Goal: Task Accomplishment & Management: Manage account settings

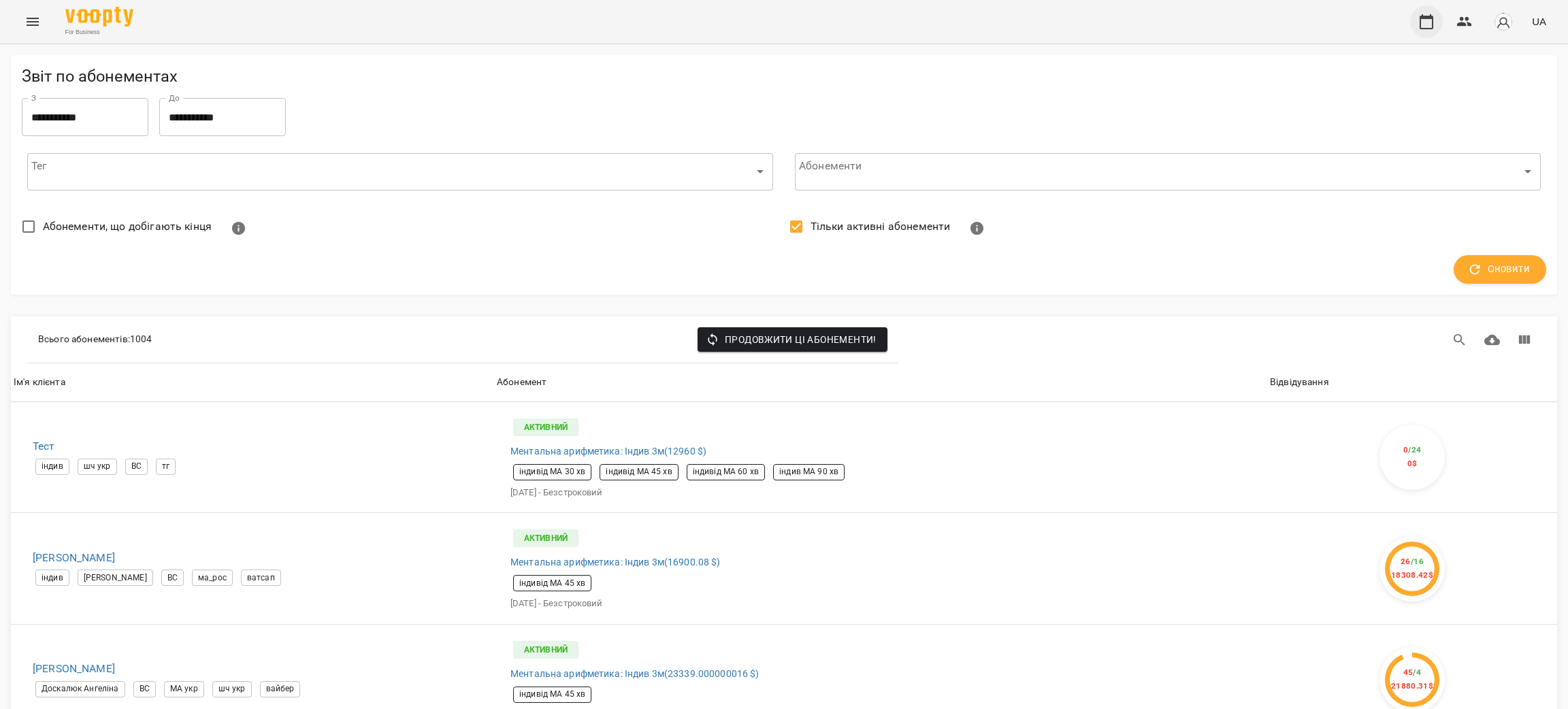
click at [1427, 21] on icon "button" at bounding box center [1425, 21] width 17 height 17
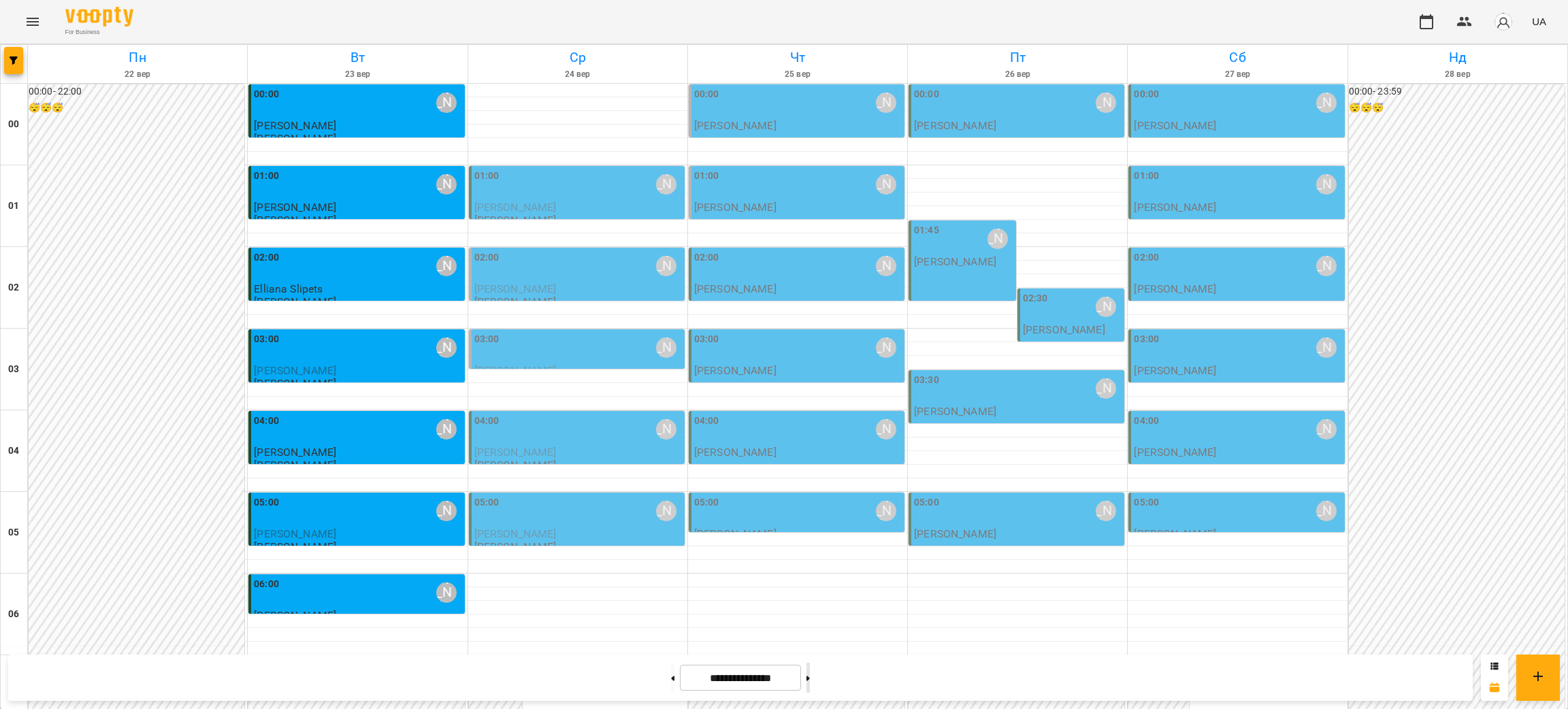
click at [810, 683] on button at bounding box center [807, 677] width 3 height 30
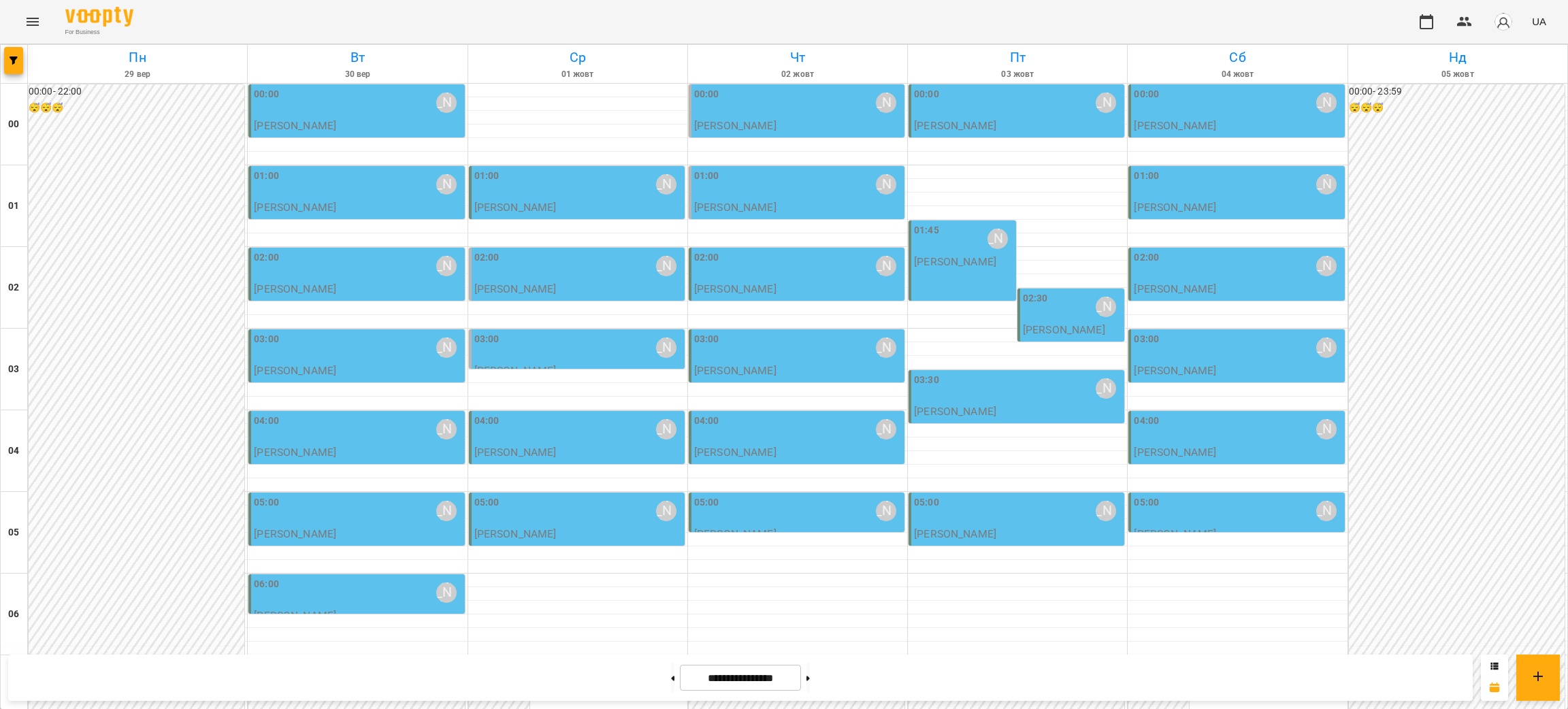
click at [1050, 315] on div "02:30 Курбанова Софія" at bounding box center [1073, 307] width 100 height 31
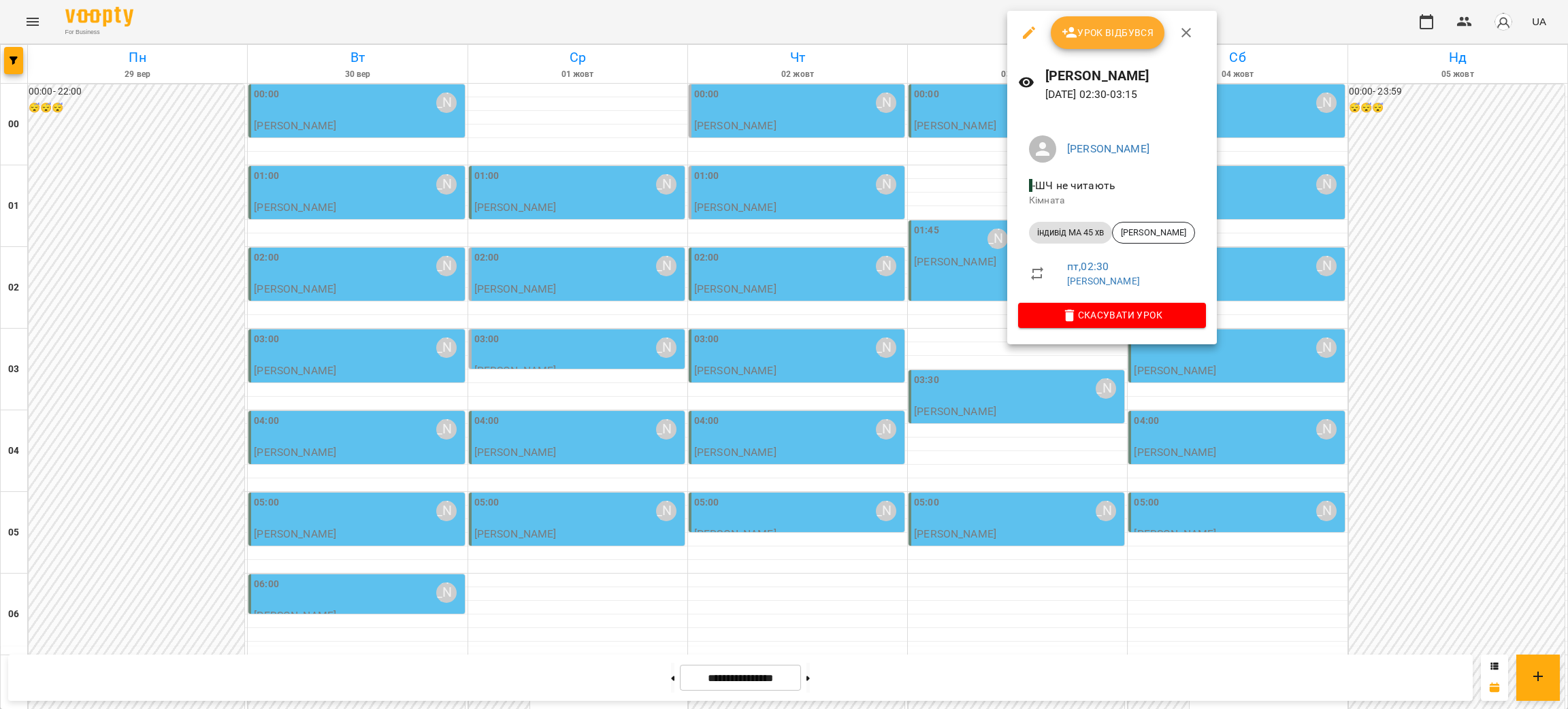
click at [1432, 381] on div at bounding box center [784, 354] width 1568 height 709
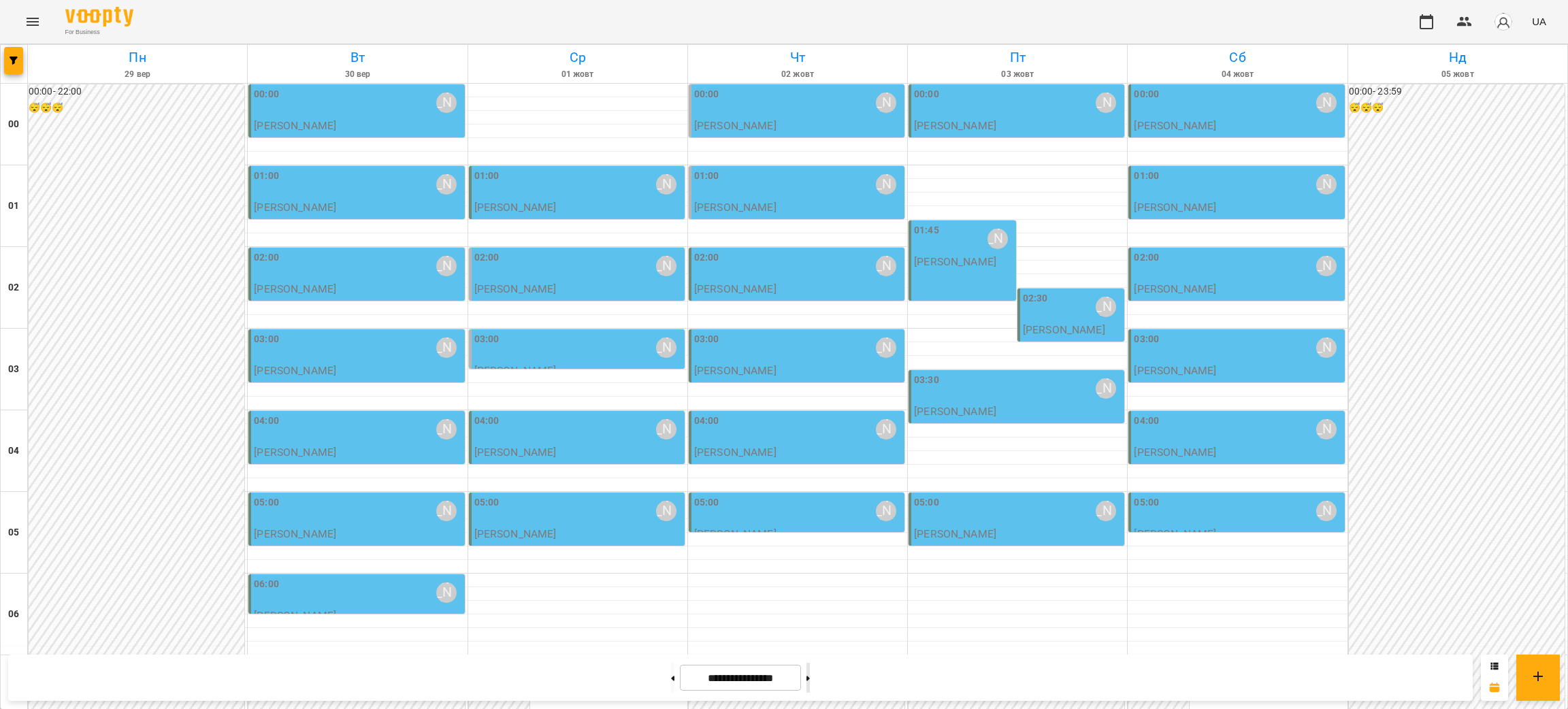
click at [810, 685] on button at bounding box center [807, 677] width 3 height 30
type input "**********"
click at [1055, 313] on div "02:30 Курбанова Софія" at bounding box center [1073, 307] width 100 height 31
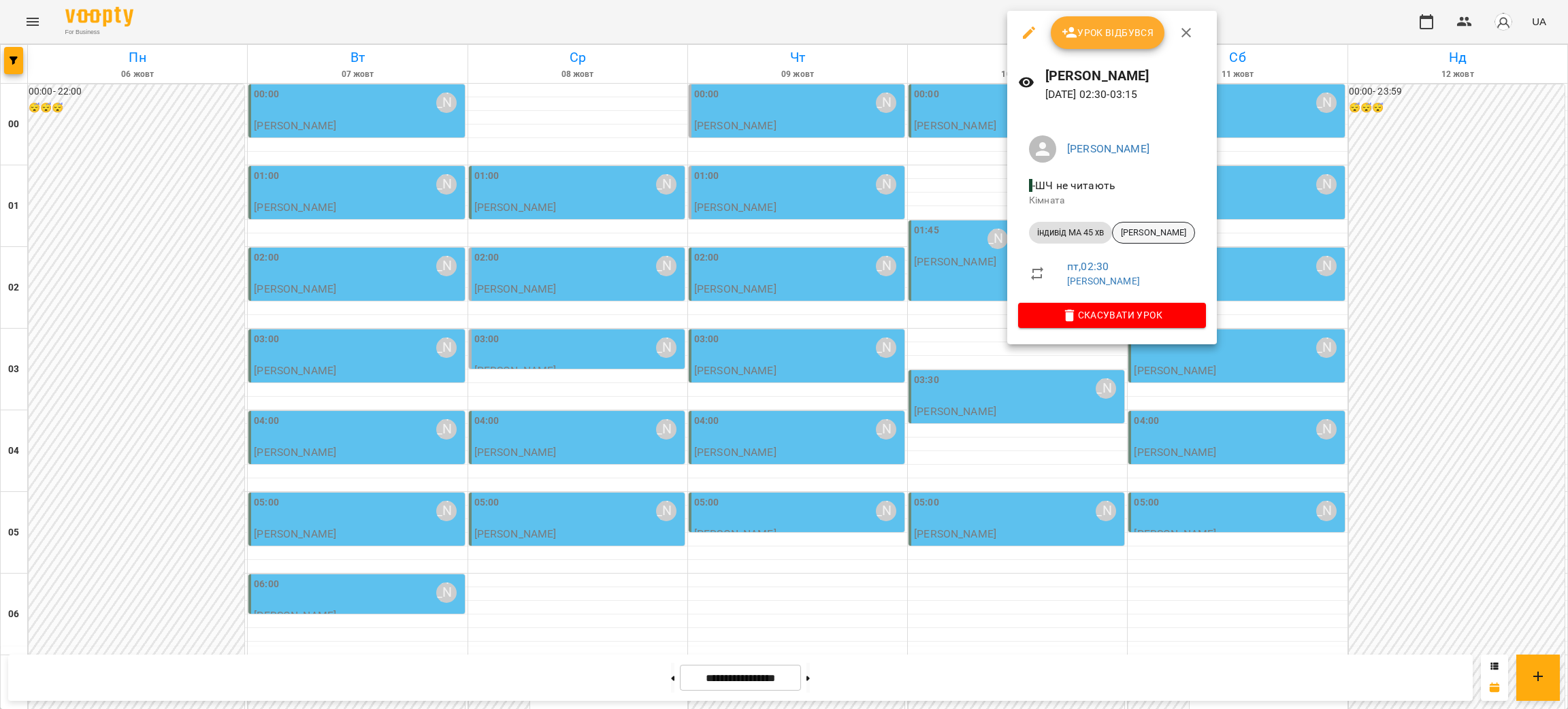
click at [1191, 234] on span "Анастасія Павлова" at bounding box center [1154, 232] width 82 height 13
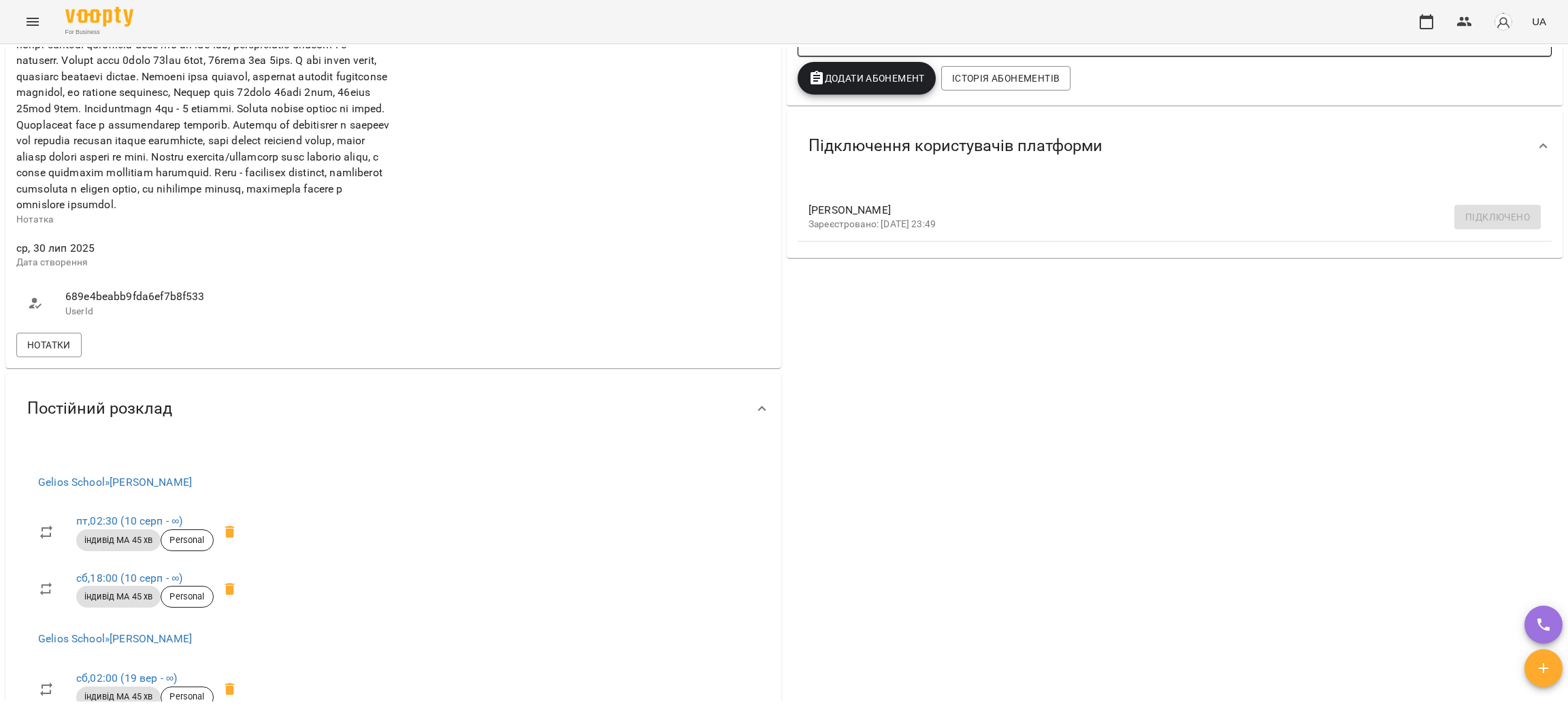
scroll to position [510, 0]
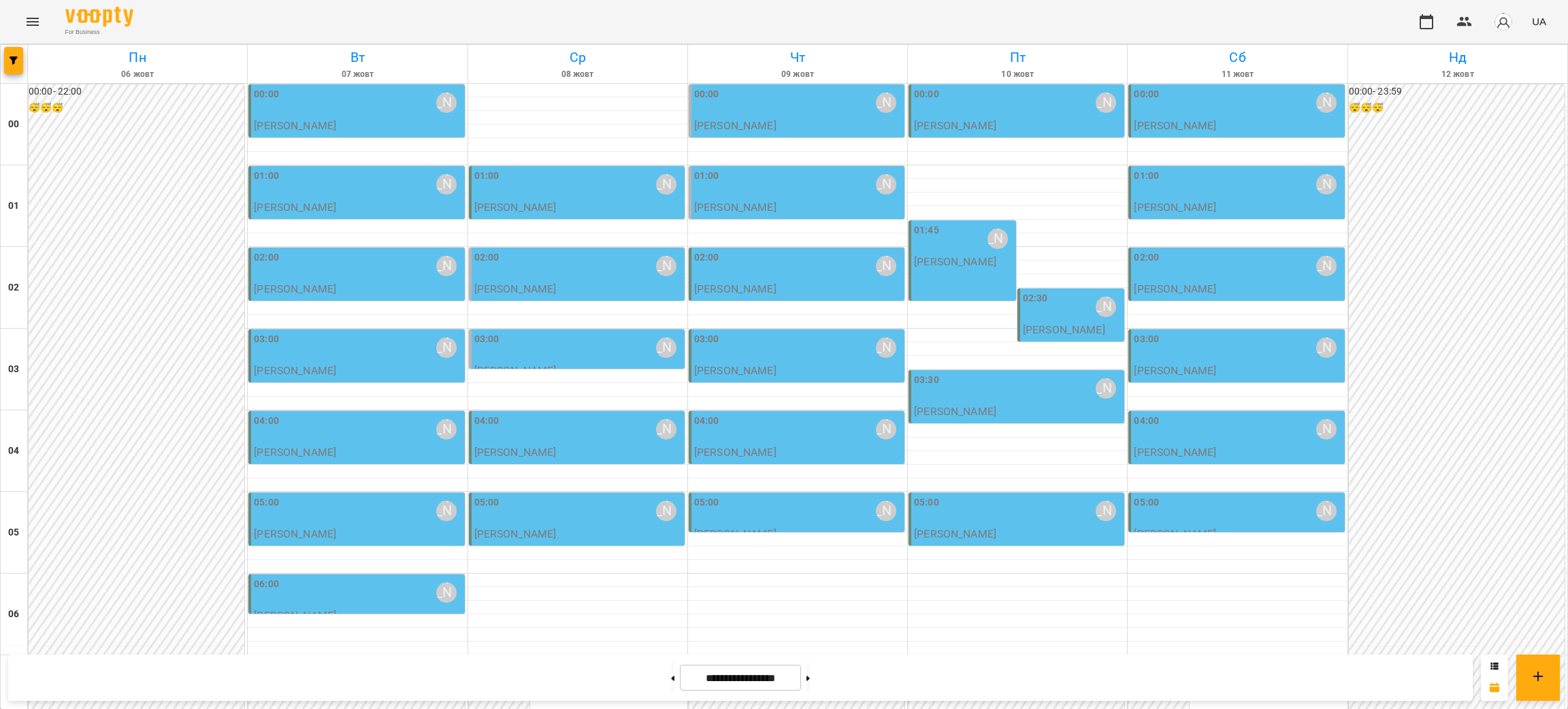
click at [936, 266] on p "[PERSON_NAME]" at bounding box center [954, 262] width 82 height 12
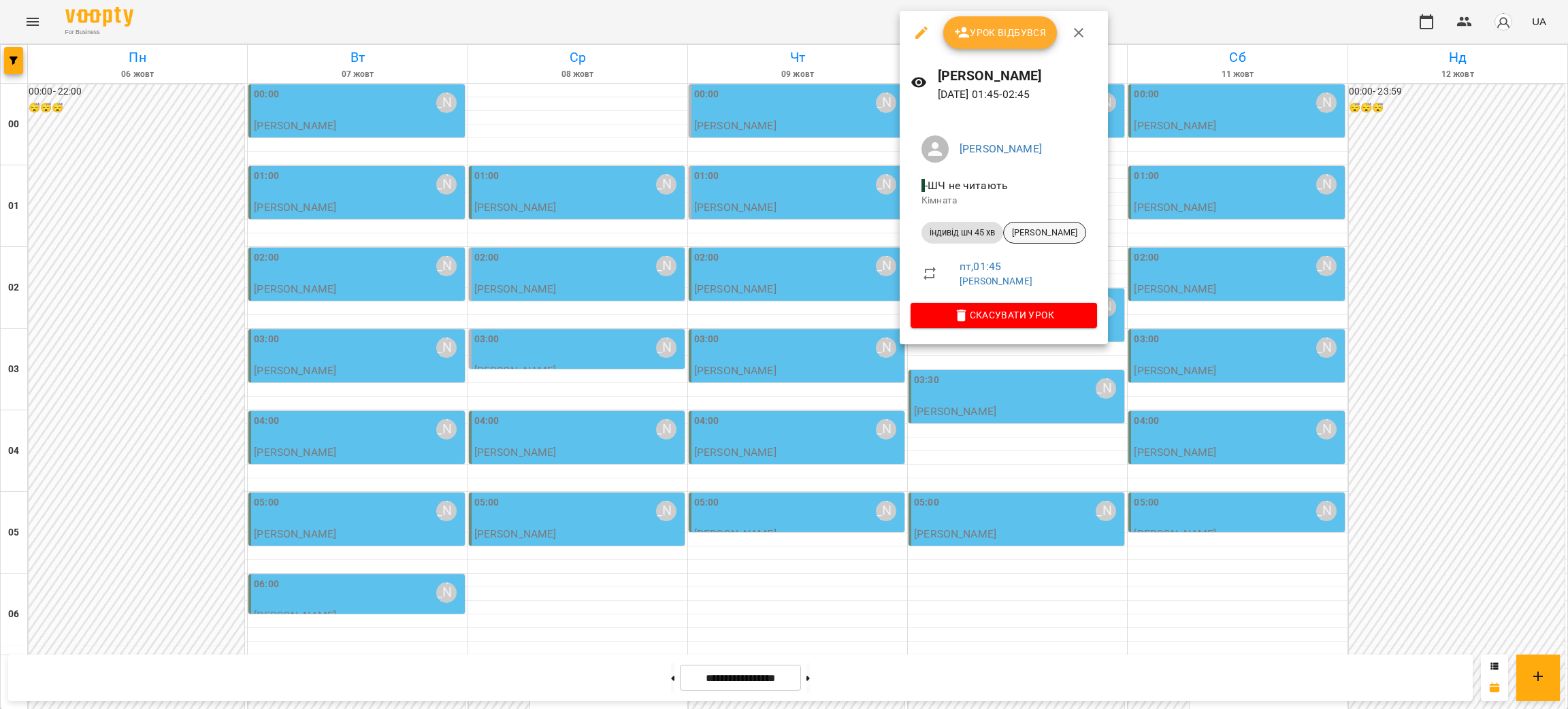
click at [1055, 234] on span "Arsen Brunevych" at bounding box center [1044, 232] width 82 height 13
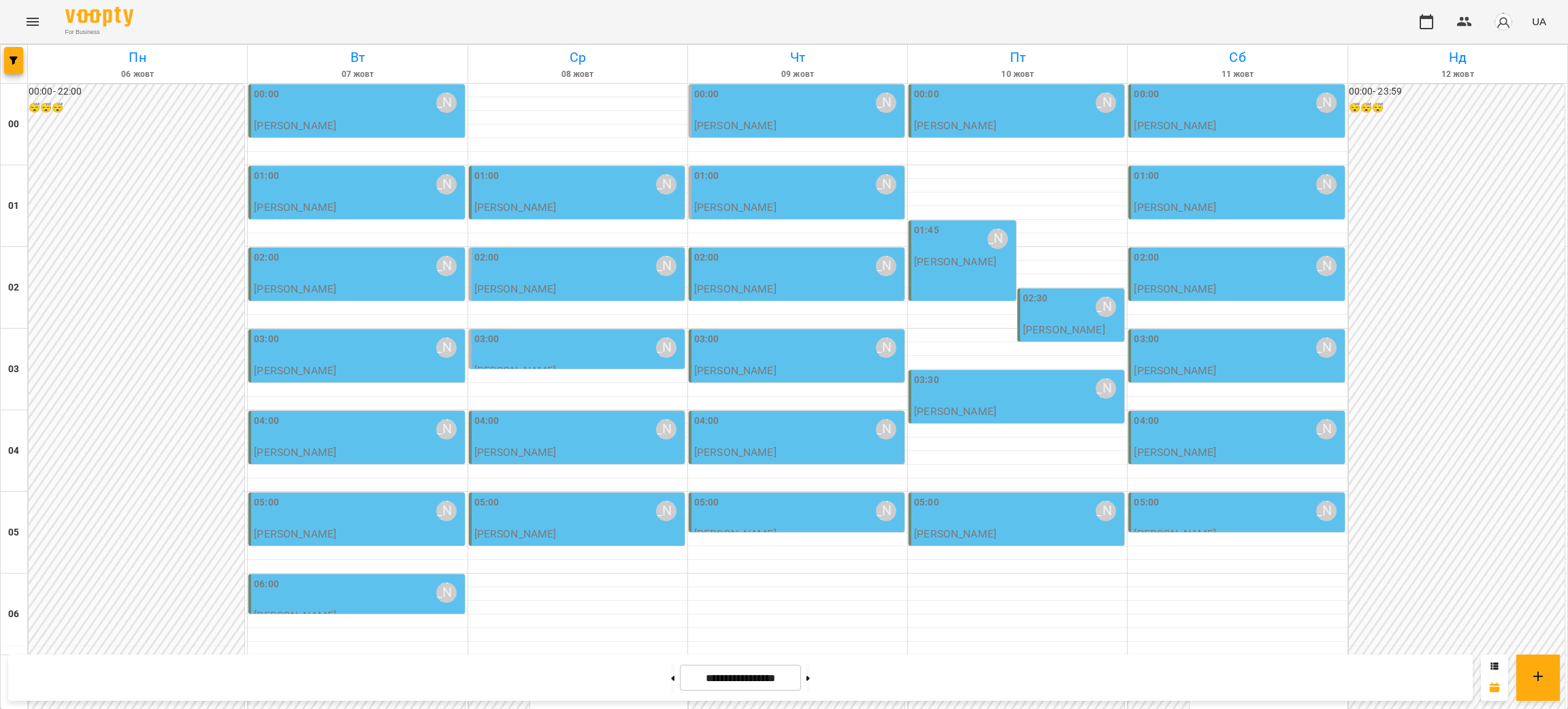
click at [1045, 321] on div "02:30 Курбанова Софія" at bounding box center [1073, 307] width 100 height 31
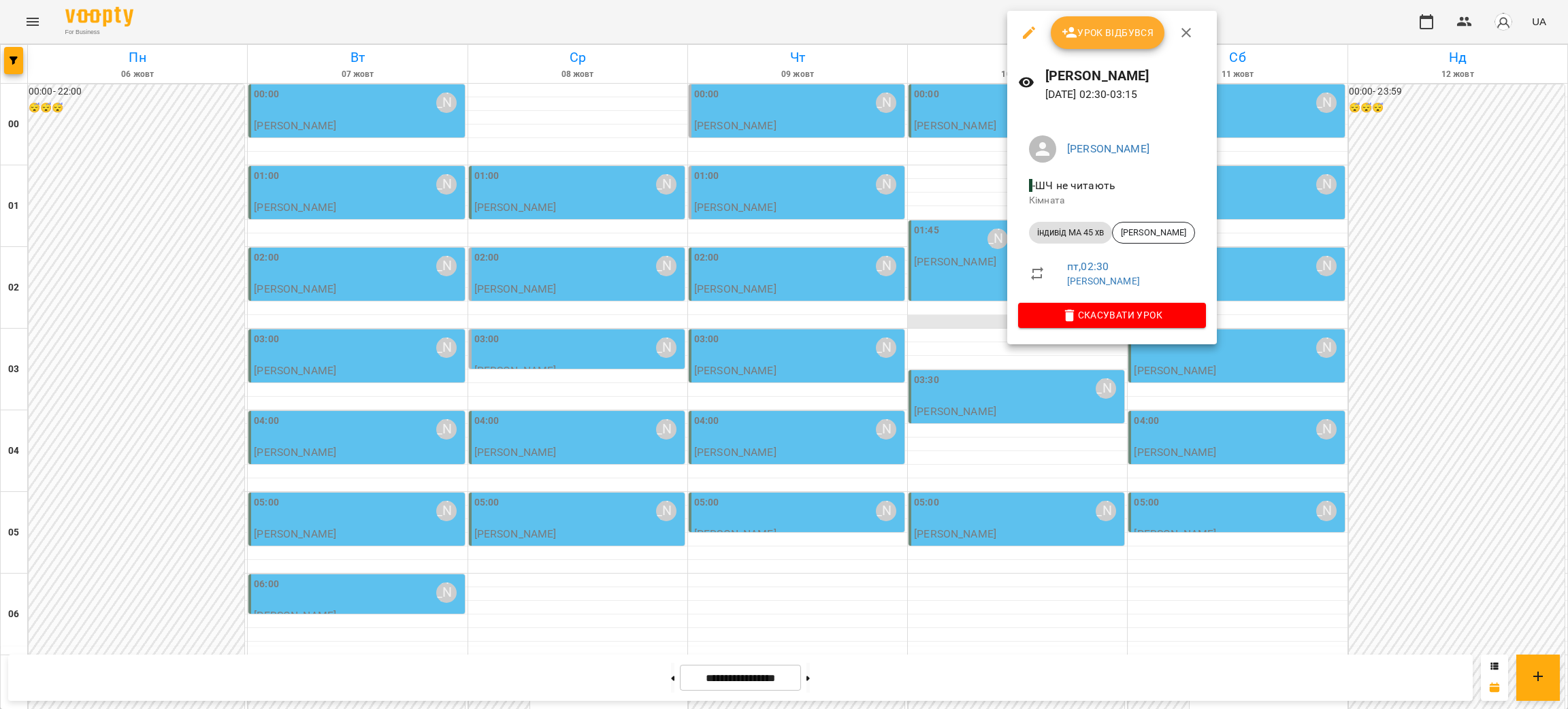
click at [951, 324] on div at bounding box center [784, 354] width 1568 height 709
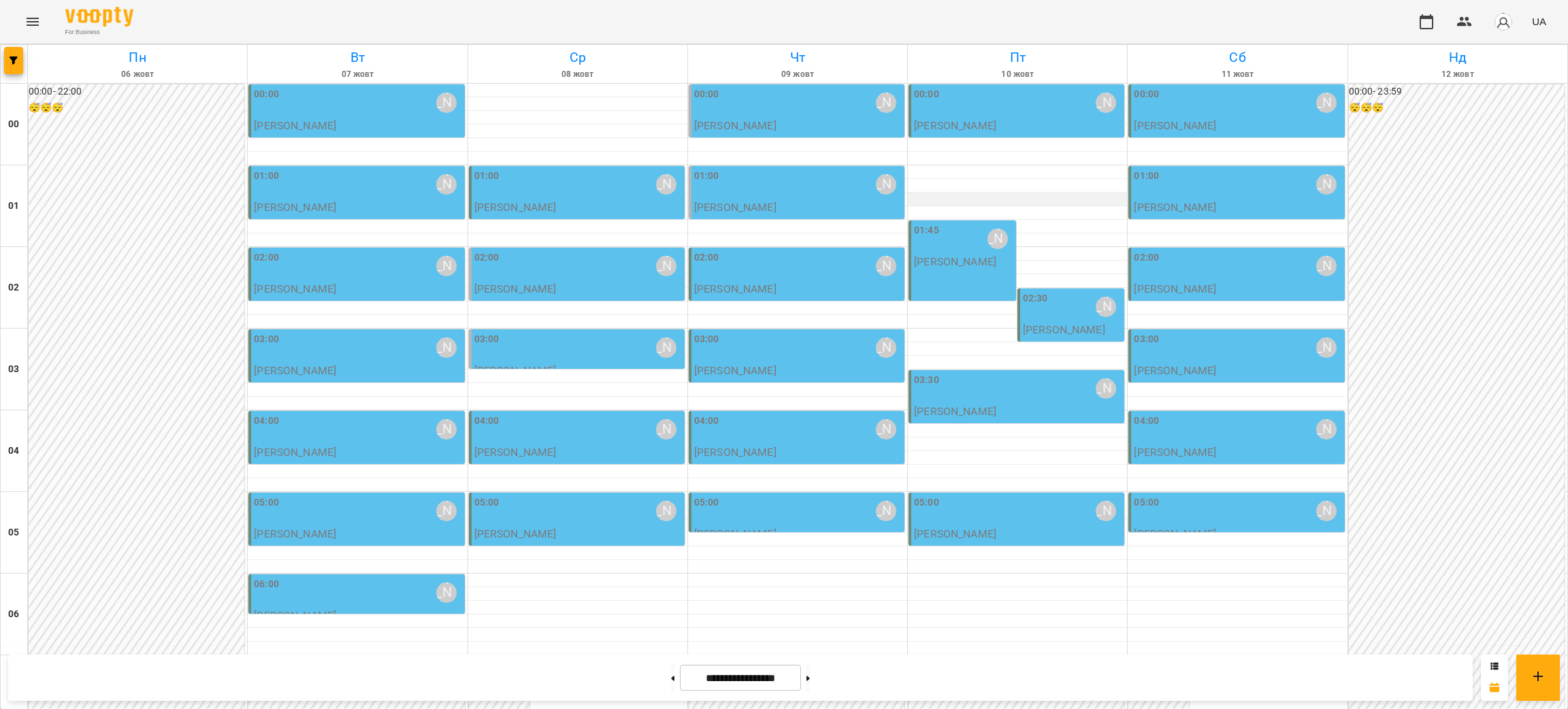
click at [942, 193] on div at bounding box center [1017, 199] width 219 height 14
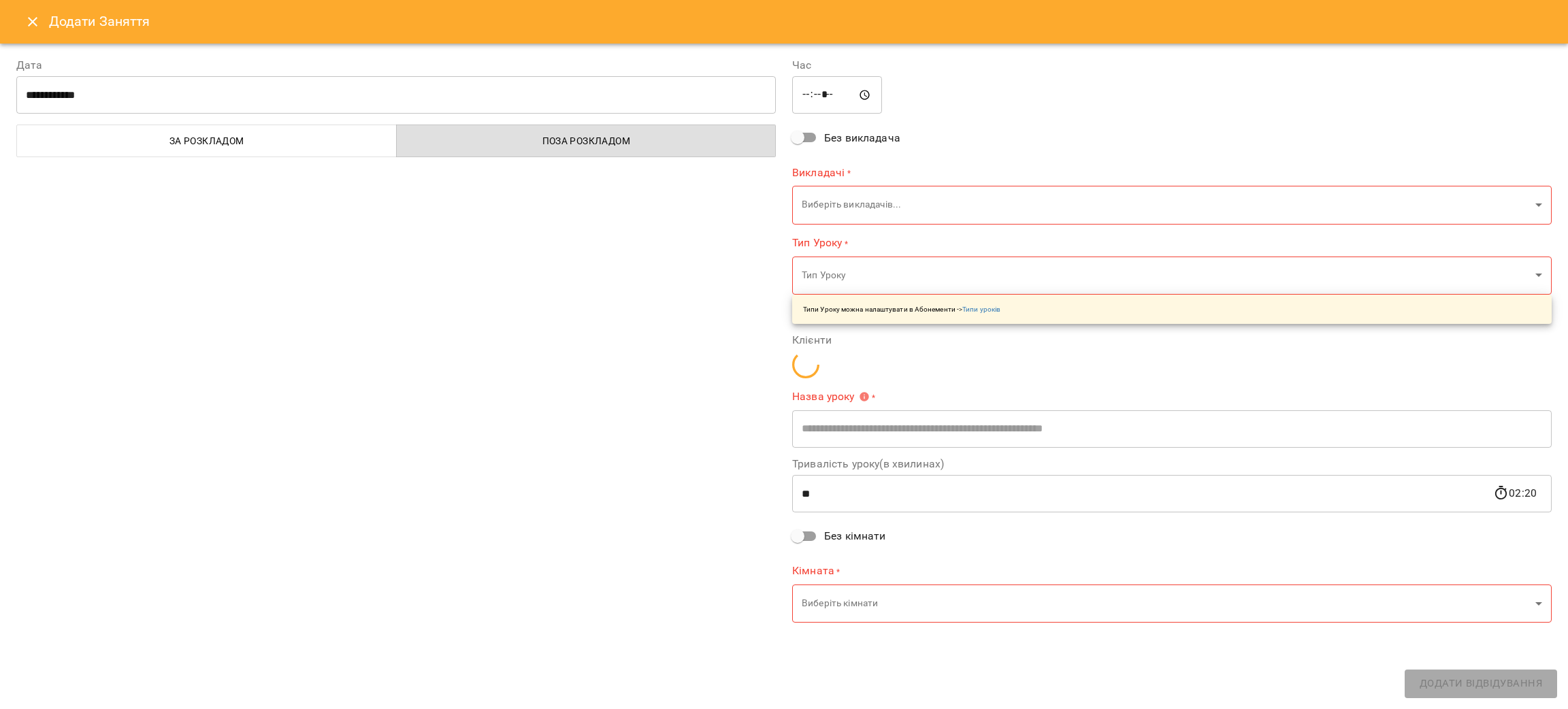
type input "**********"
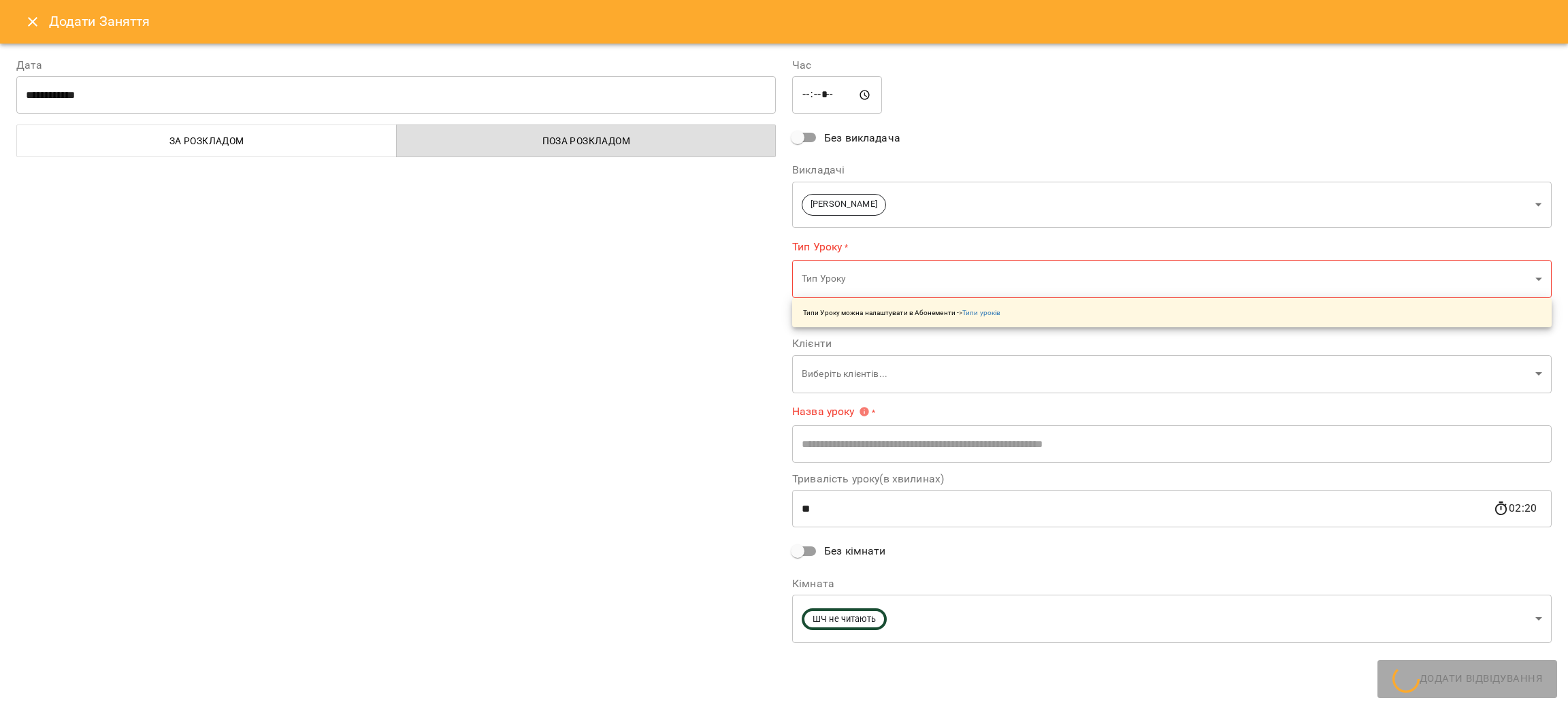
click at [31, 18] on icon "Close" at bounding box center [32, 21] width 17 height 17
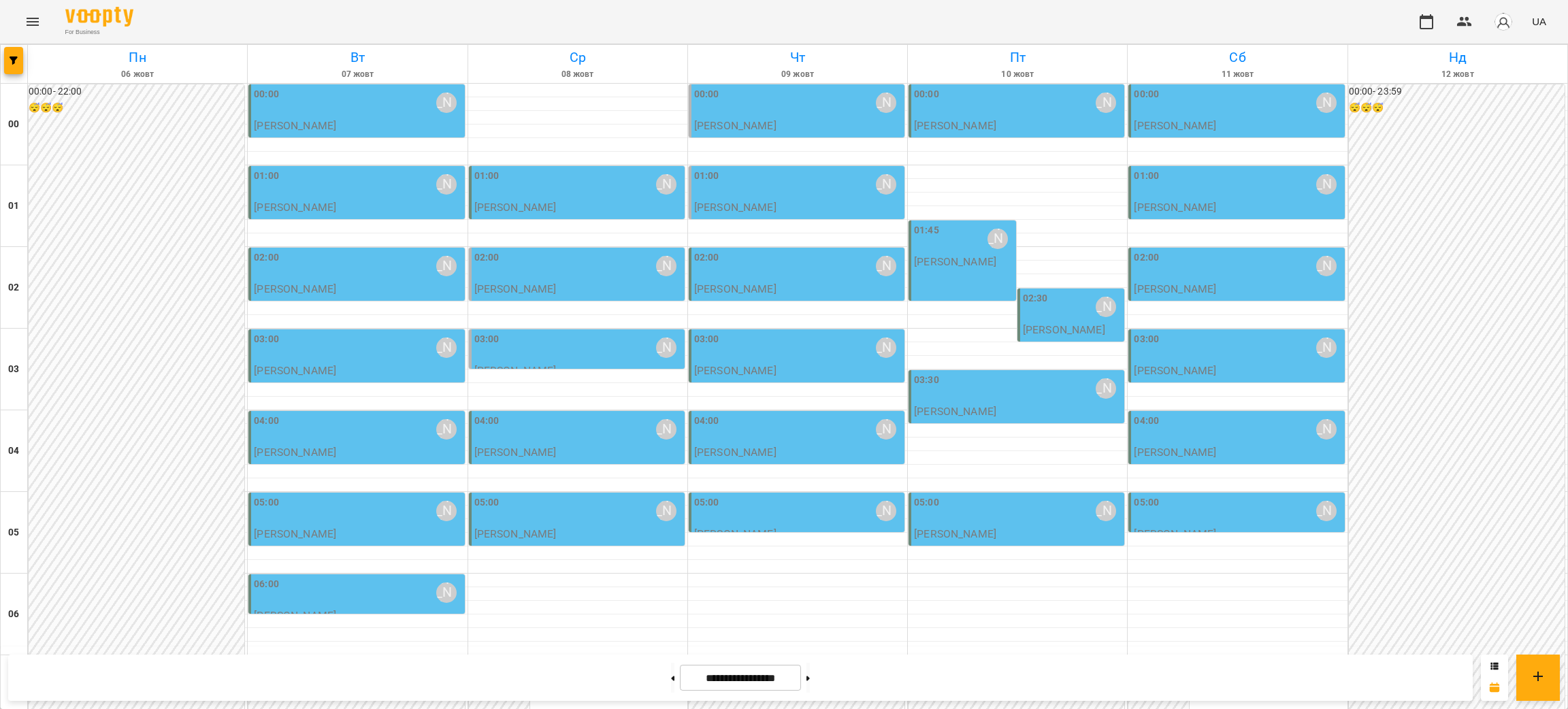
click at [945, 273] on div "01:45 Курбанова Софія Курбанова Софія" at bounding box center [962, 261] width 107 height 80
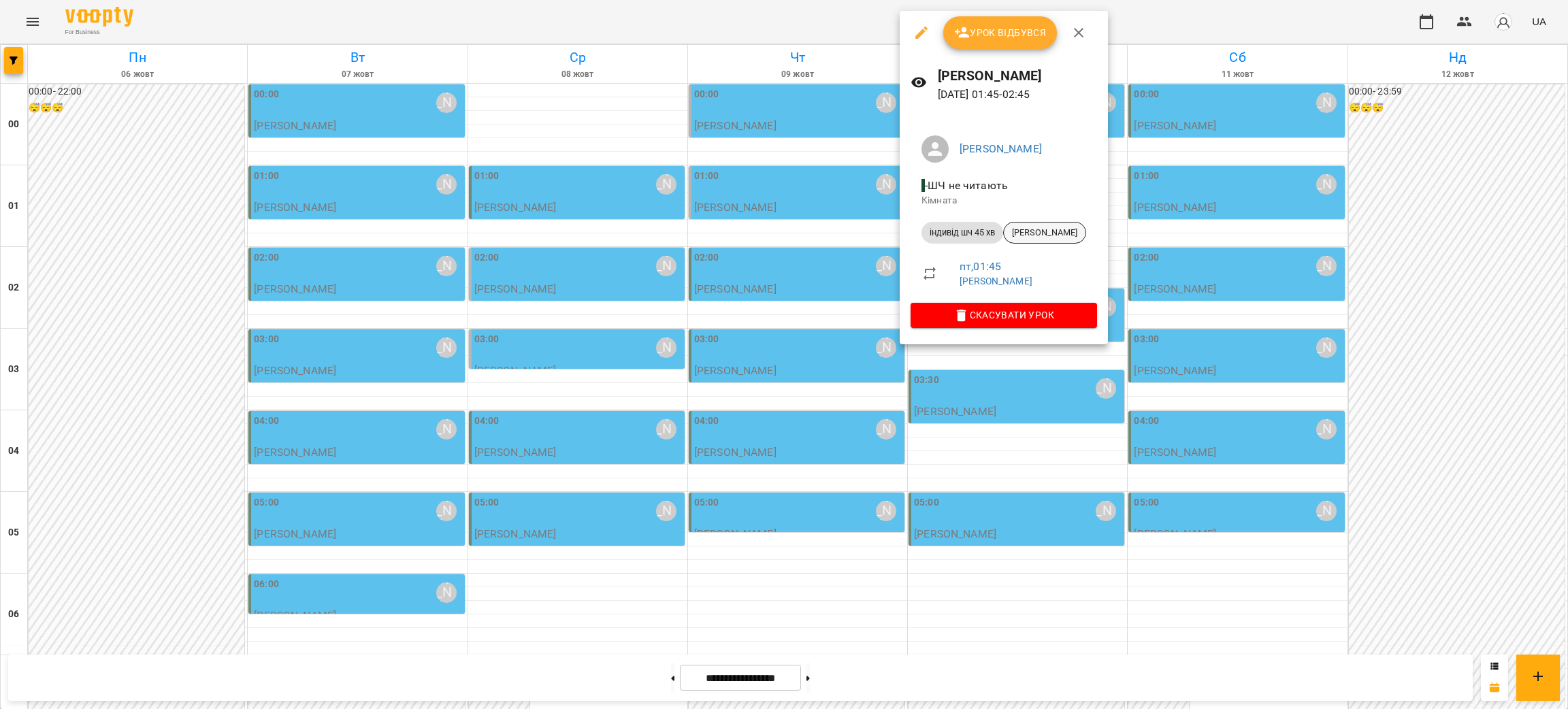
click at [1052, 232] on span "Arsen Brunevych" at bounding box center [1044, 232] width 82 height 13
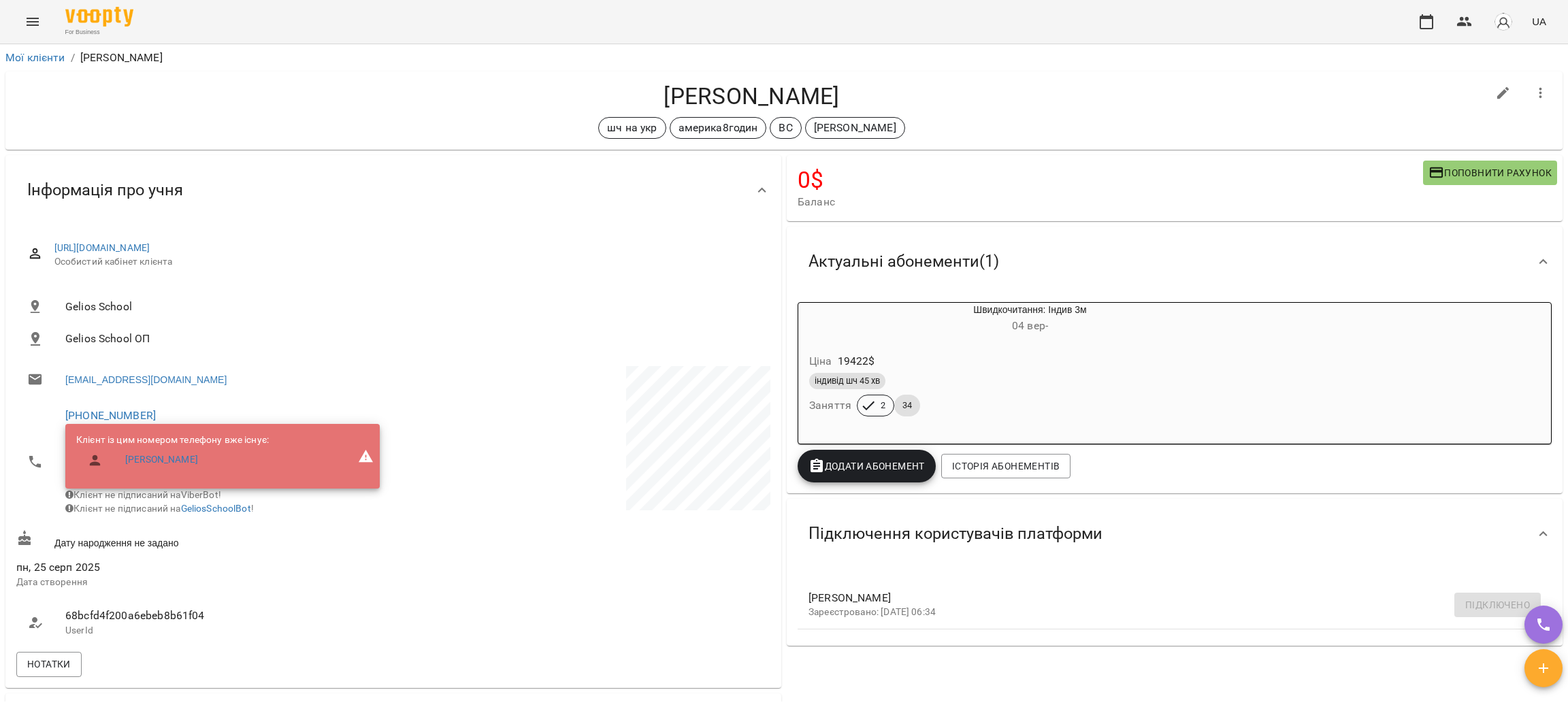
drag, startPoint x: 830, startPoint y: 98, endPoint x: 726, endPoint y: 100, distance: 104.0
click at [726, 100] on h4 "Arsen Brunevych" at bounding box center [751, 96] width 1470 height 28
copy h4 "Brunevych"
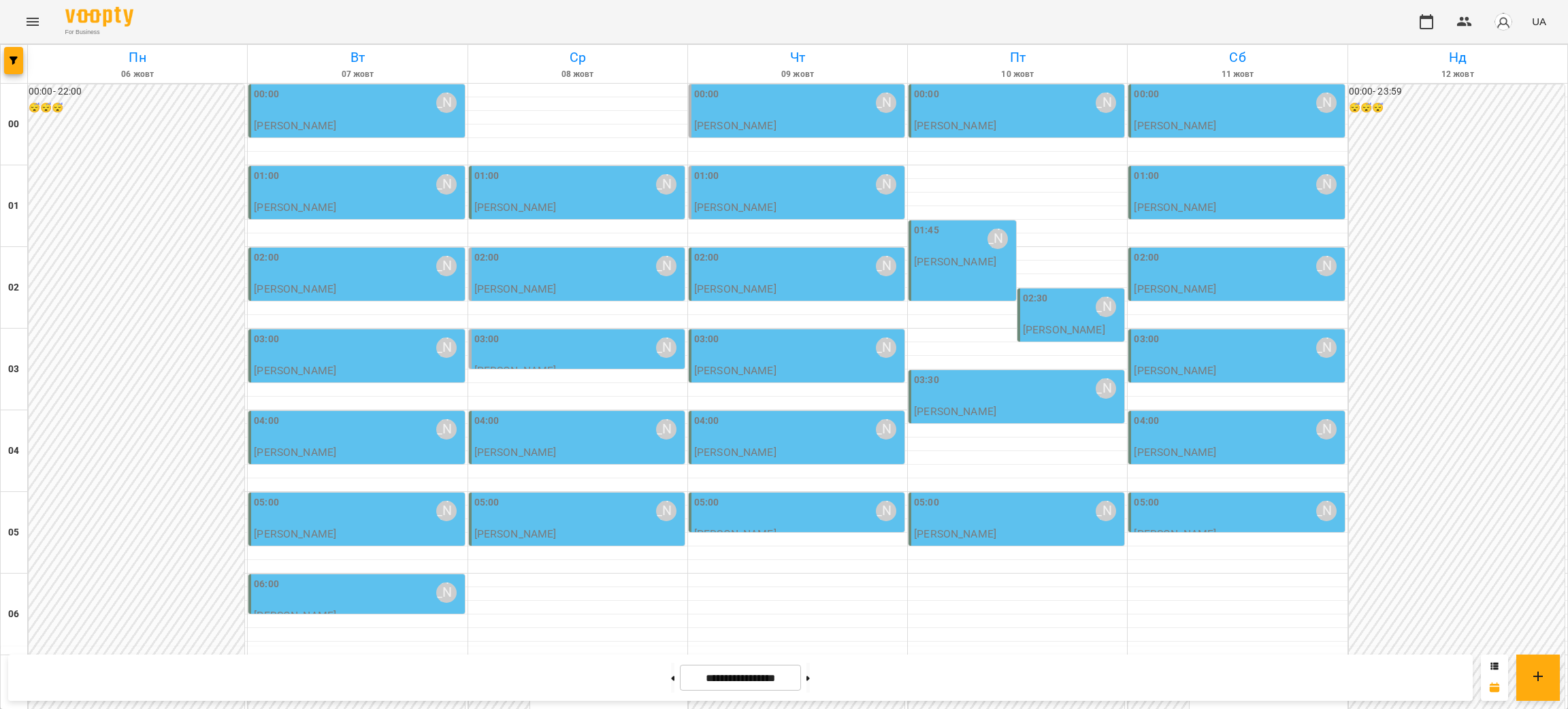
click at [750, 187] on div "01:00 Курбанова Софія" at bounding box center [797, 185] width 207 height 31
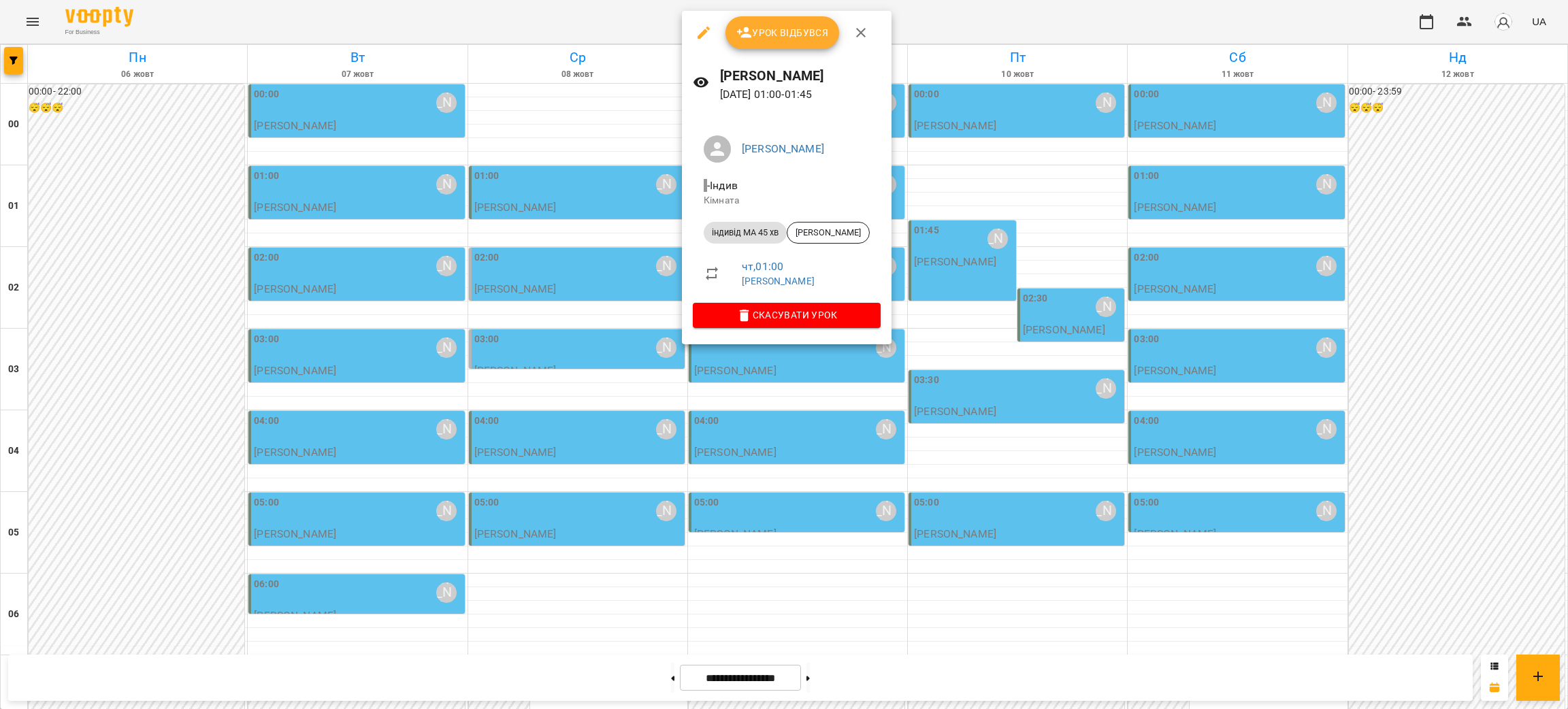
click at [865, 28] on icon "button" at bounding box center [861, 32] width 17 height 17
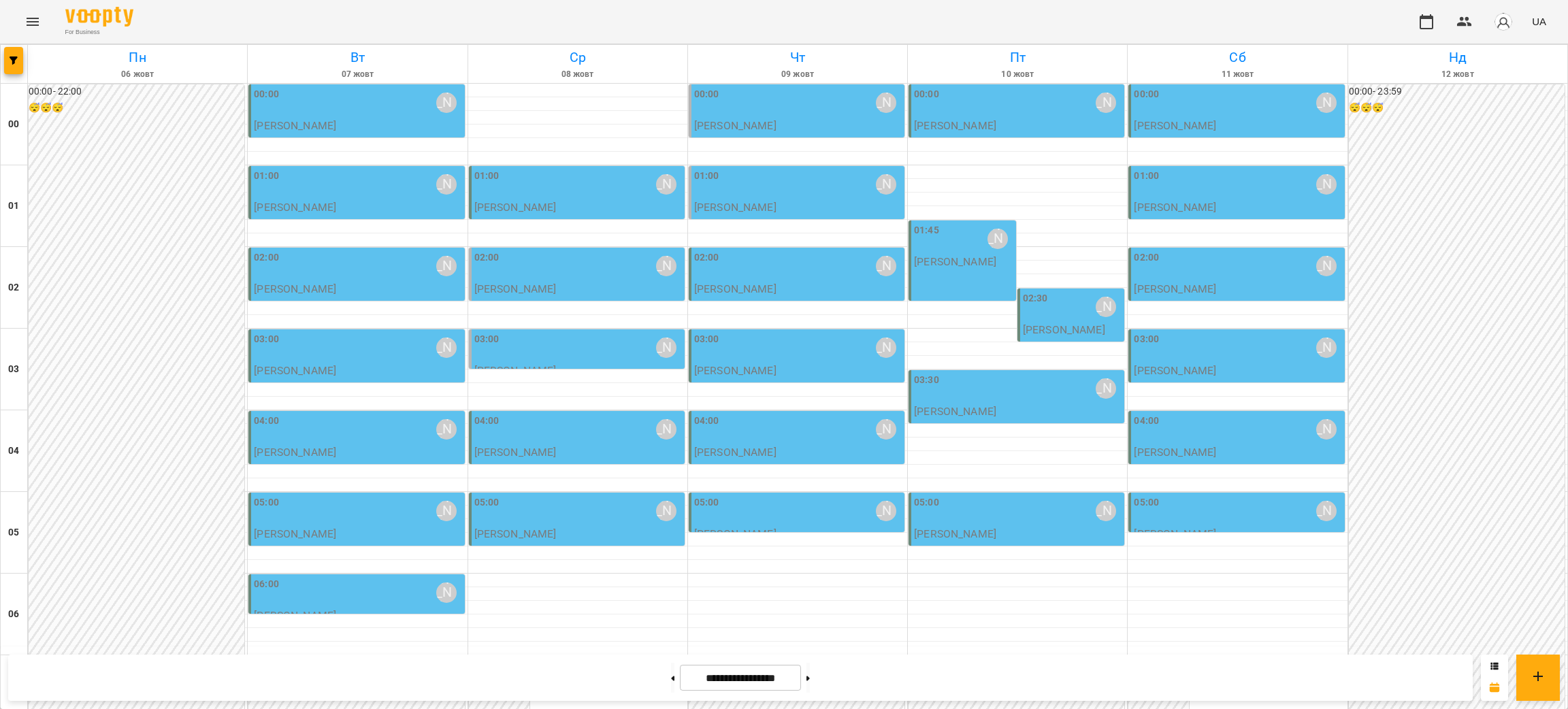
click at [777, 363] on div "03:00 Курбанова Софія" at bounding box center [797, 348] width 207 height 32
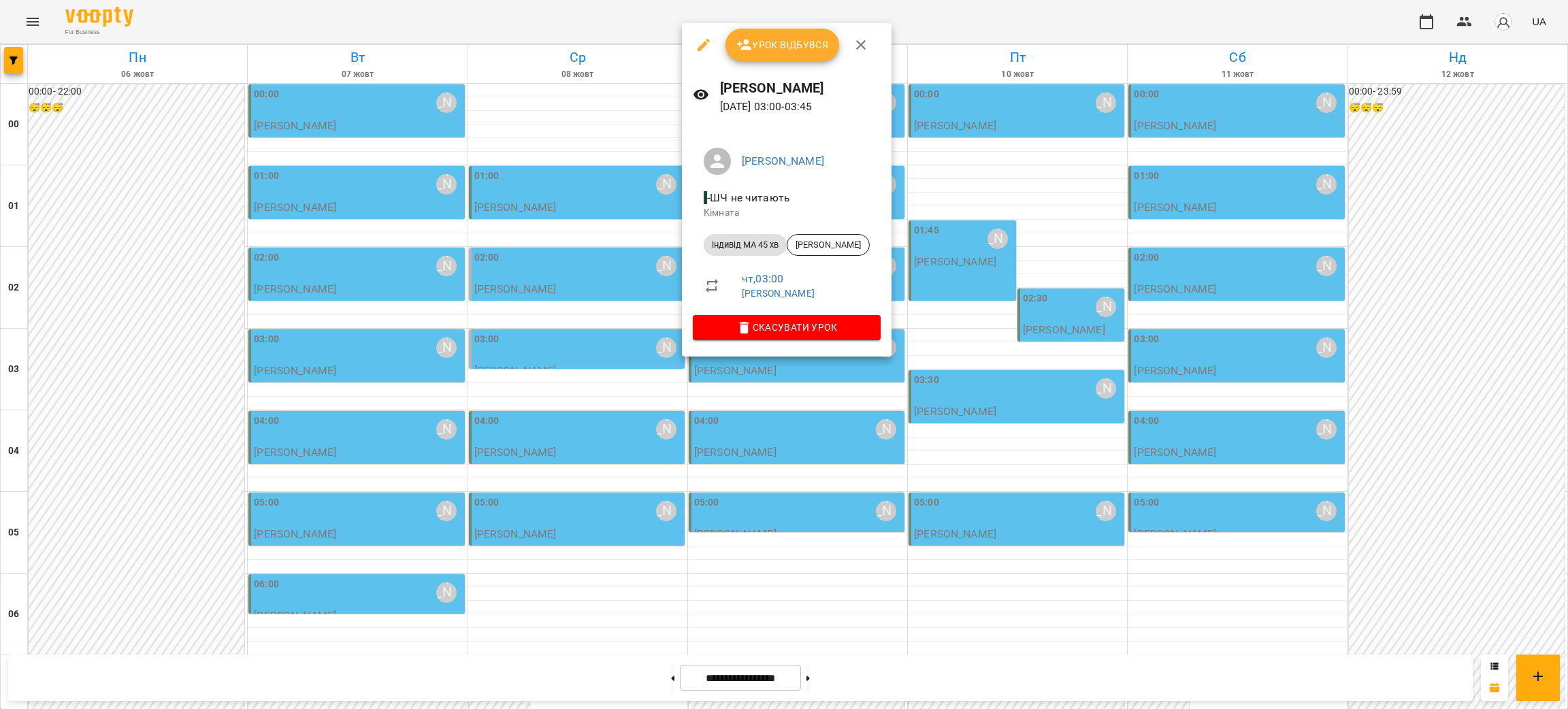
click at [946, 329] on div at bounding box center [784, 354] width 1568 height 709
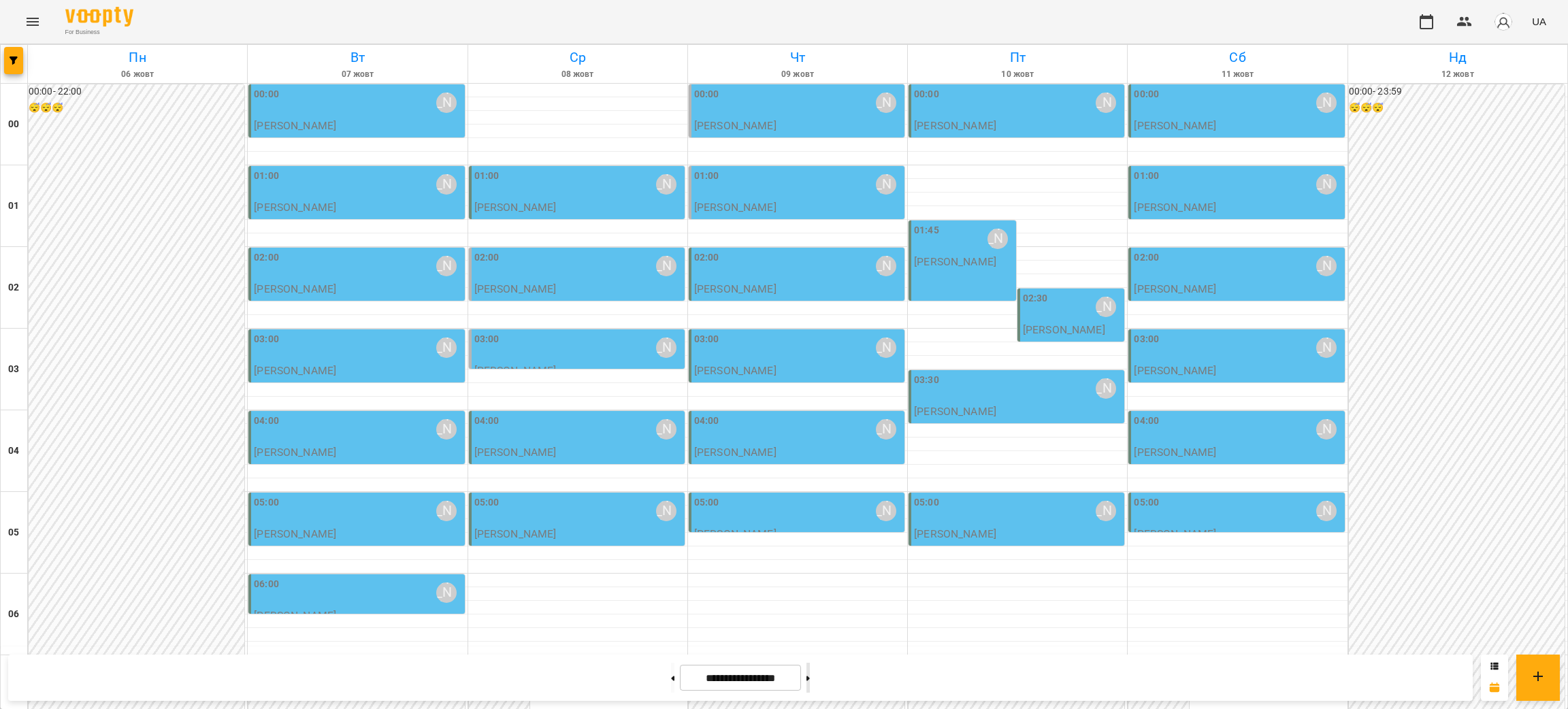
click at [810, 679] on icon at bounding box center [807, 678] width 3 height 5
click at [572, 351] on div "03:00 Курбанова Софія" at bounding box center [577, 348] width 207 height 31
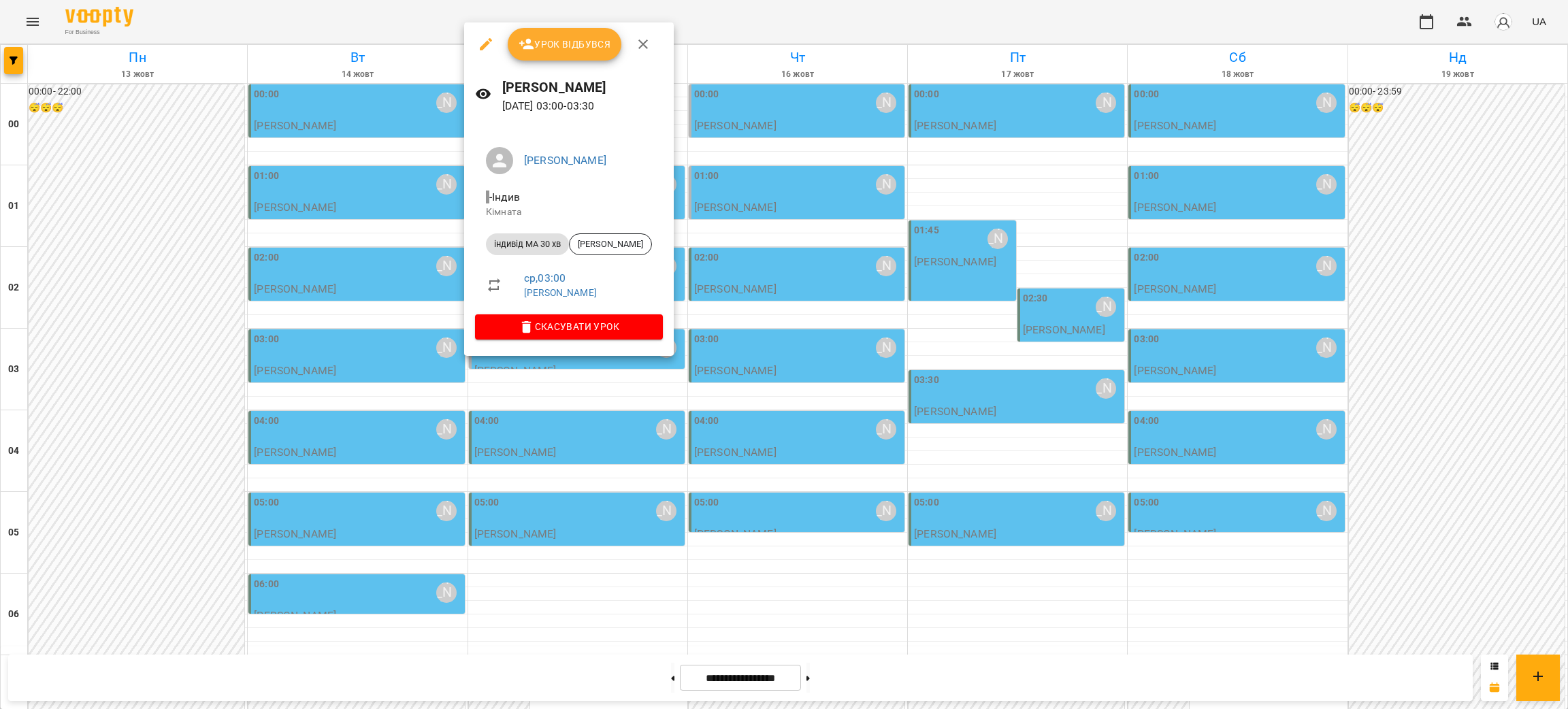
click at [998, 633] on div at bounding box center [784, 354] width 1568 height 709
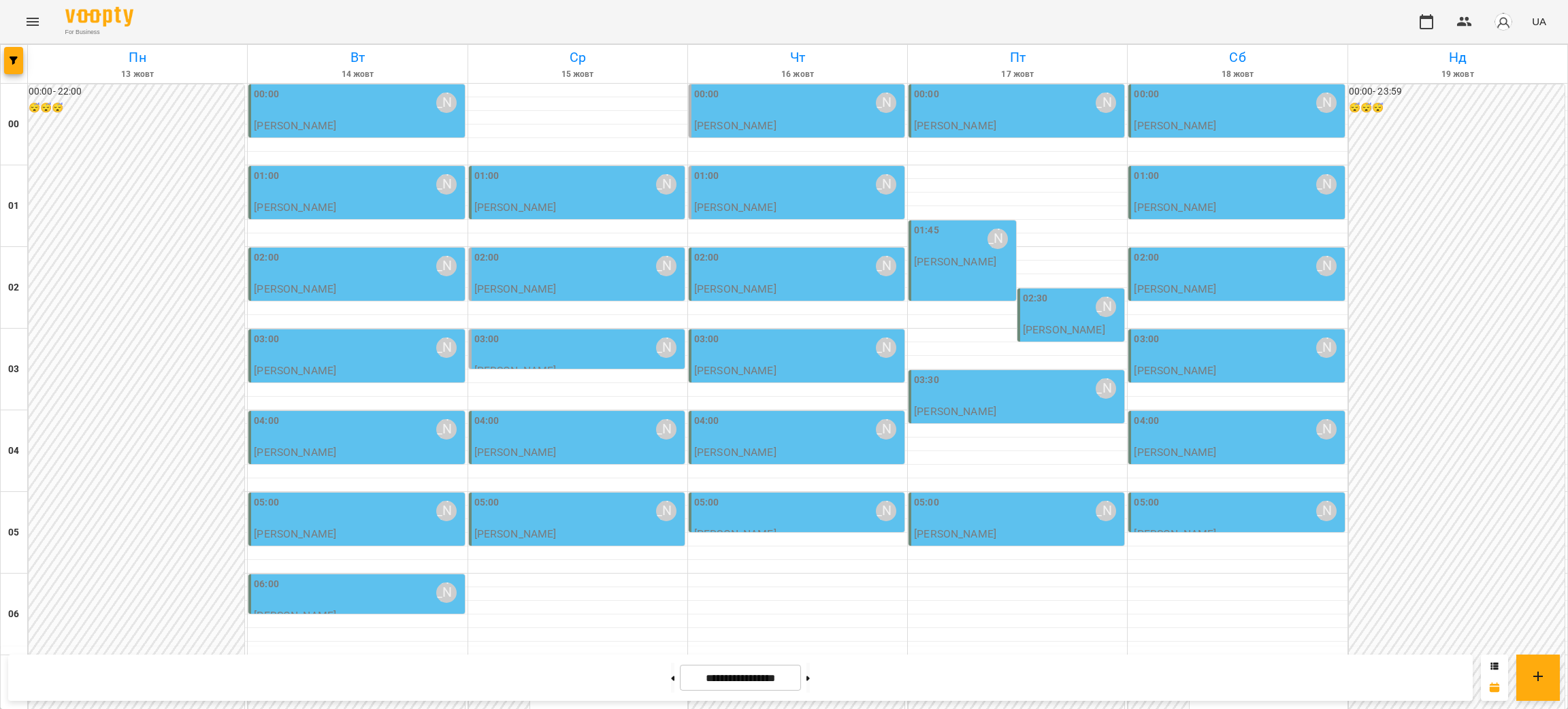
click at [956, 380] on div "03:30 Курбанова Софія" at bounding box center [1017, 389] width 207 height 31
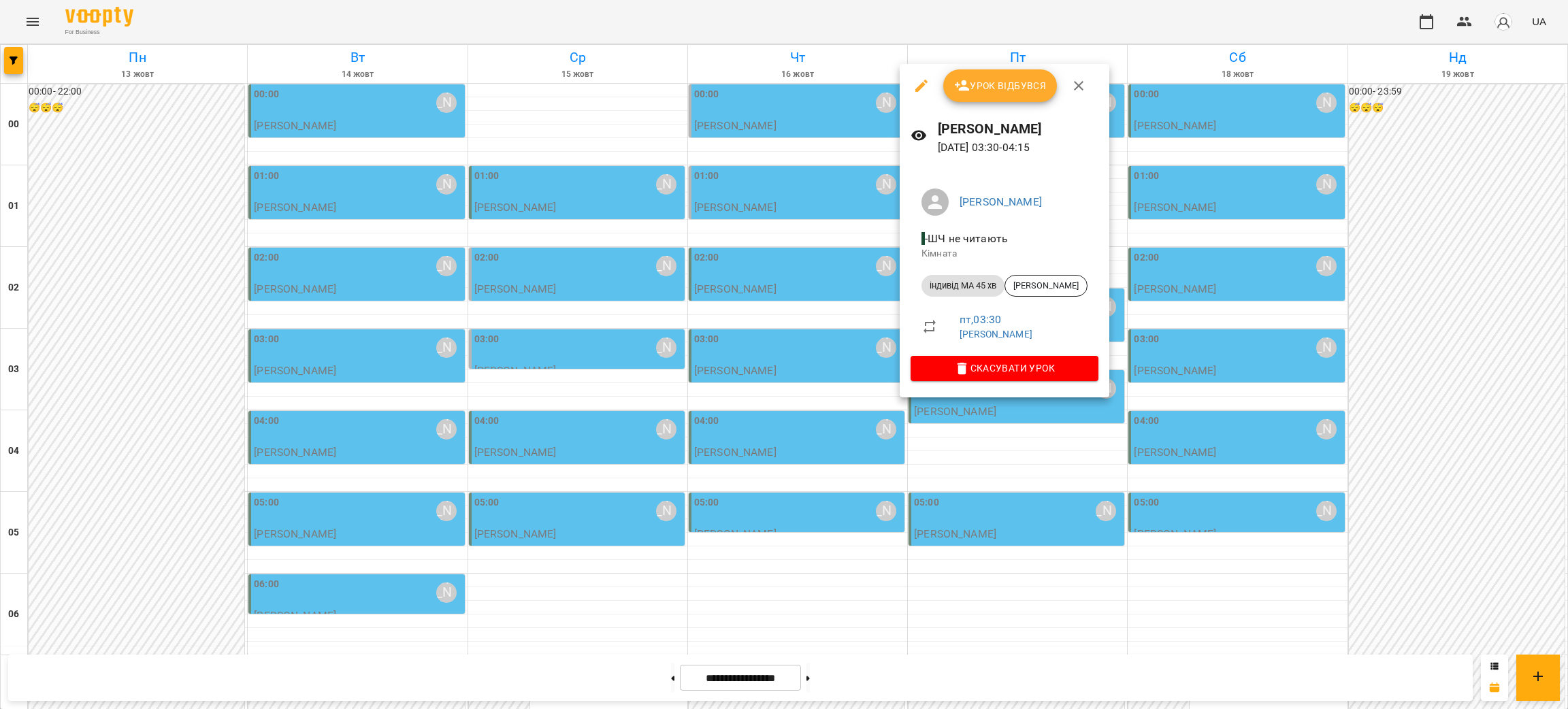
click at [1043, 464] on div at bounding box center [784, 354] width 1568 height 709
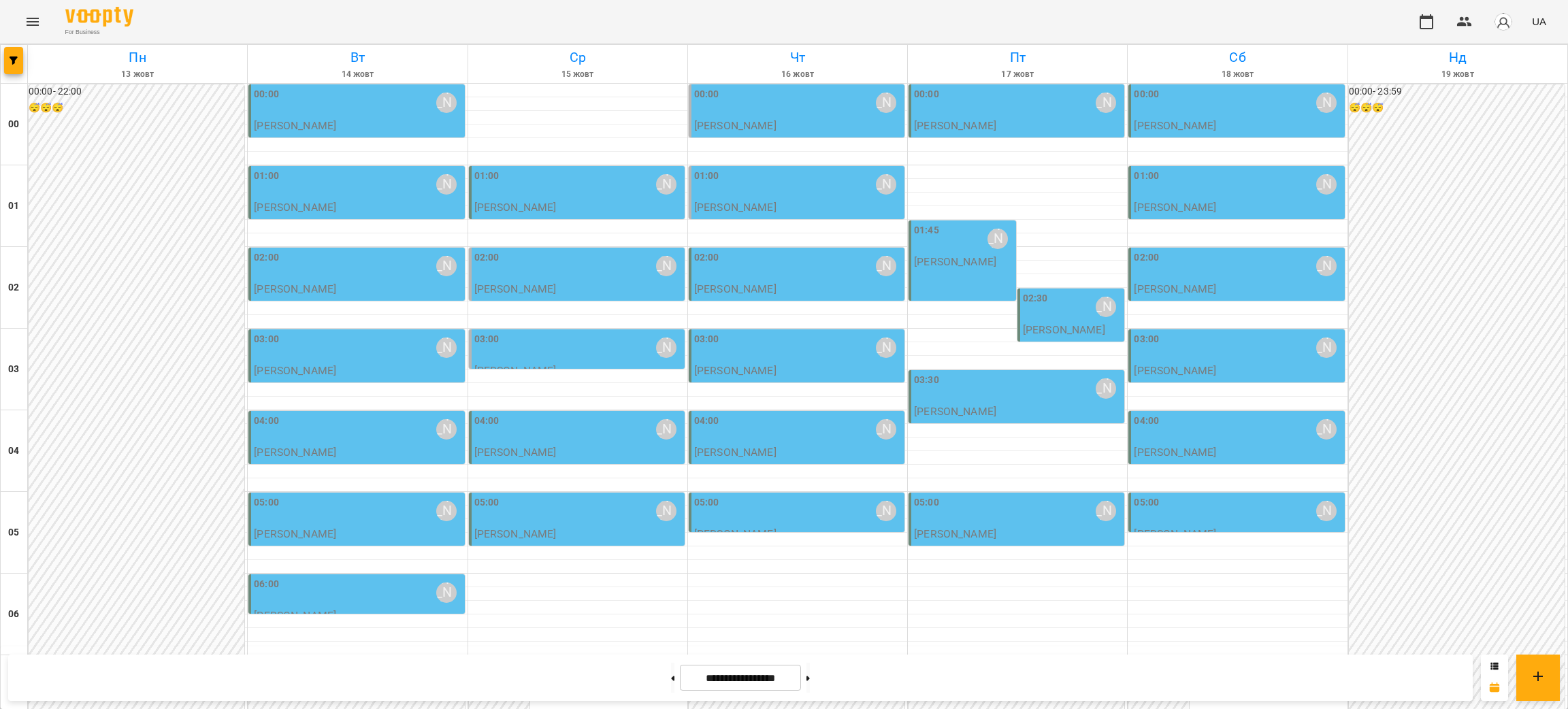
click at [1054, 317] on div "02:30 Курбанова Софія" at bounding box center [1073, 307] width 100 height 31
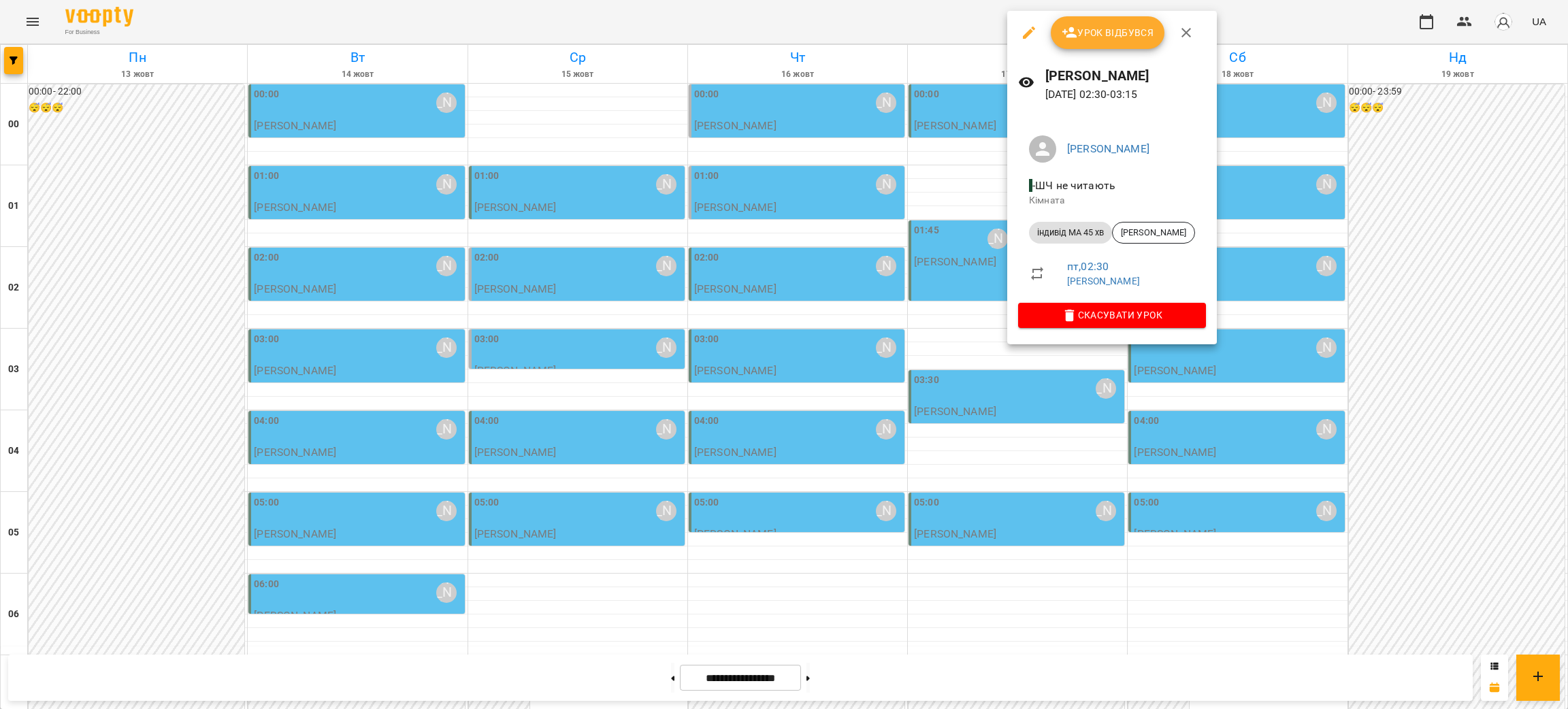
click at [1012, 459] on div at bounding box center [784, 354] width 1568 height 709
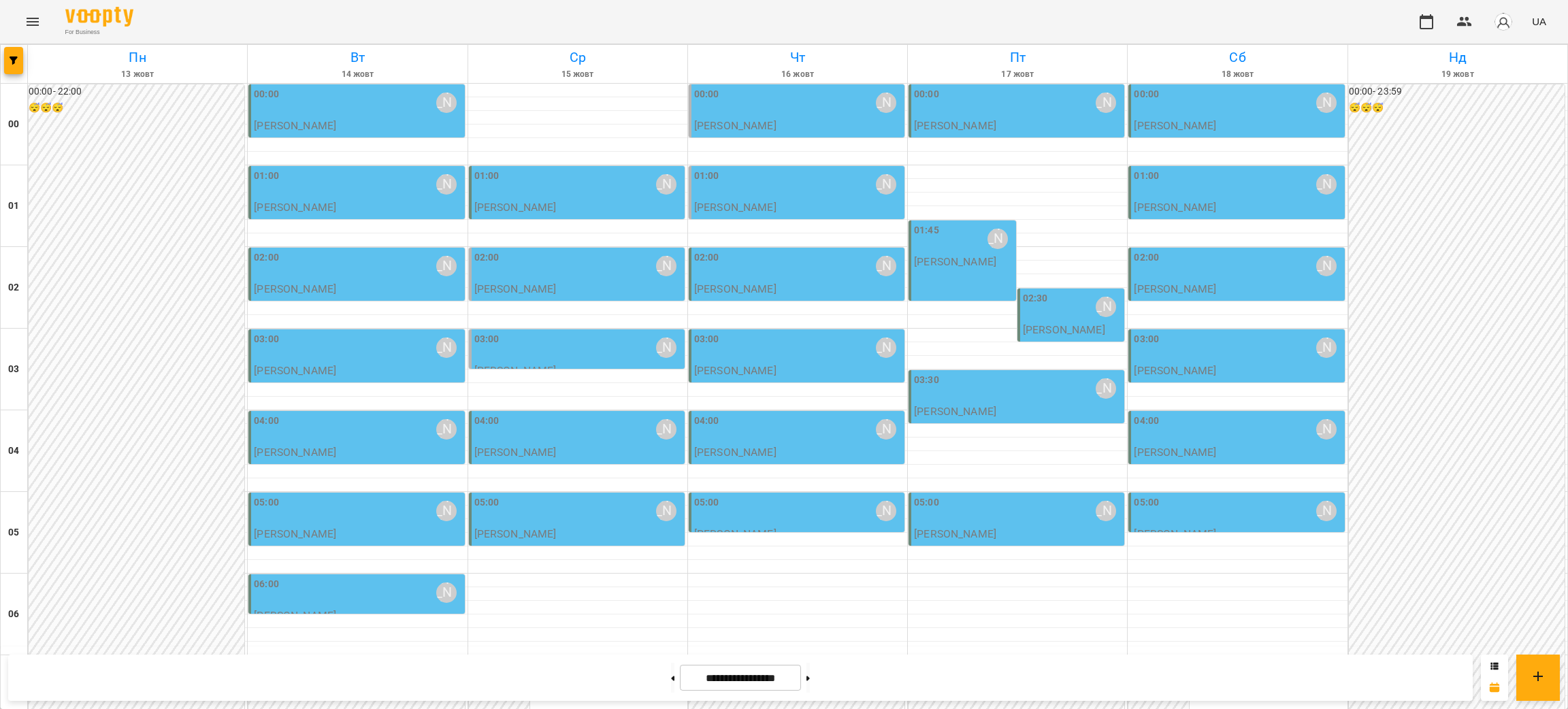
click at [993, 388] on div "03:30 Курбанова Софія" at bounding box center [1017, 389] width 207 height 31
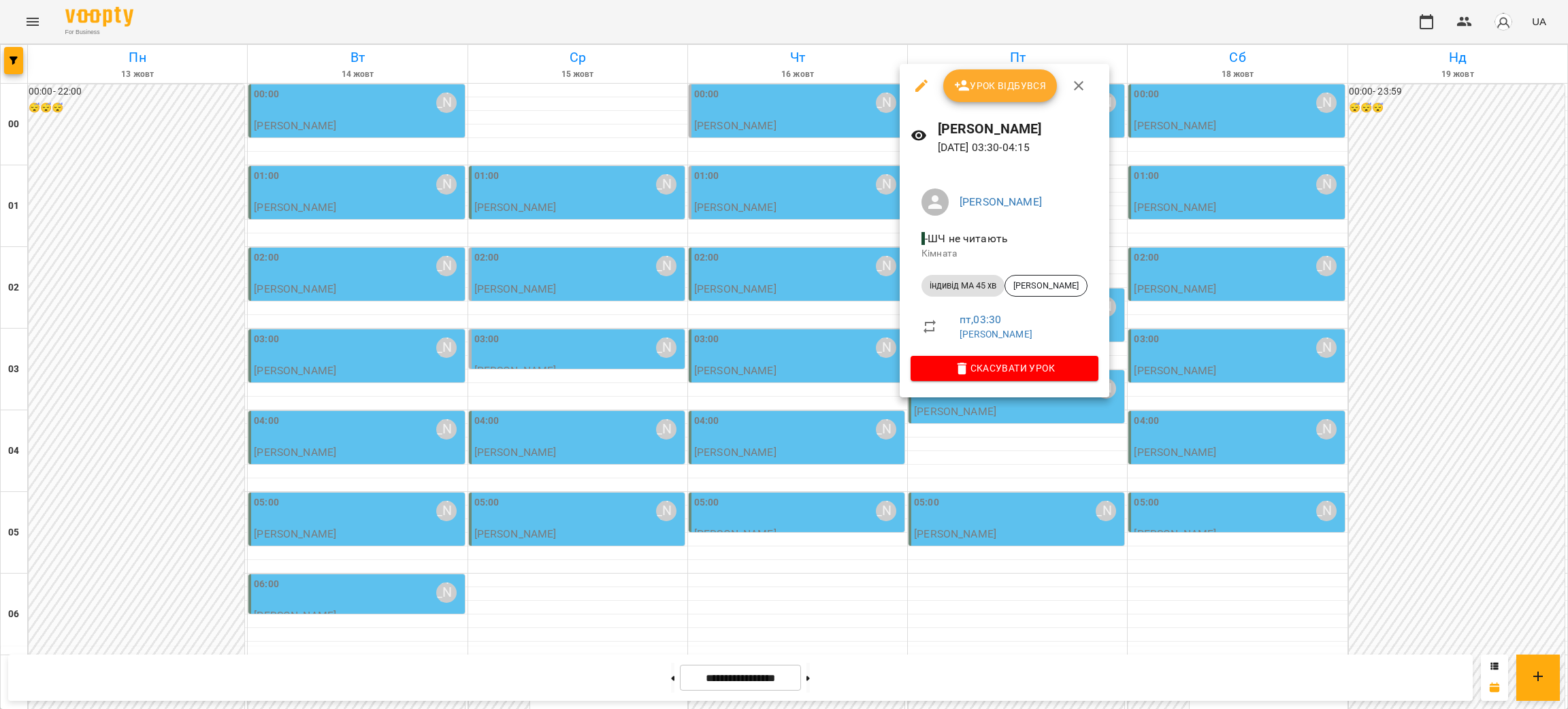
click at [1014, 451] on div at bounding box center [784, 354] width 1568 height 709
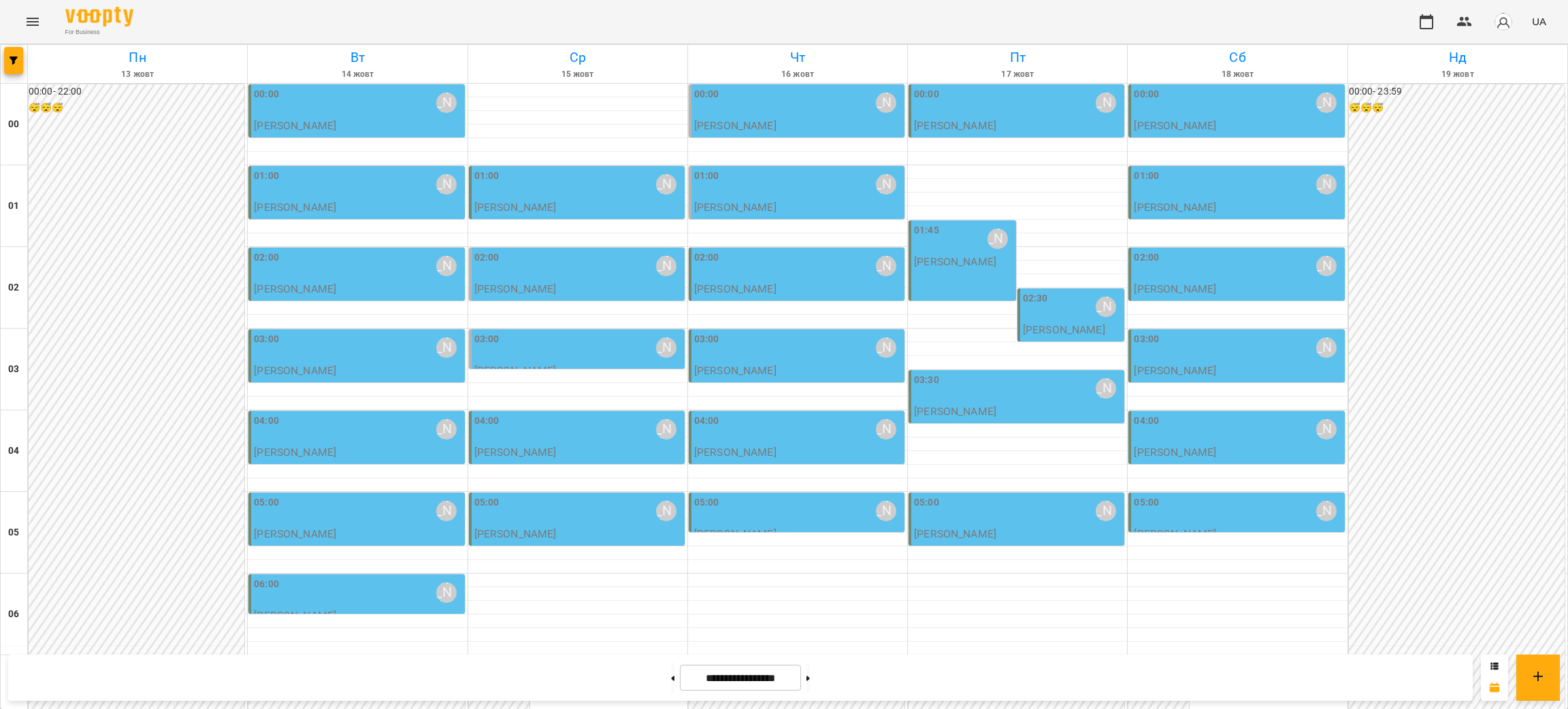
click at [1011, 107] on div "00:00 Курбанова Софія" at bounding box center [1017, 103] width 207 height 31
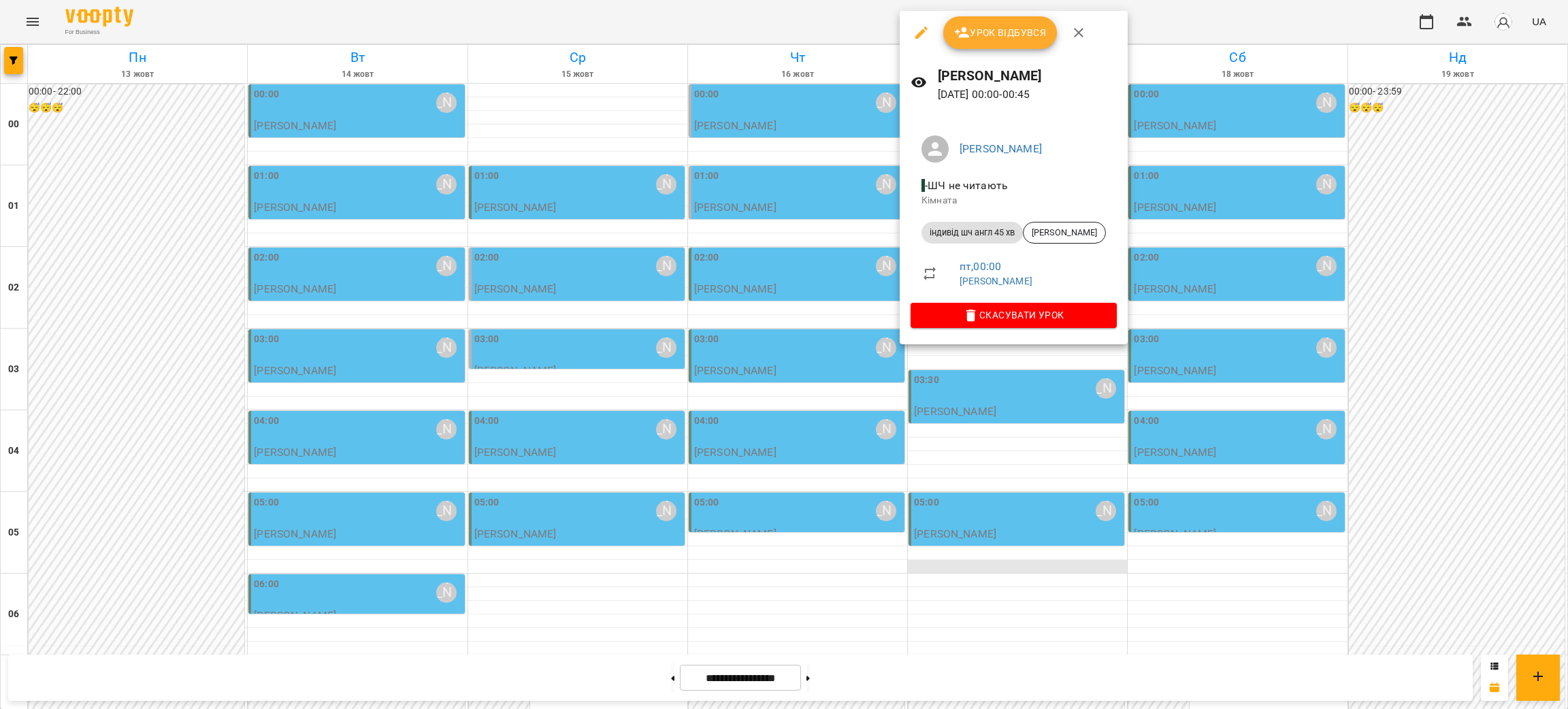
drag, startPoint x: 954, startPoint y: 626, endPoint x: 967, endPoint y: 565, distance: 62.4
click at [954, 626] on div at bounding box center [784, 354] width 1568 height 709
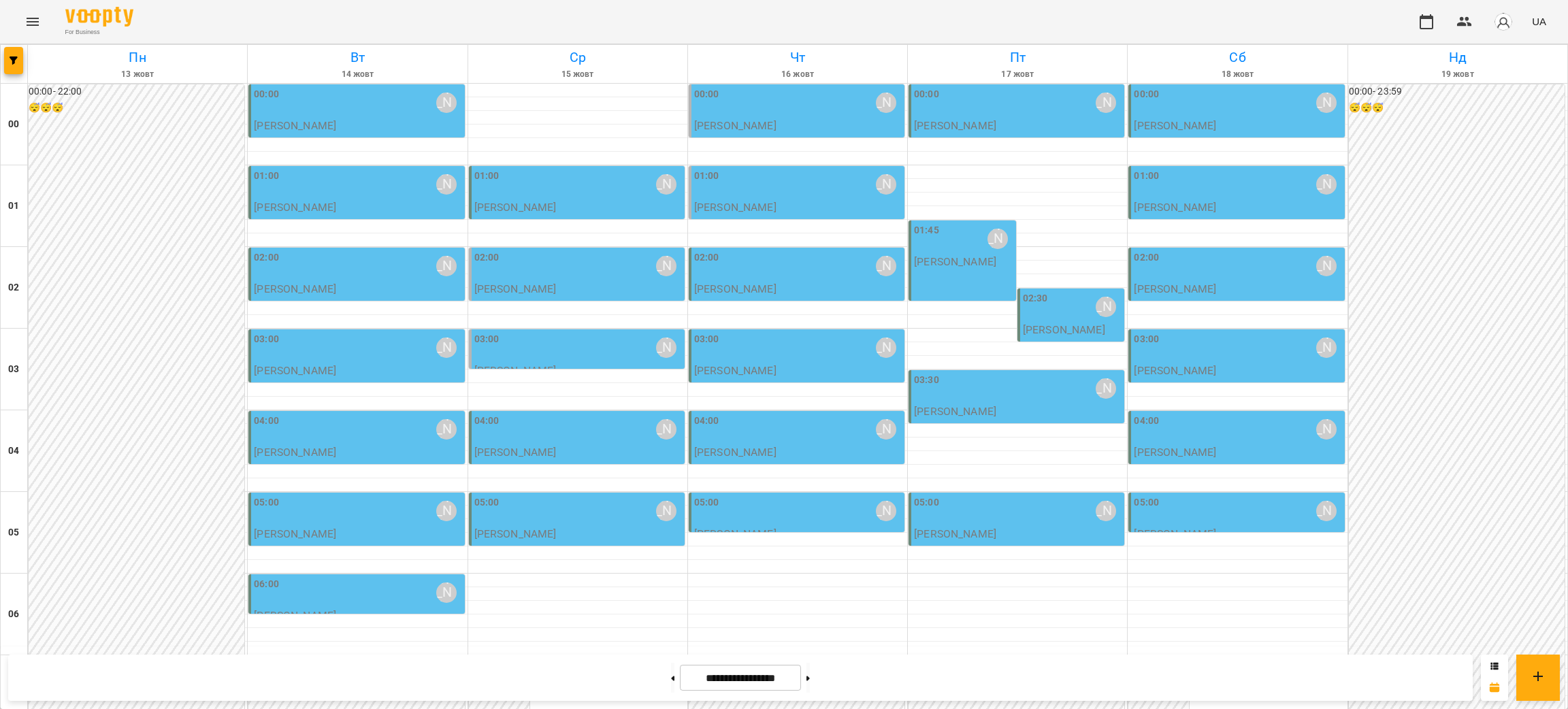
click at [965, 266] on p "Курбанова Софія" at bounding box center [954, 262] width 82 height 12
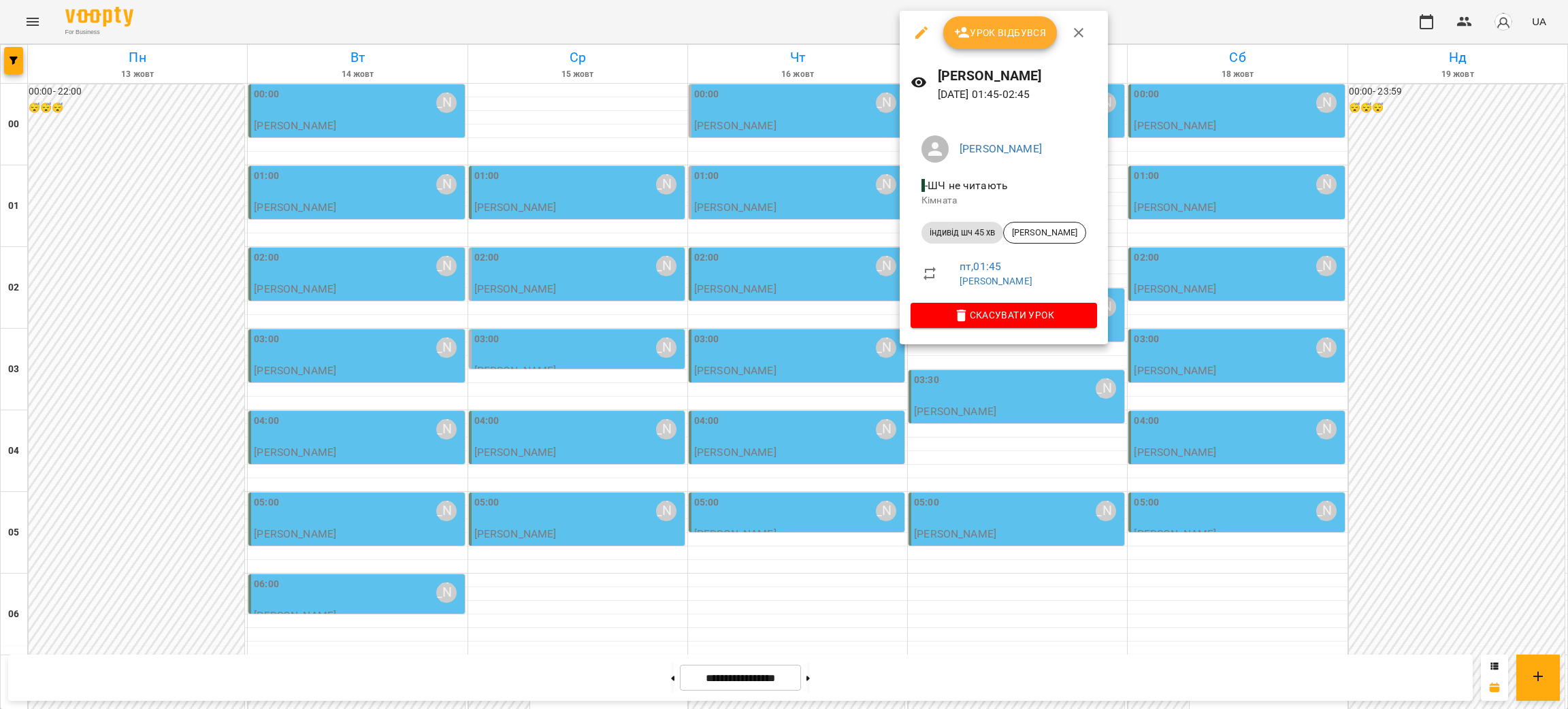
click at [1026, 614] on div at bounding box center [784, 354] width 1568 height 709
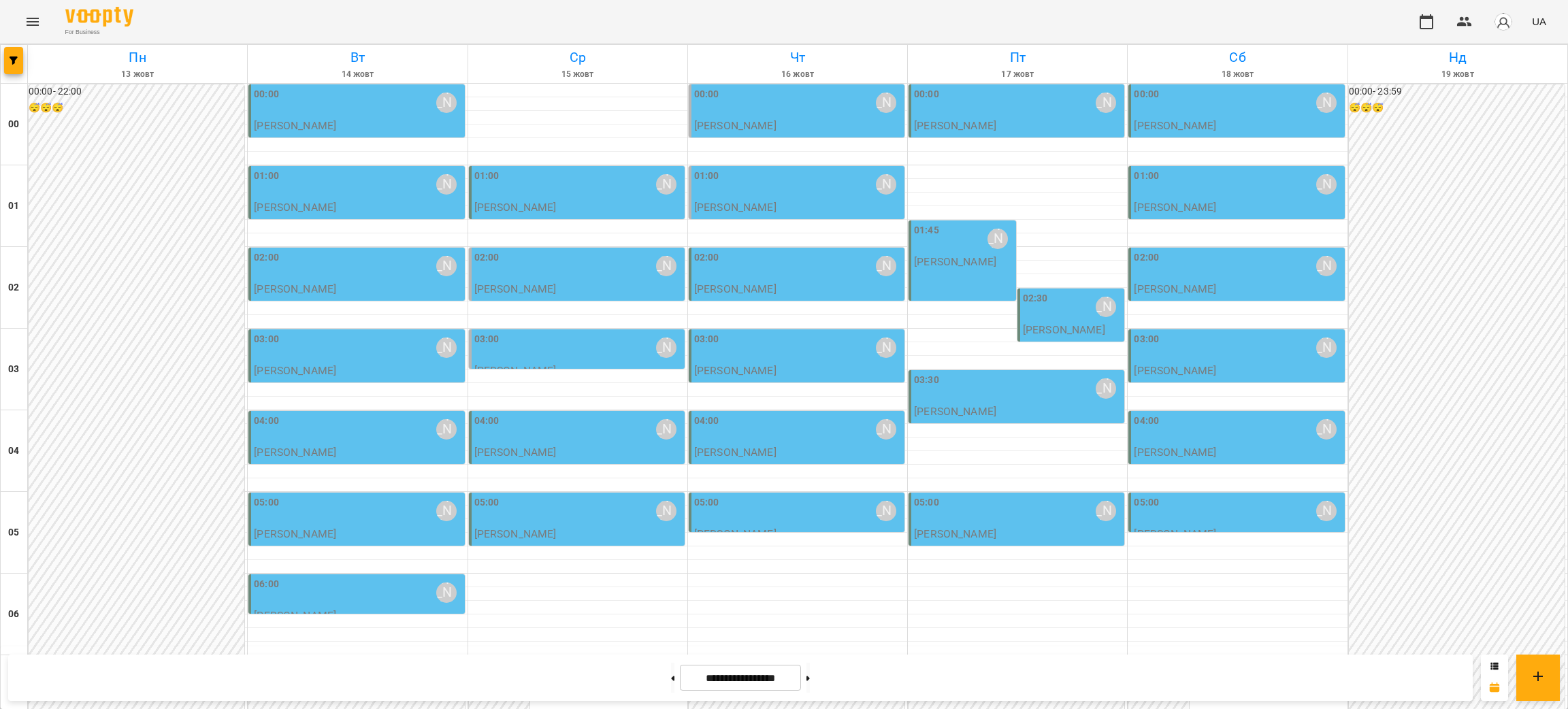
click at [973, 394] on div "03:30 Курбанова Софія" at bounding box center [1017, 389] width 207 height 31
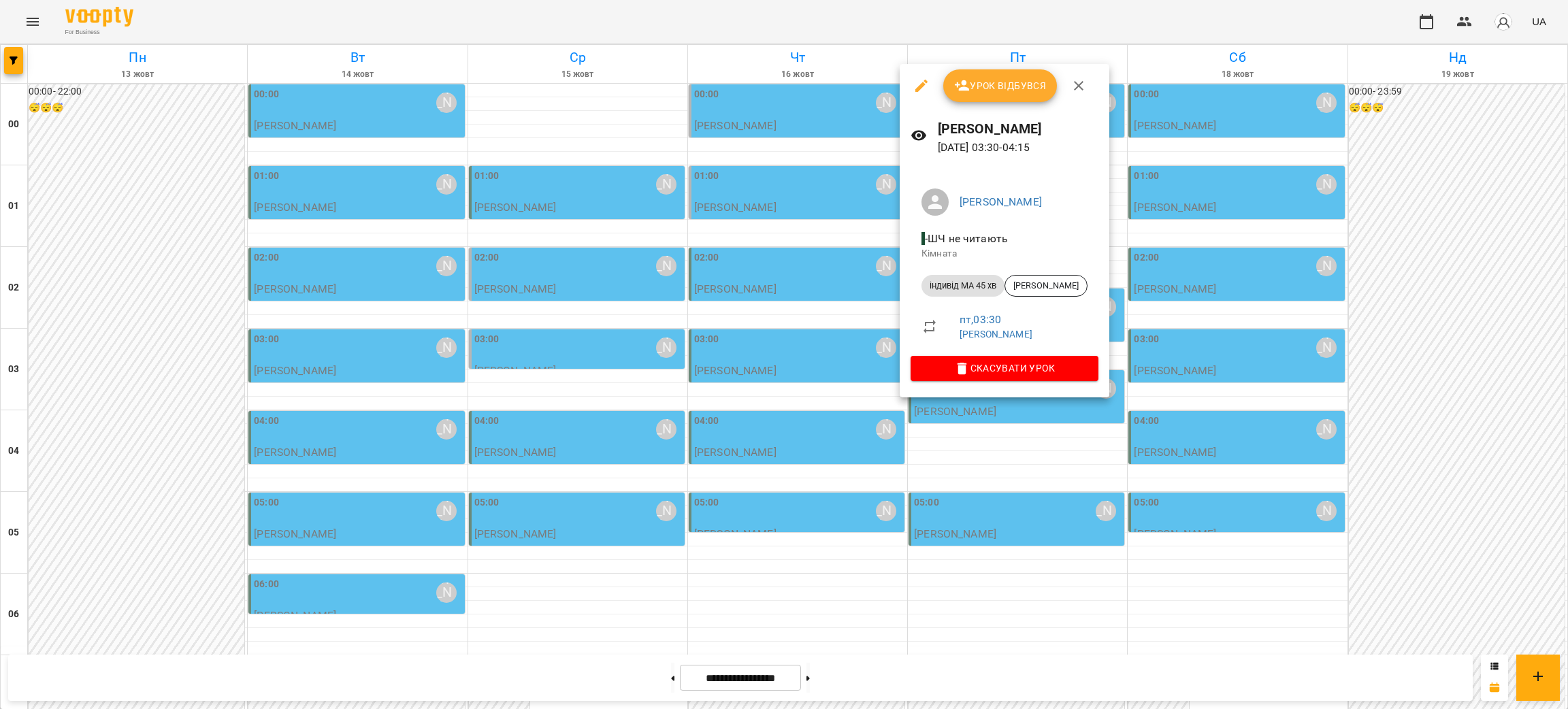
click at [992, 589] on div at bounding box center [784, 354] width 1568 height 709
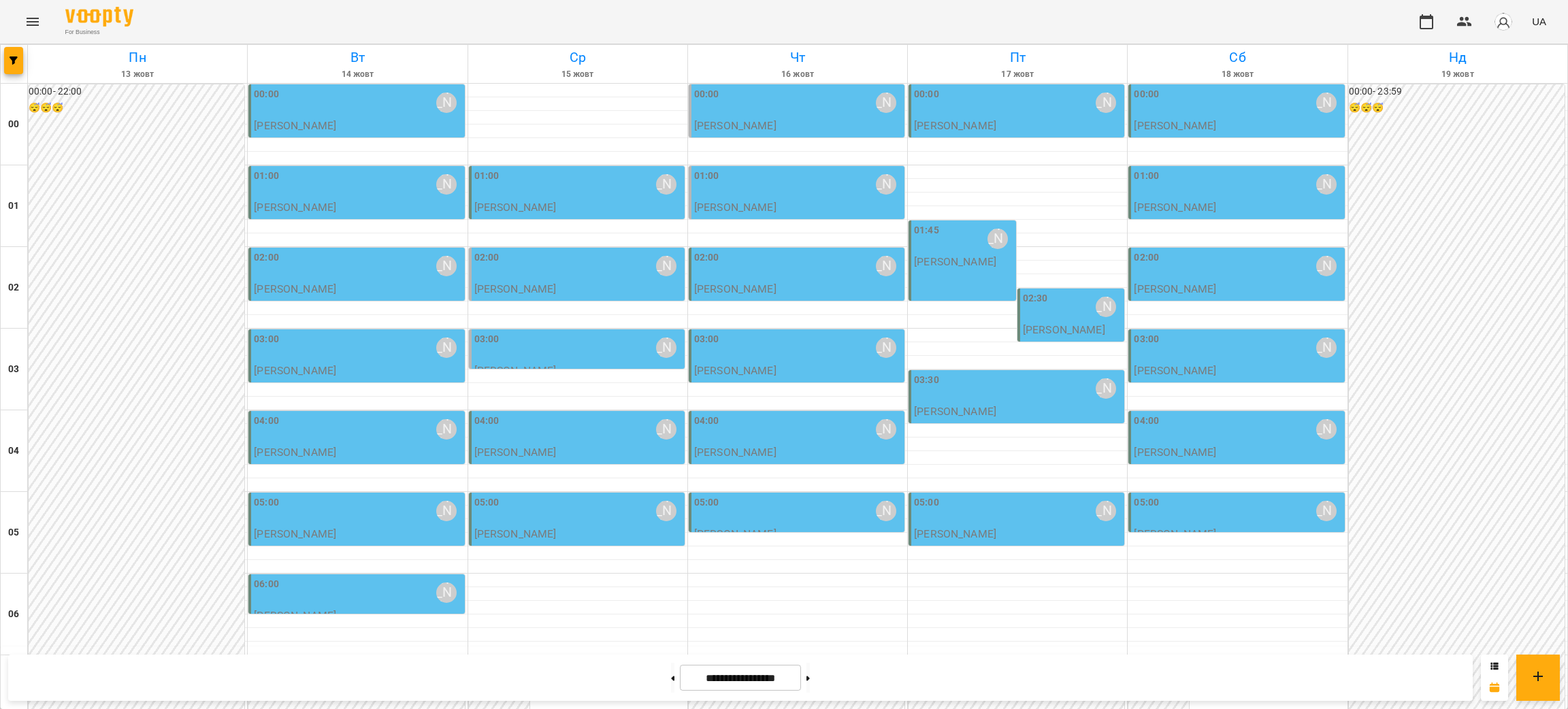
click at [990, 513] on div "05:00 Курбанова Софія" at bounding box center [1017, 511] width 207 height 31
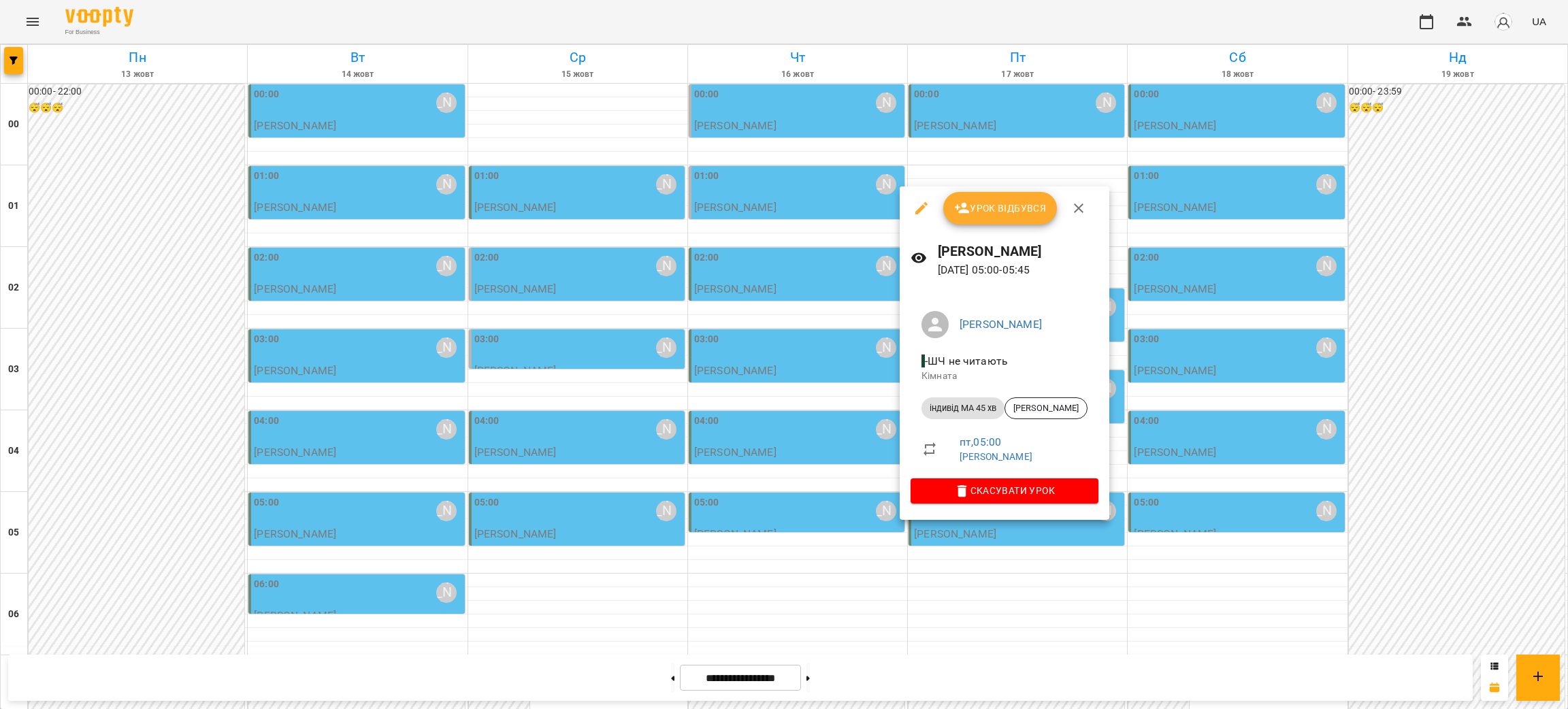
click at [1013, 605] on div at bounding box center [784, 354] width 1568 height 709
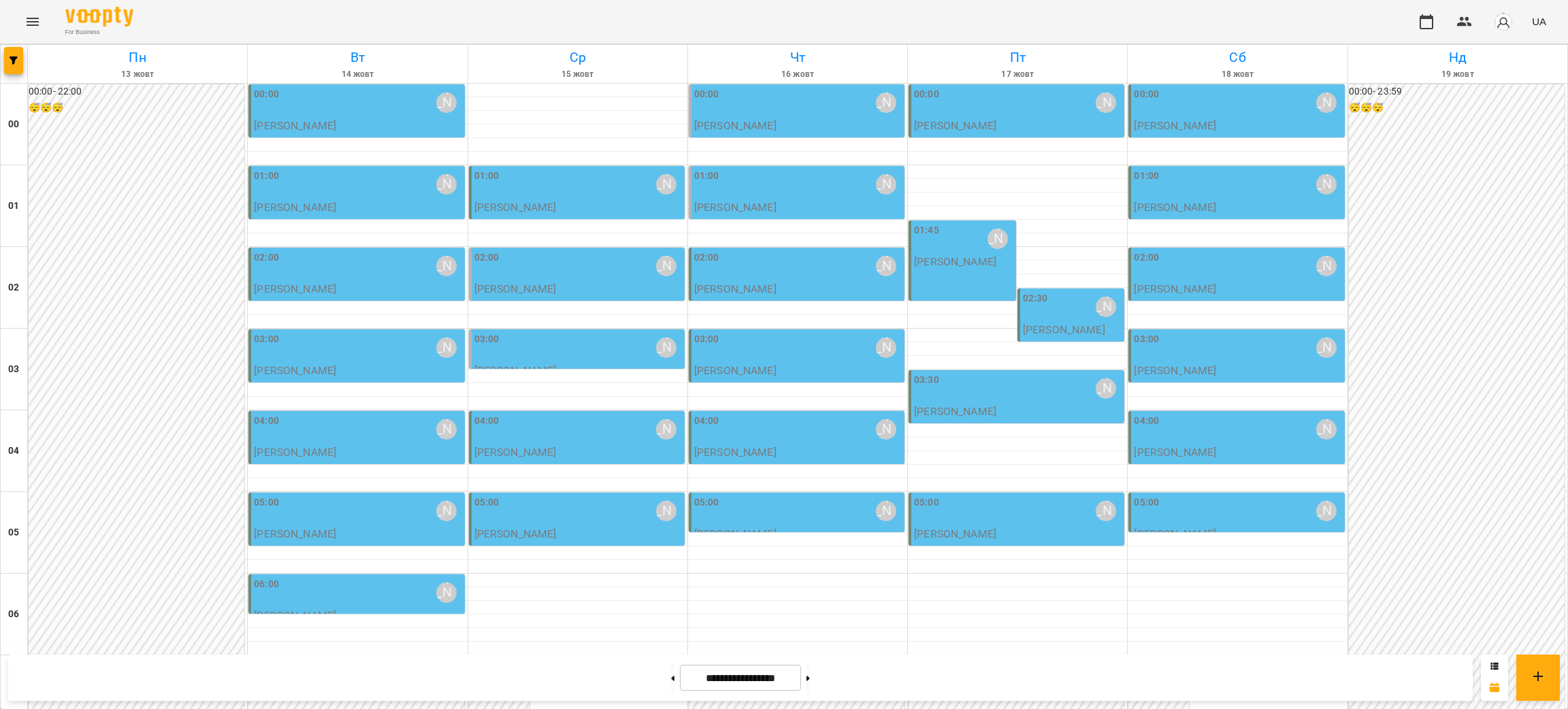
click at [988, 396] on div "03:30 Курбанова Софія" at bounding box center [1017, 389] width 207 height 31
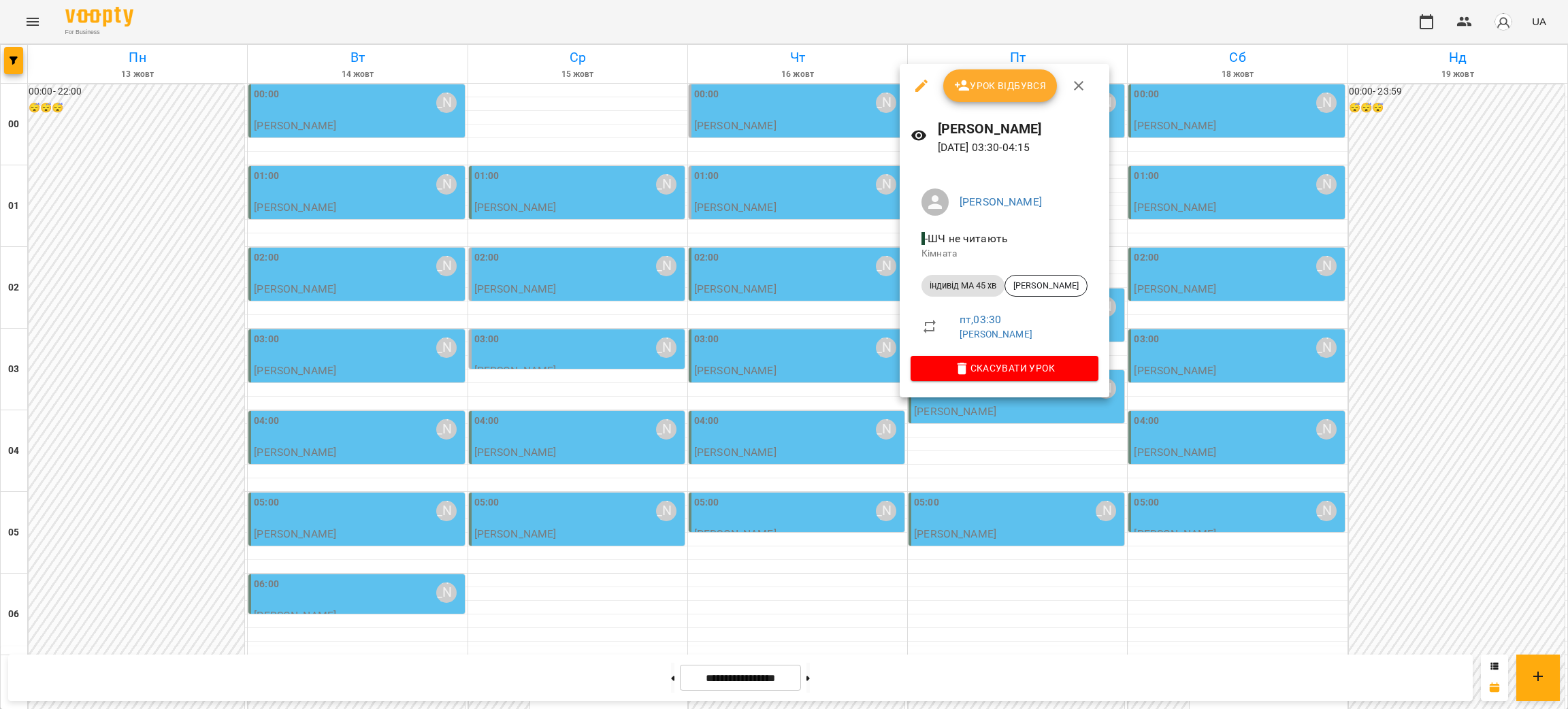
click at [1007, 615] on div at bounding box center [784, 354] width 1568 height 709
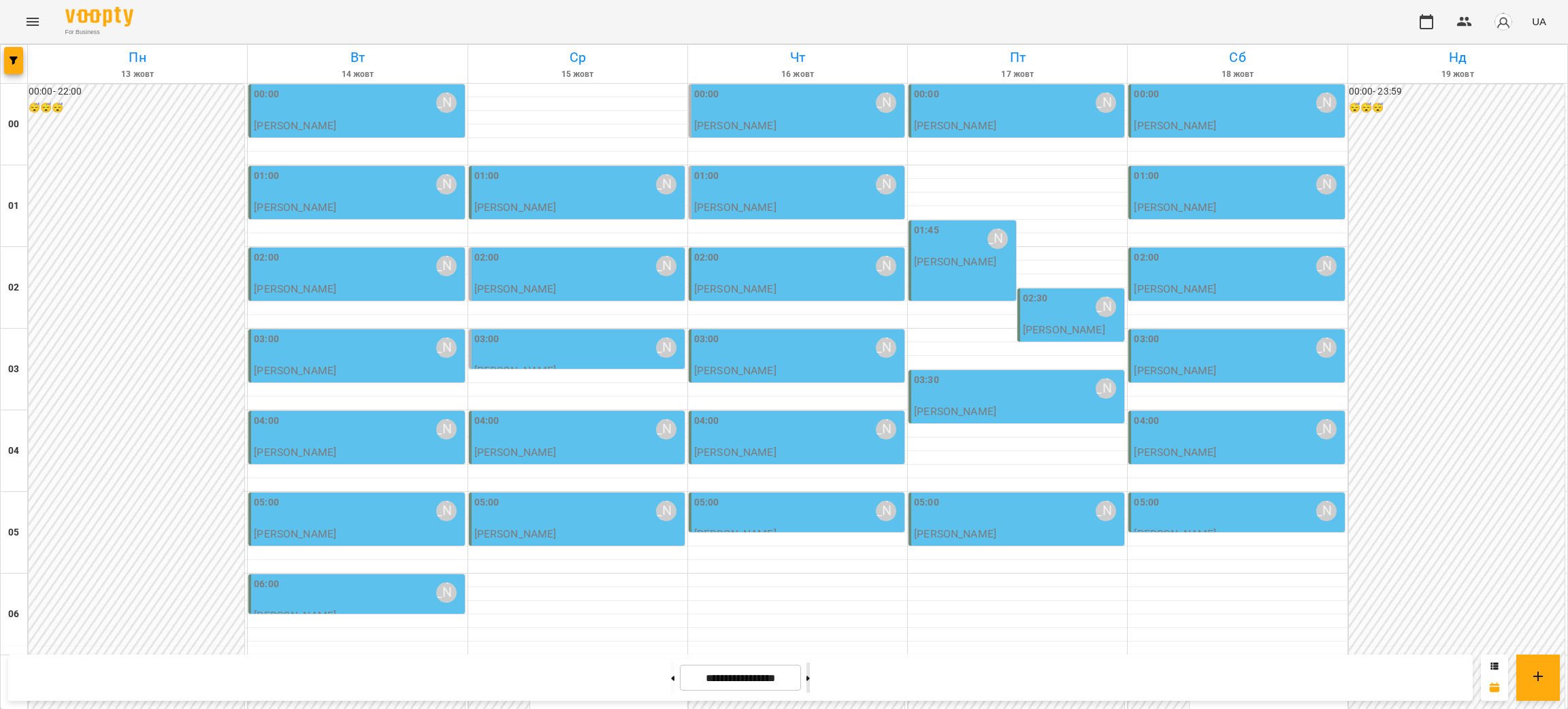
click at [810, 685] on button at bounding box center [807, 677] width 3 height 30
type input "**********"
click at [559, 271] on div "02:00 Курбанова Софія" at bounding box center [577, 266] width 207 height 31
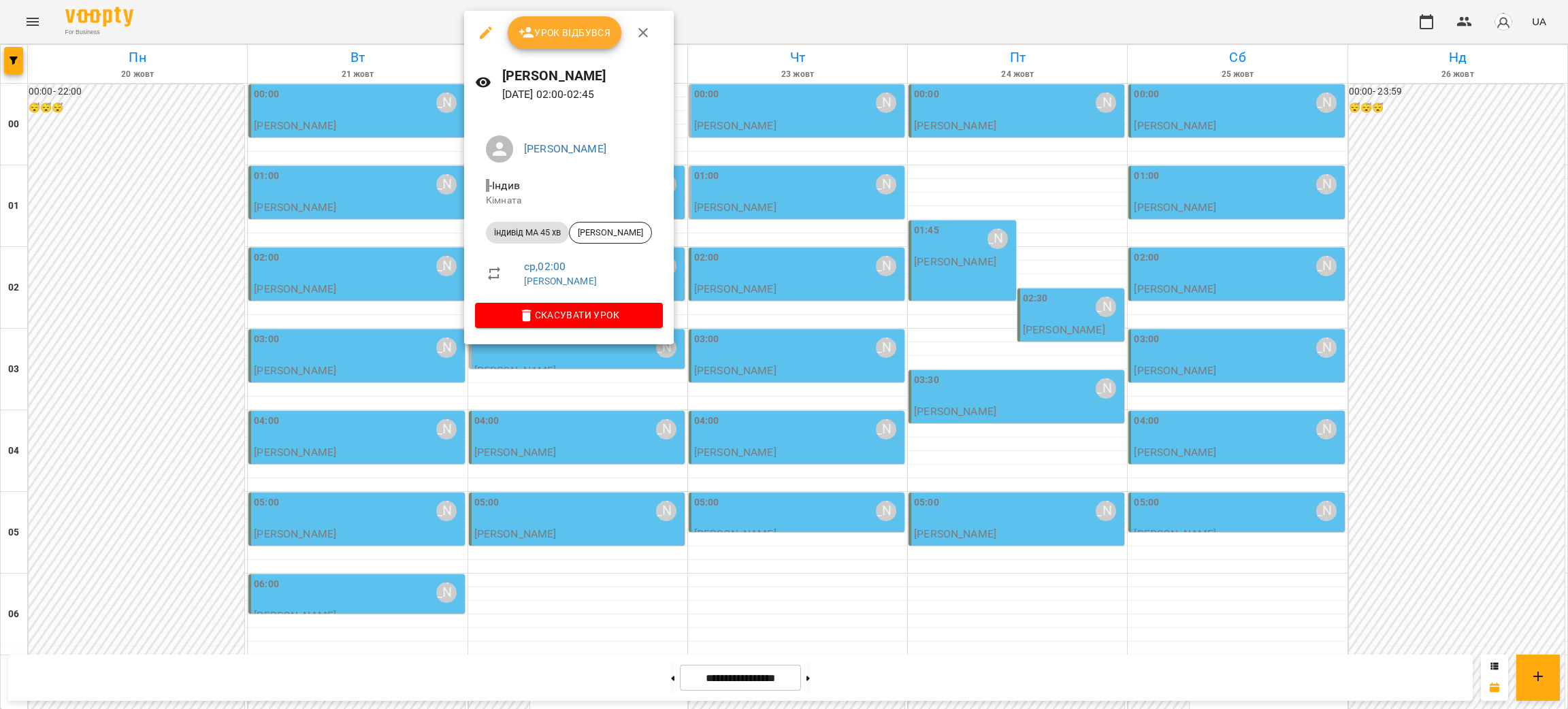
click at [824, 373] on div at bounding box center [784, 354] width 1568 height 709
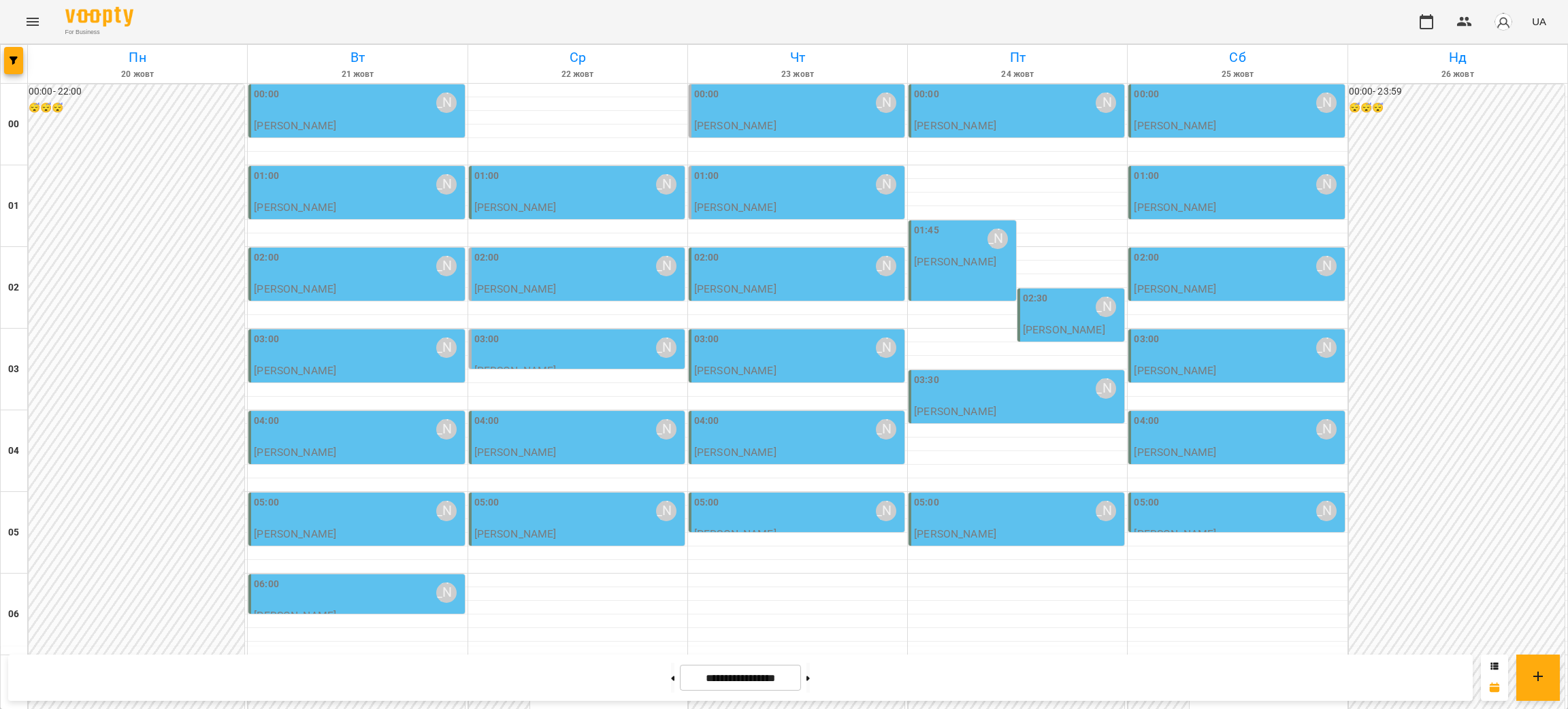
click at [550, 188] on div "01:00 Курбанова Софія" at bounding box center [577, 185] width 207 height 31
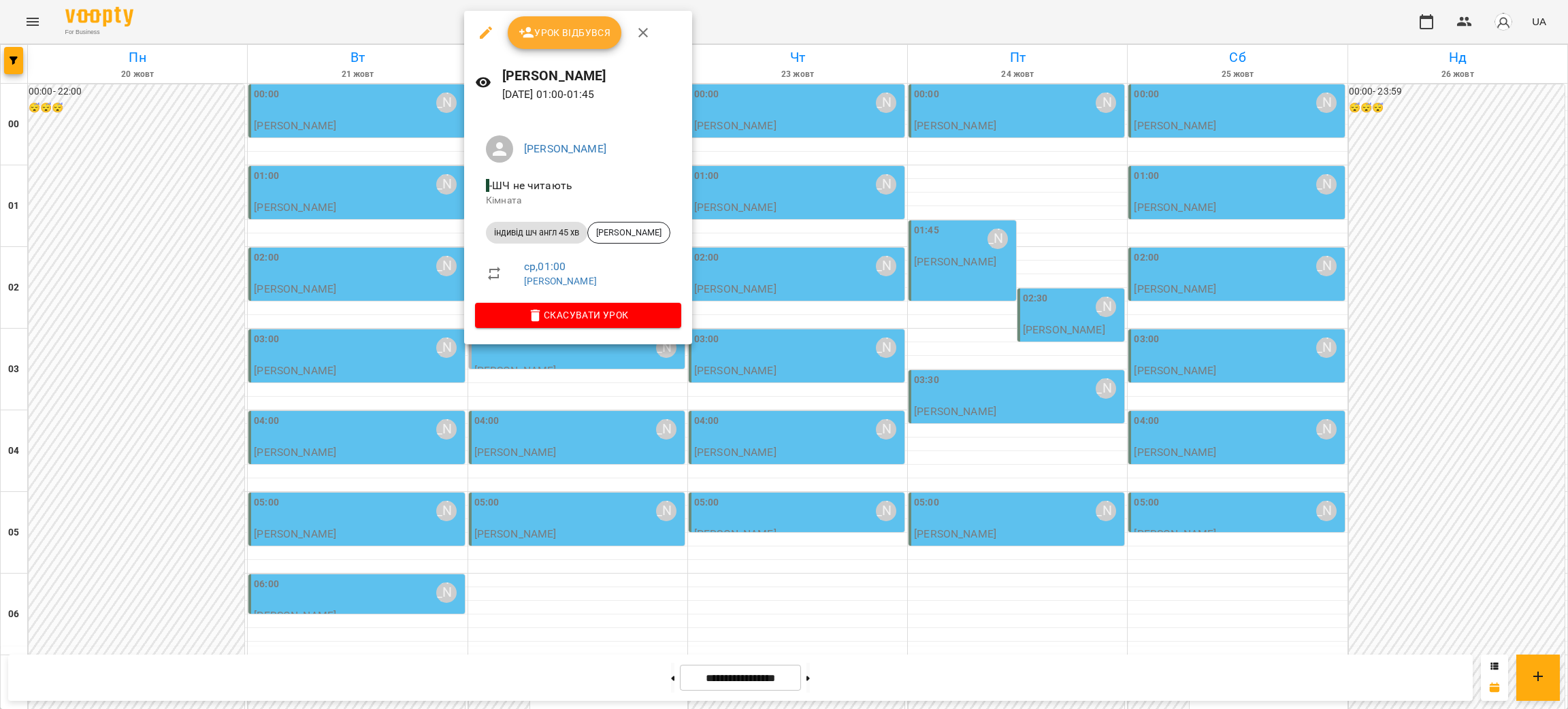
click at [582, 437] on div at bounding box center [784, 354] width 1568 height 709
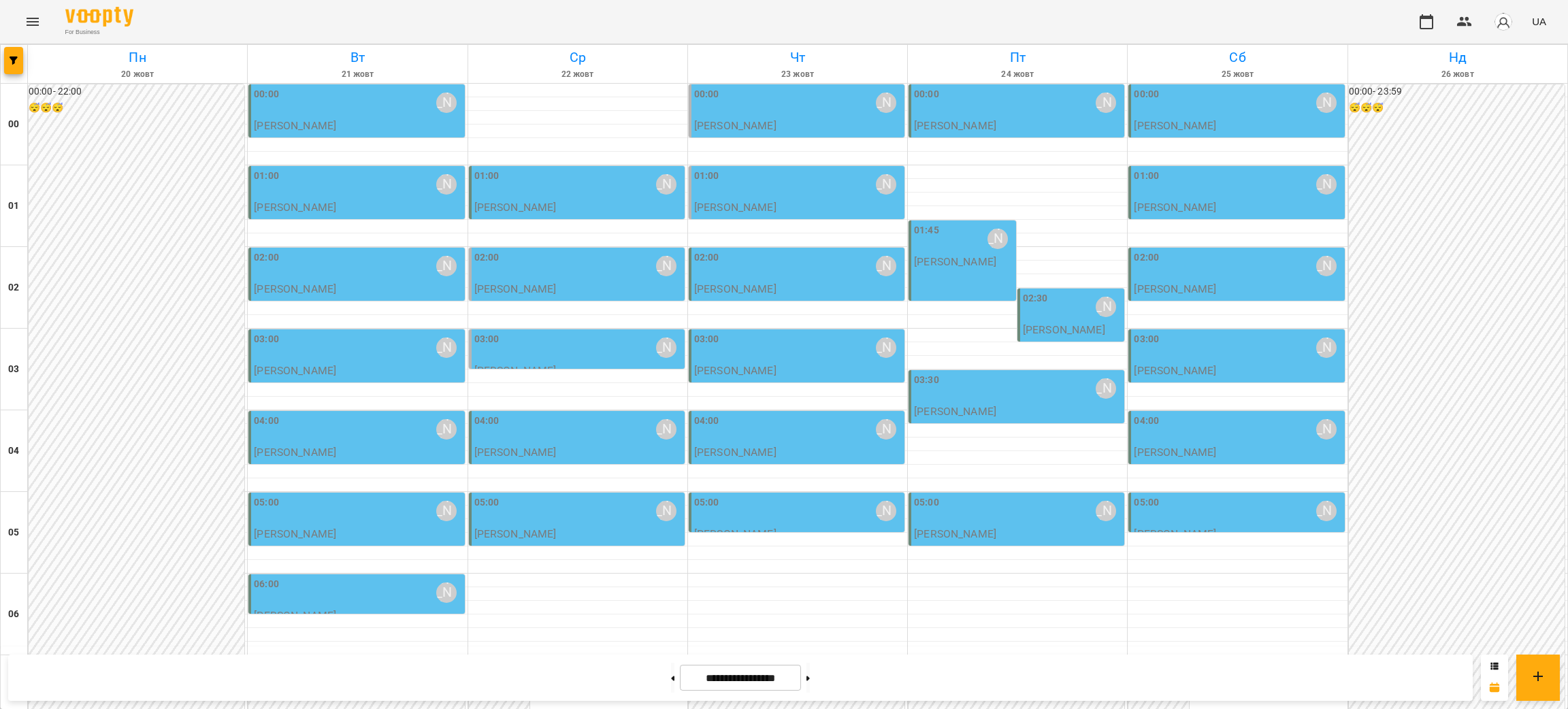
click at [562, 263] on div "02:00 Курбанова Софія" at bounding box center [577, 266] width 207 height 31
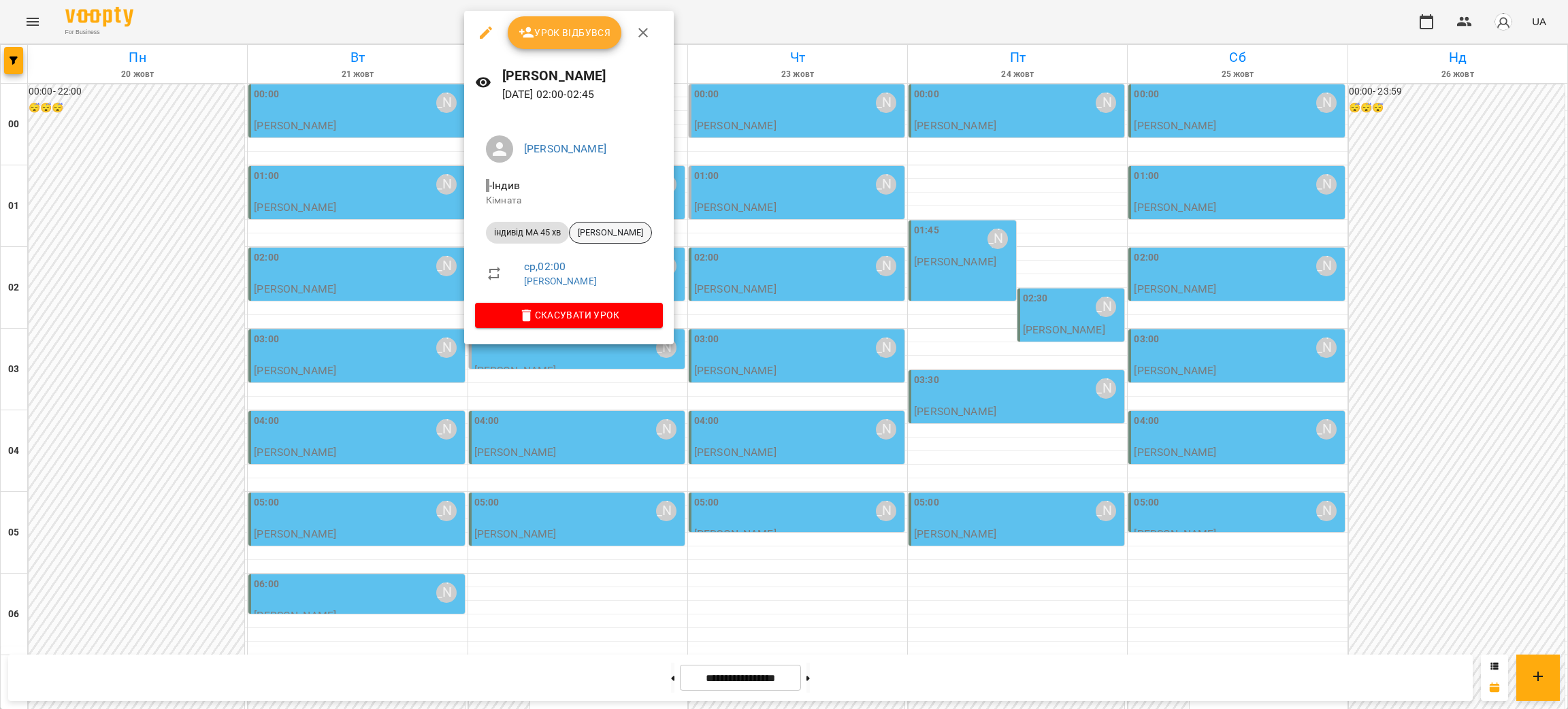
click at [617, 231] on span "Мілана Gelychak" at bounding box center [611, 232] width 82 height 13
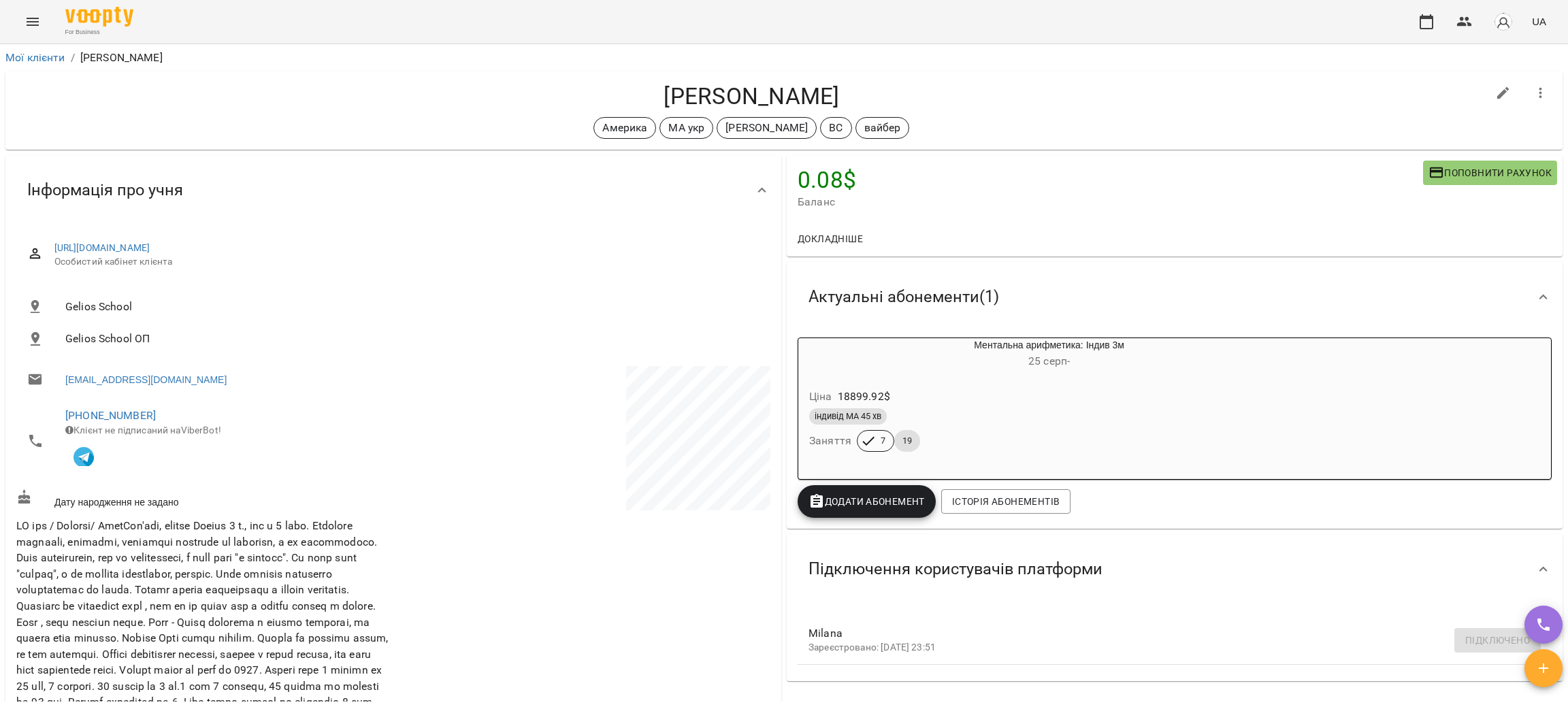
drag, startPoint x: 851, startPoint y: 97, endPoint x: 660, endPoint y: 98, distance: 191.0
click at [660, 98] on h4 "Мілана Gelychak" at bounding box center [751, 96] width 1470 height 28
copy h4 "Мілана Gelychak"
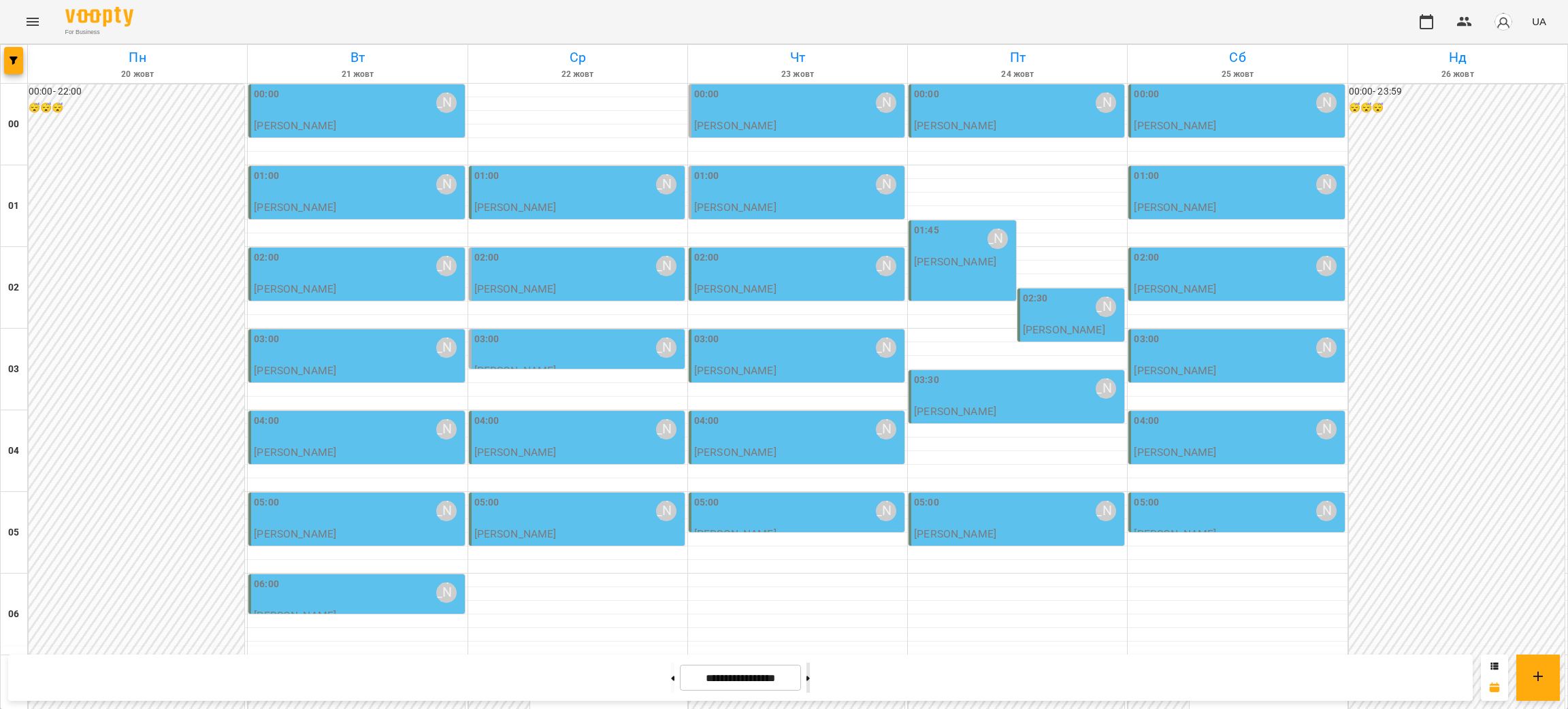
click at [810, 680] on button at bounding box center [807, 677] width 3 height 30
type input "**********"
click at [808, 270] on div "02:00 Курбанова Софія" at bounding box center [797, 266] width 207 height 31
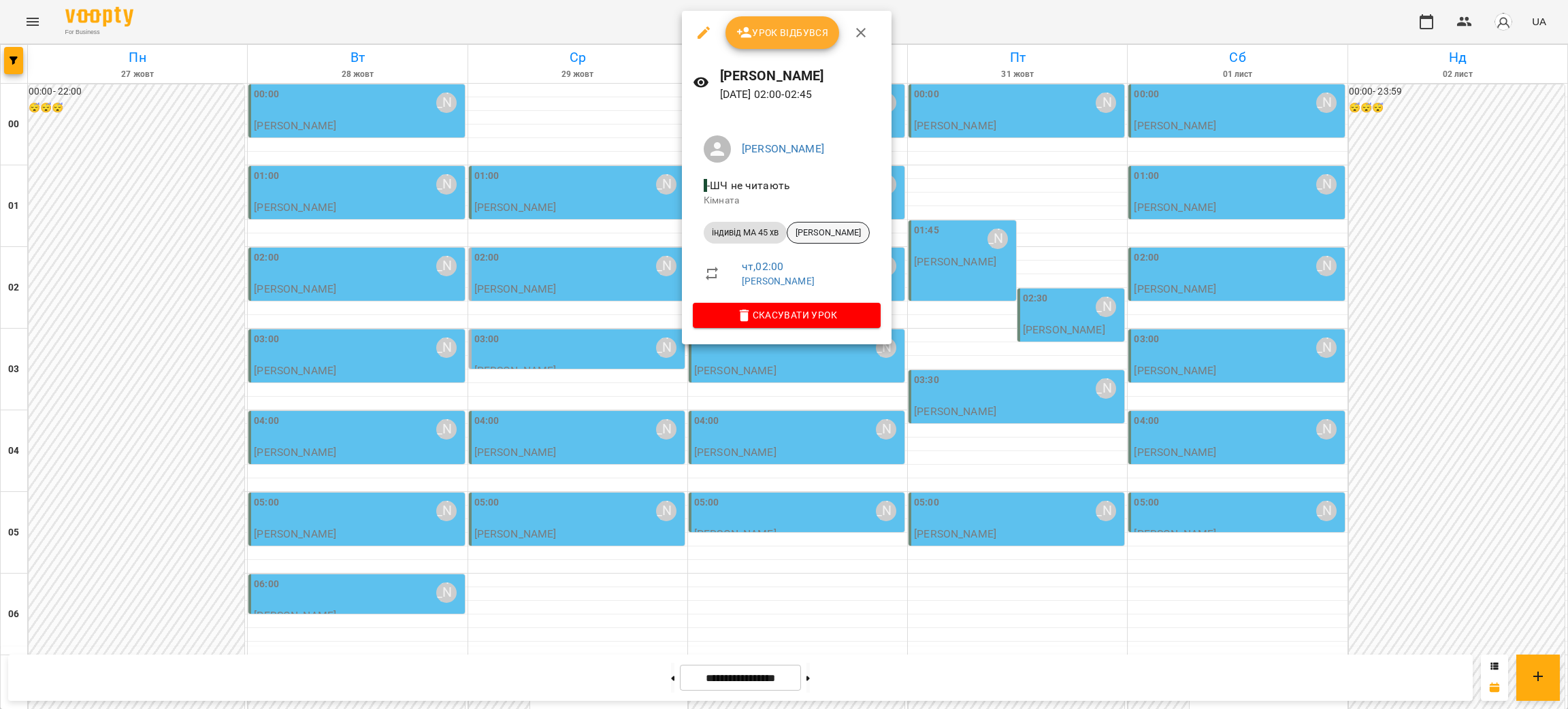
click at [836, 231] on span "Мадяр Михайло" at bounding box center [828, 232] width 82 height 13
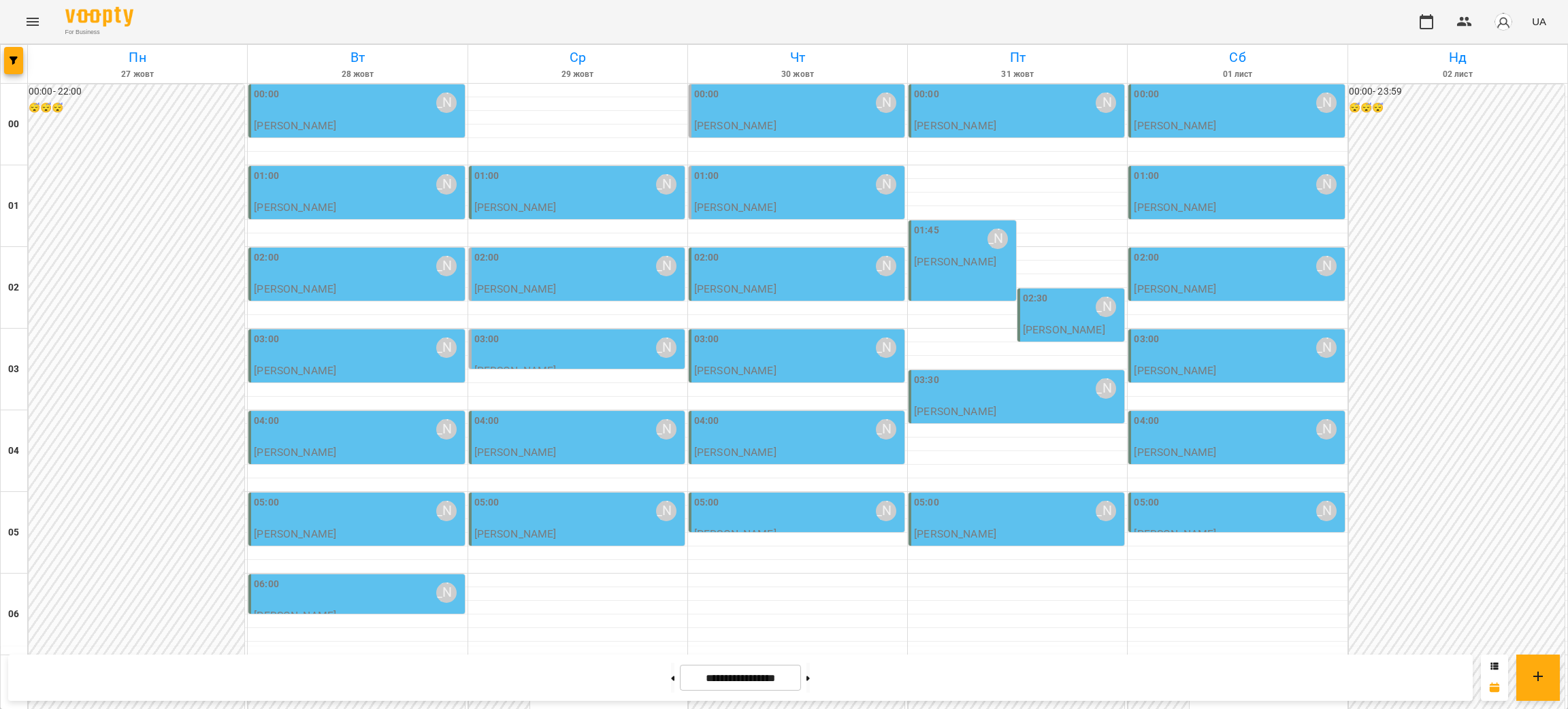
click at [759, 266] on div "02:00 Курбанова Софія" at bounding box center [797, 266] width 207 height 31
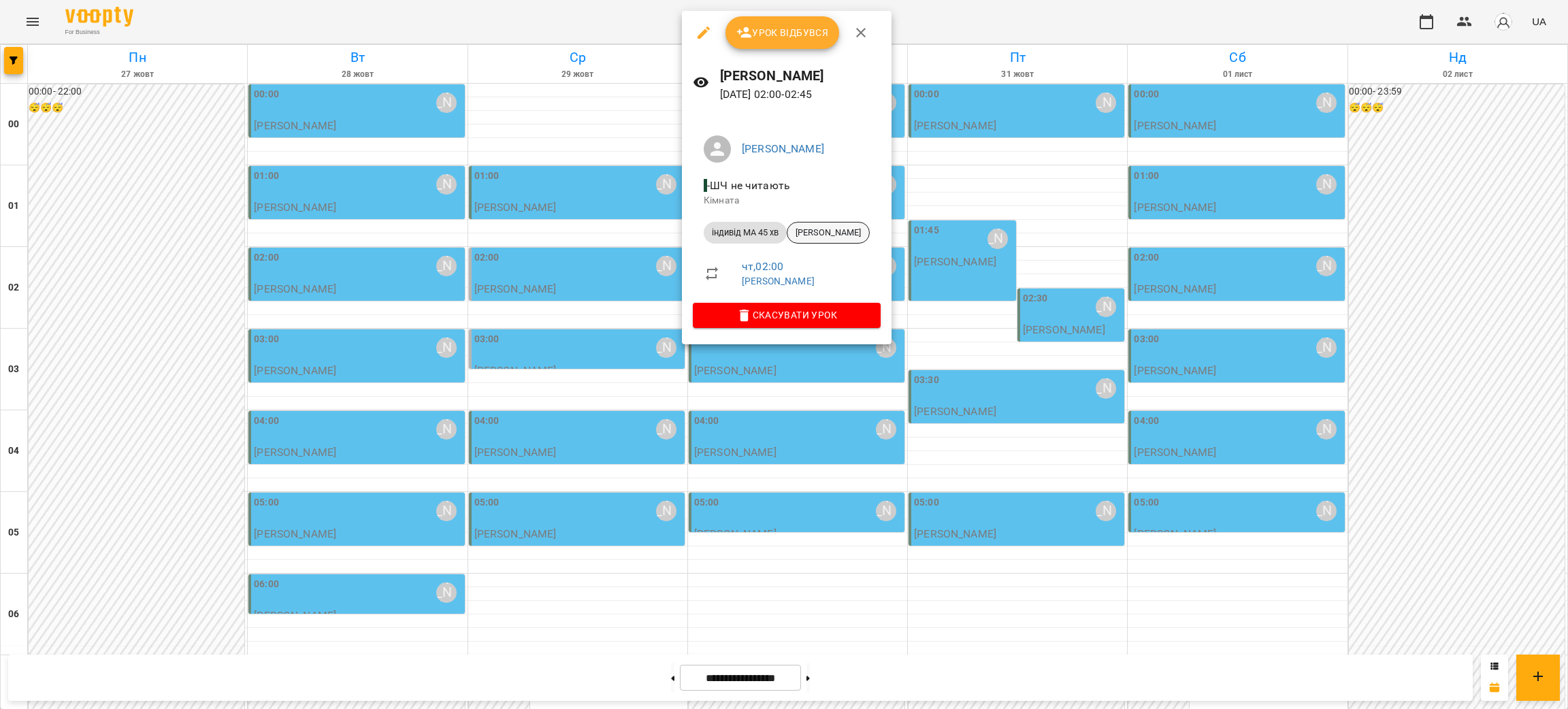
click at [830, 238] on span "Мадяр Михайло" at bounding box center [828, 232] width 82 height 13
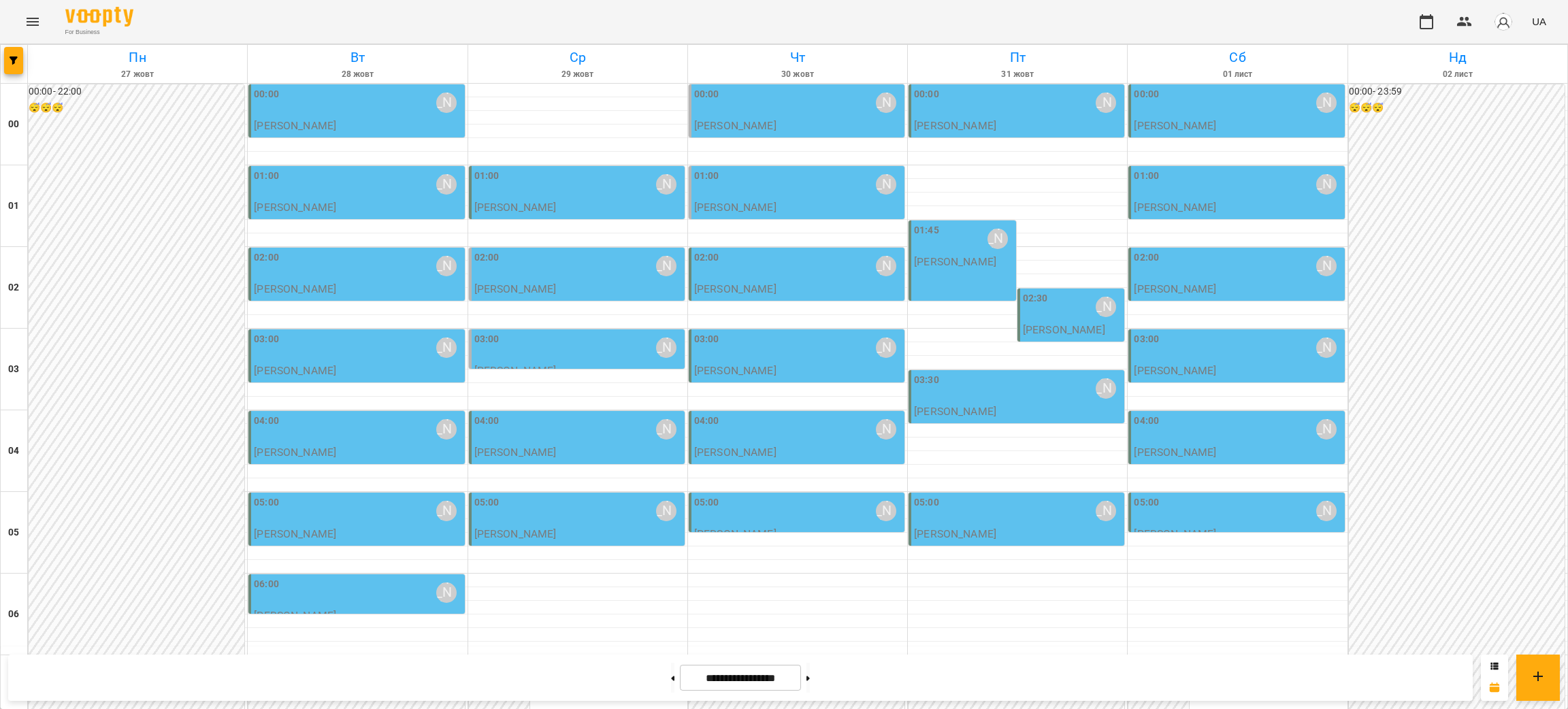
click at [325, 252] on div "02:00 Курбанова Софія" at bounding box center [358, 266] width 207 height 31
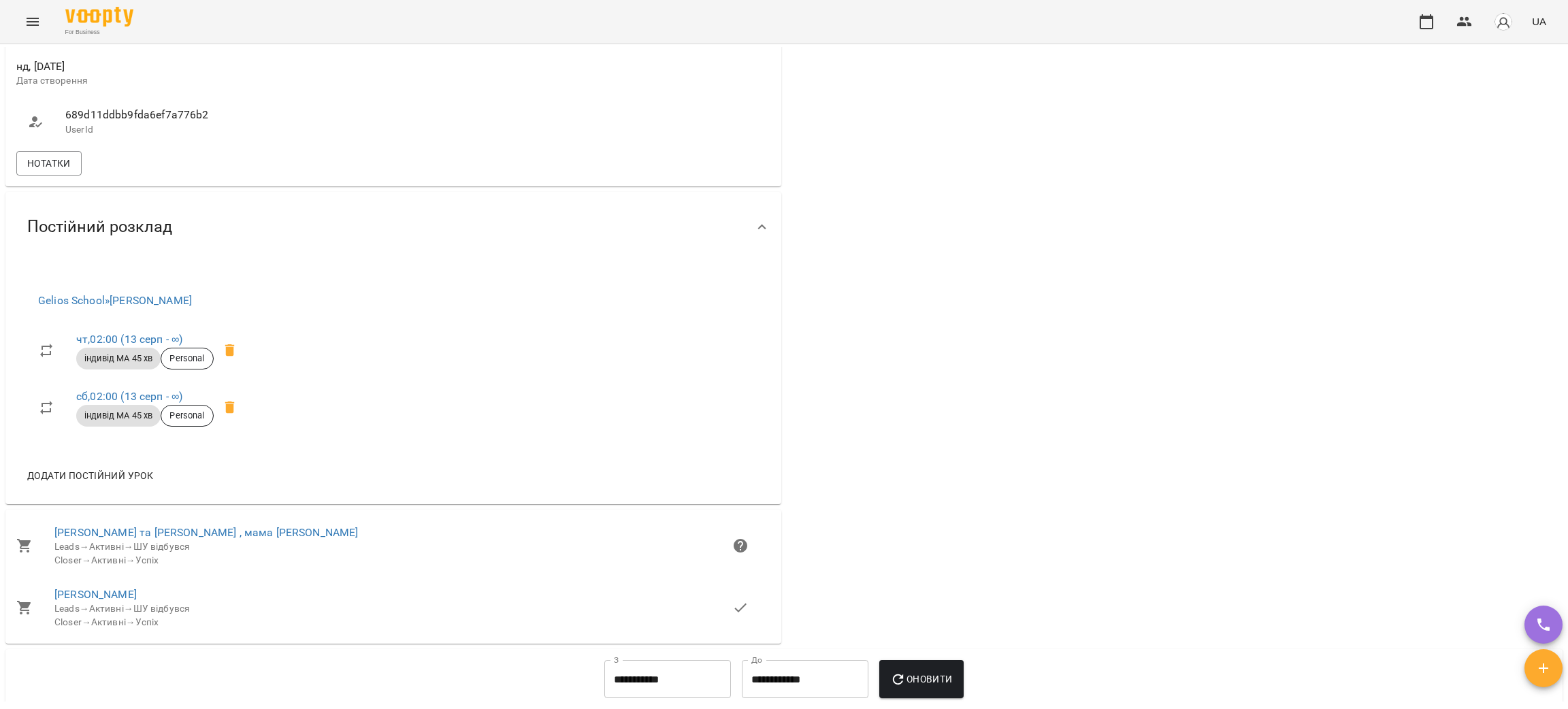
scroll to position [714, 0]
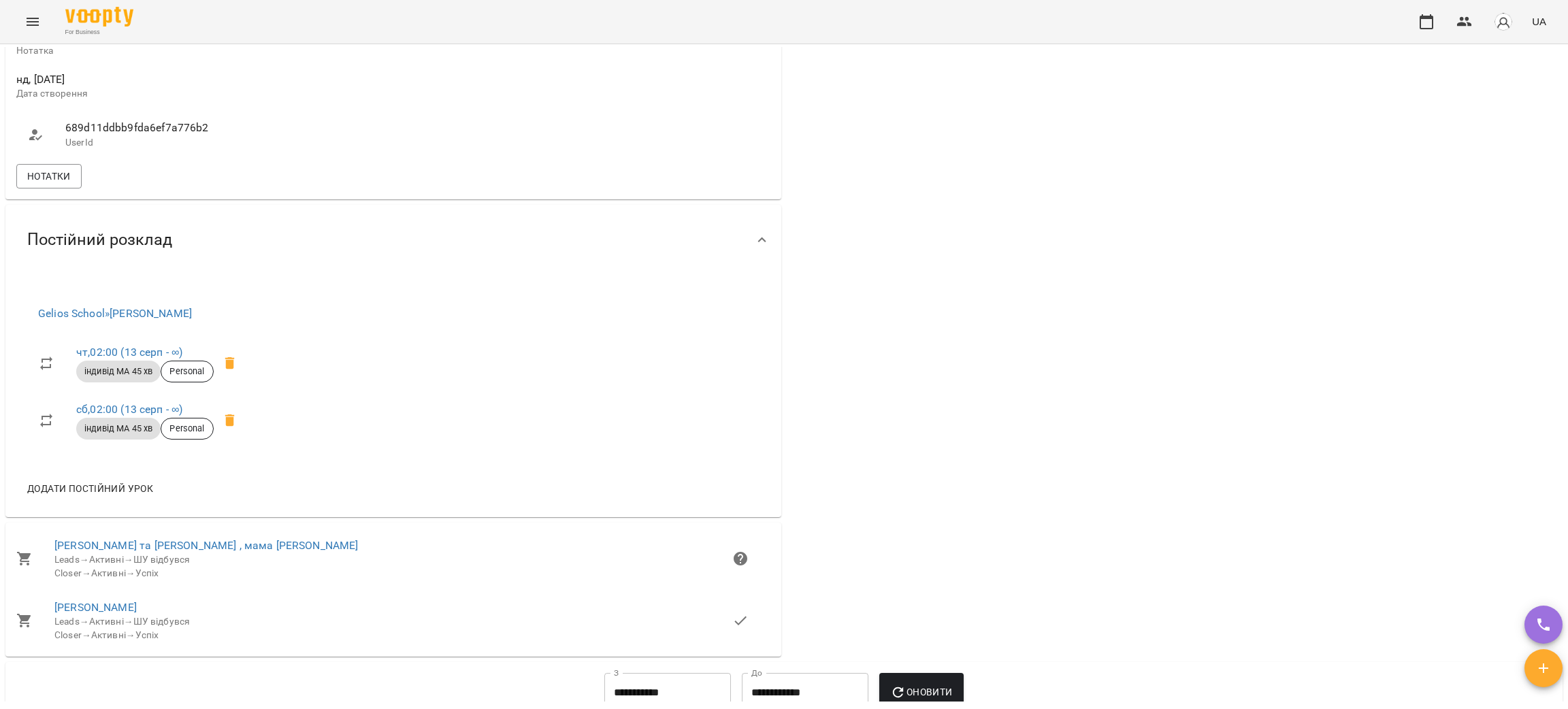
click at [1280, 261] on div "11075 $ Баланс Поповнити рахунок Докладніше 11075 $ Абонементи 11075 $ Ментальн…" at bounding box center [1174, 49] width 782 height 1222
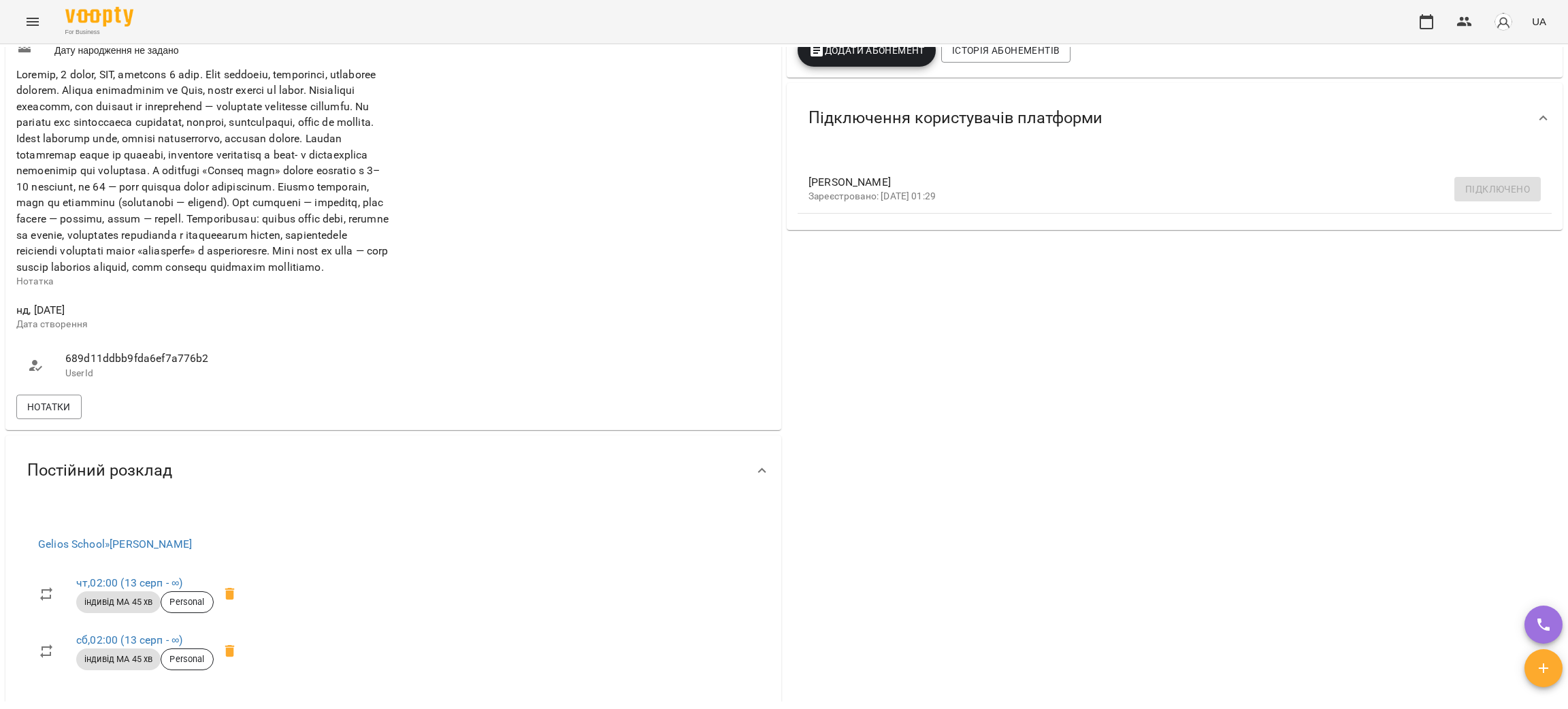
scroll to position [0, 0]
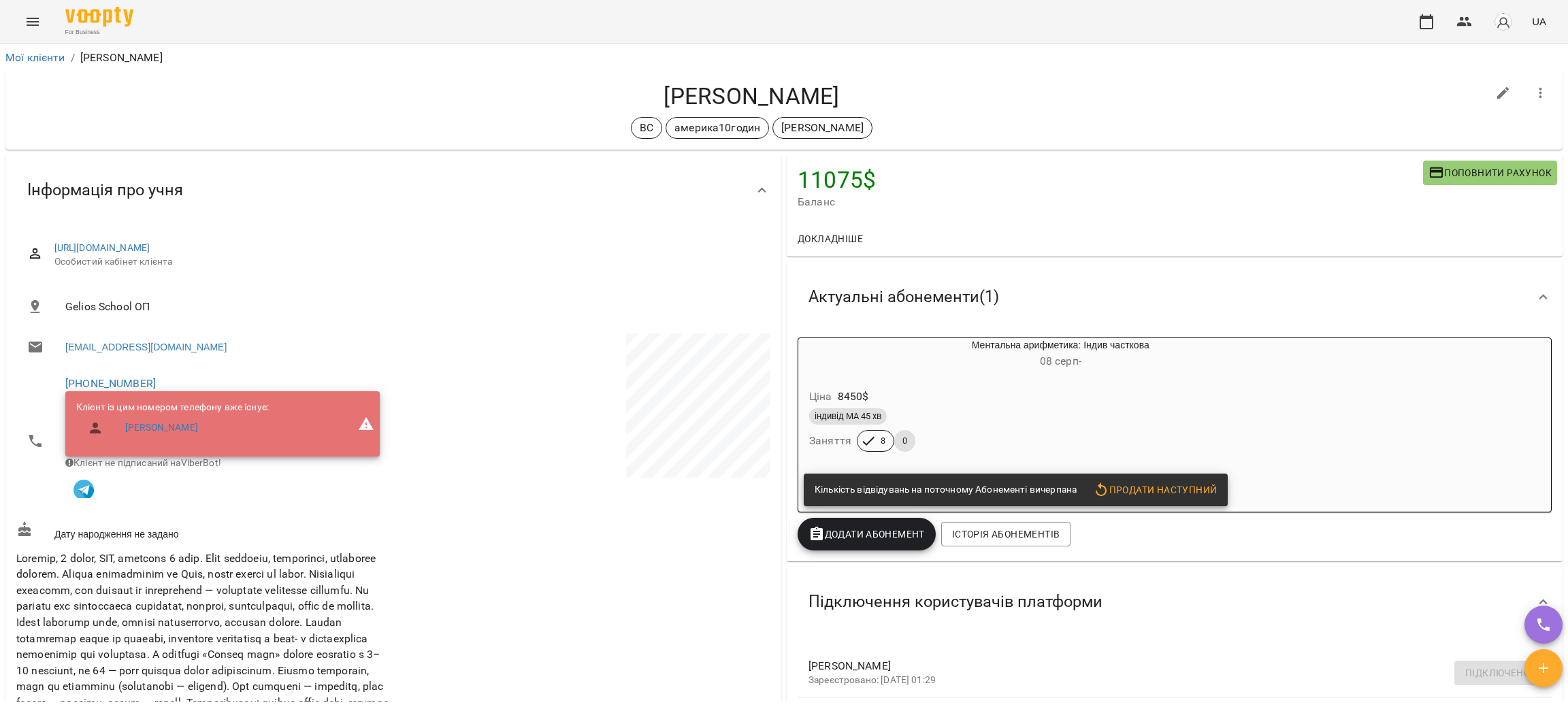
click at [995, 403] on div "Ціна 8450 $" at bounding box center [1027, 396] width 443 height 24
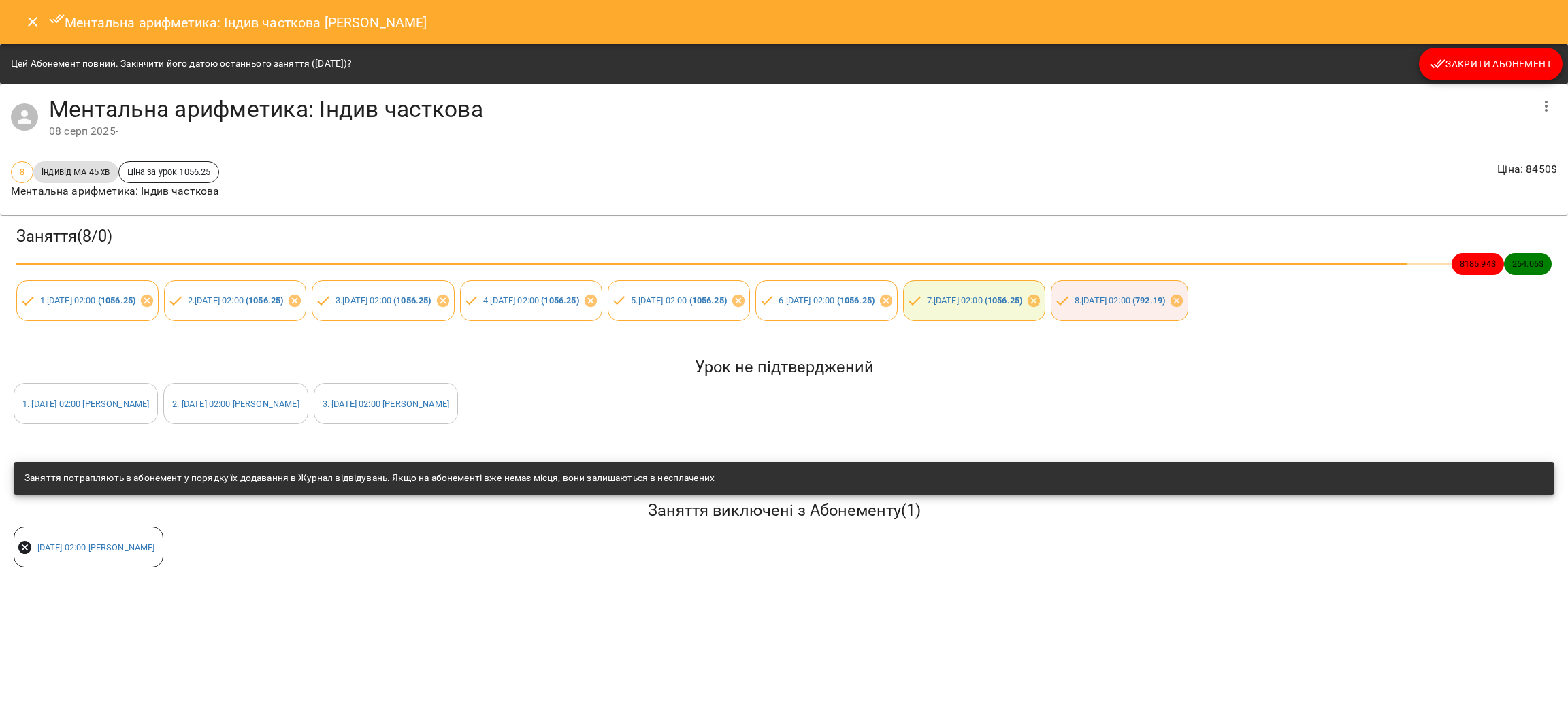
click at [37, 22] on icon "Close" at bounding box center [32, 21] width 17 height 17
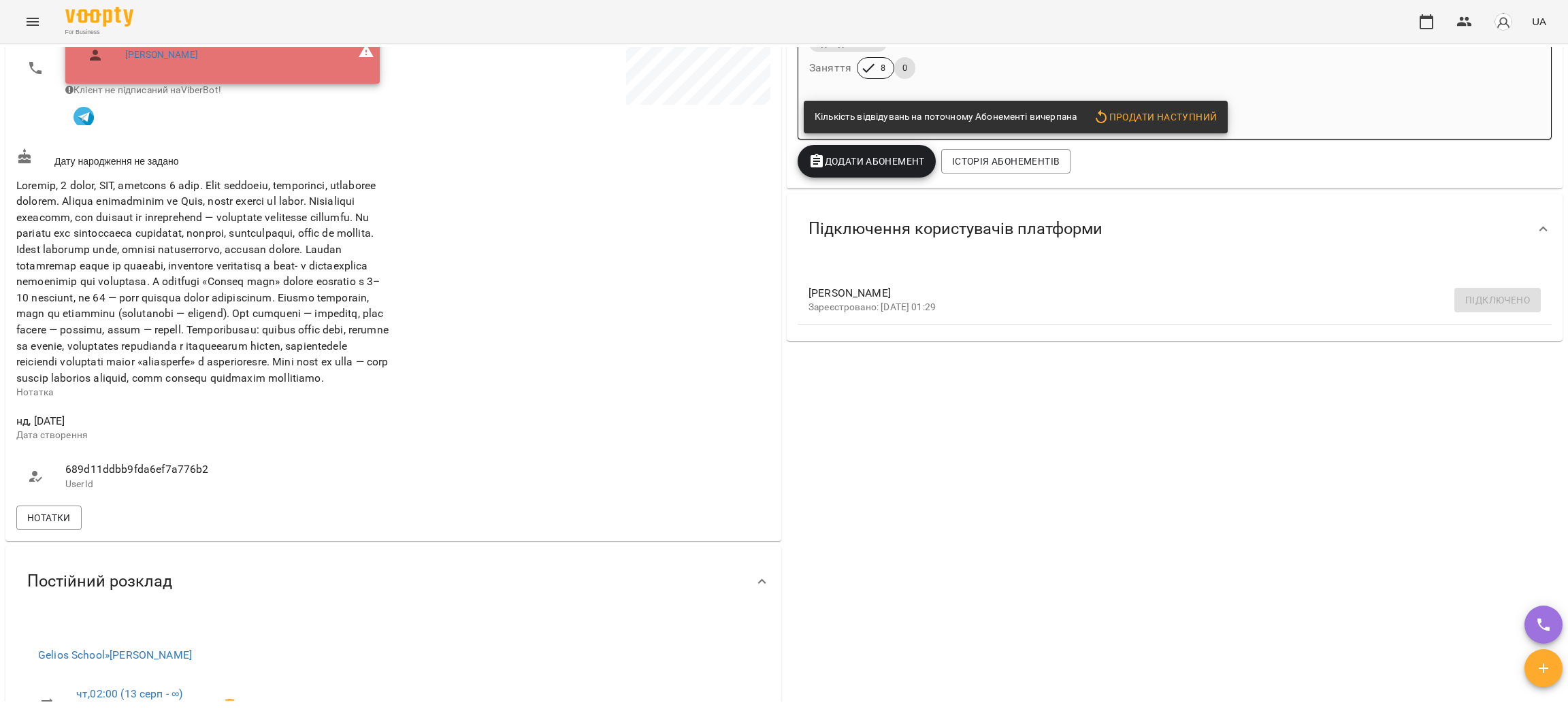
scroll to position [408, 0]
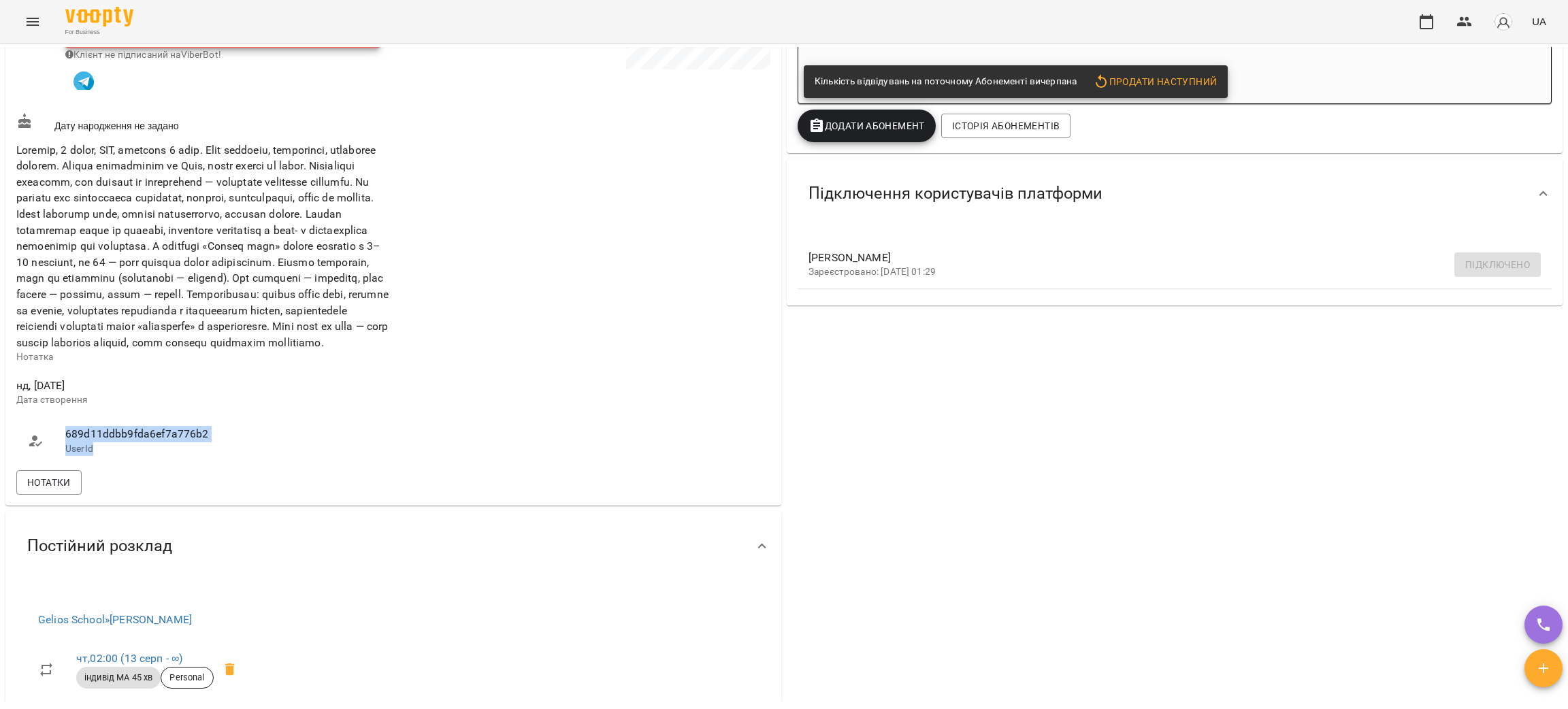
drag, startPoint x: 103, startPoint y: 491, endPoint x: 51, endPoint y: 469, distance: 56.5
click at [51, 465] on li "689d11ddbb9fda6ef7a776b2 UserId" at bounding box center [203, 439] width 374 height 48
click at [216, 456] on p "UserId" at bounding box center [223, 449] width 315 height 14
drag, startPoint x: 56, startPoint y: 469, endPoint x: 223, endPoint y: 483, distance: 167.6
click at [223, 465] on li "689d11ddbb9fda6ef7a776b2 UserId" at bounding box center [203, 439] width 374 height 48
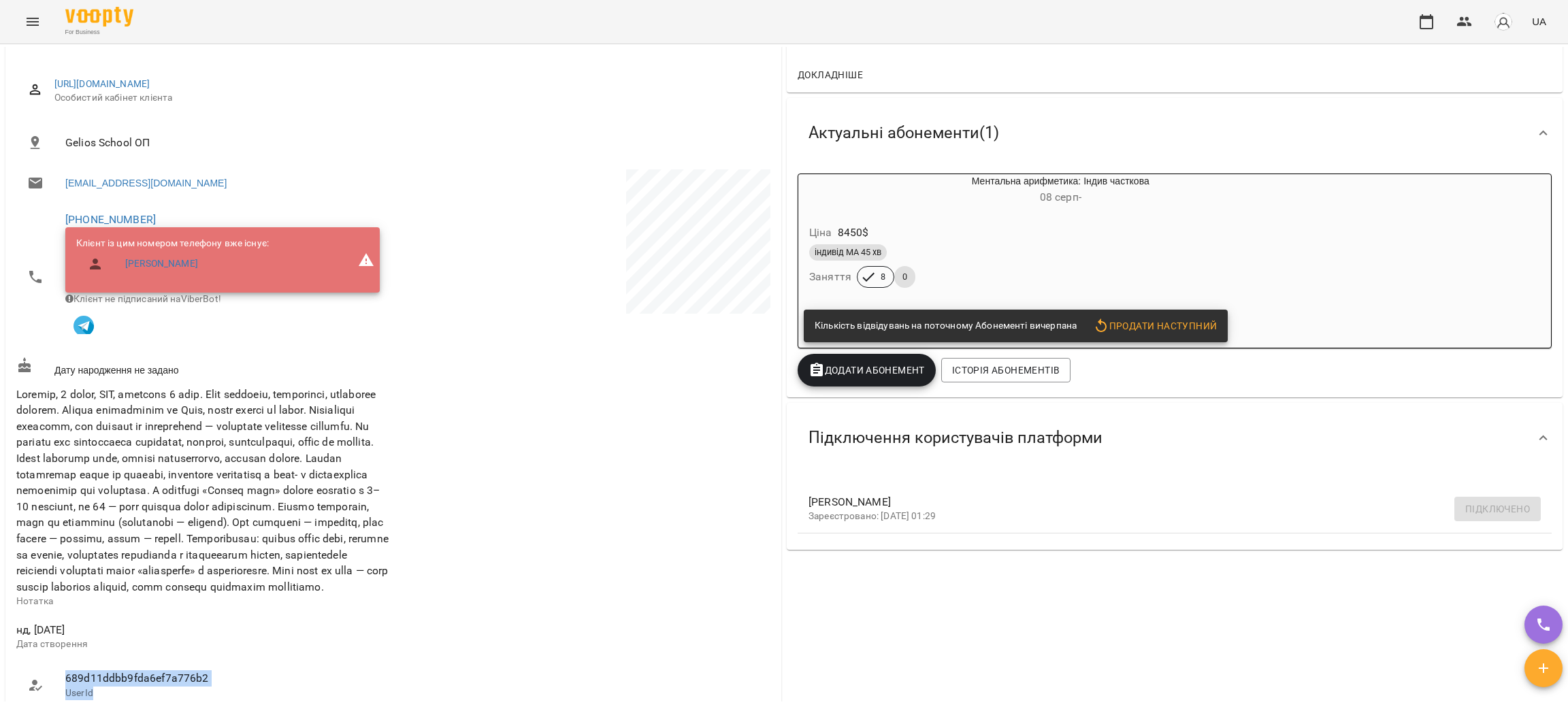
scroll to position [0, 0]
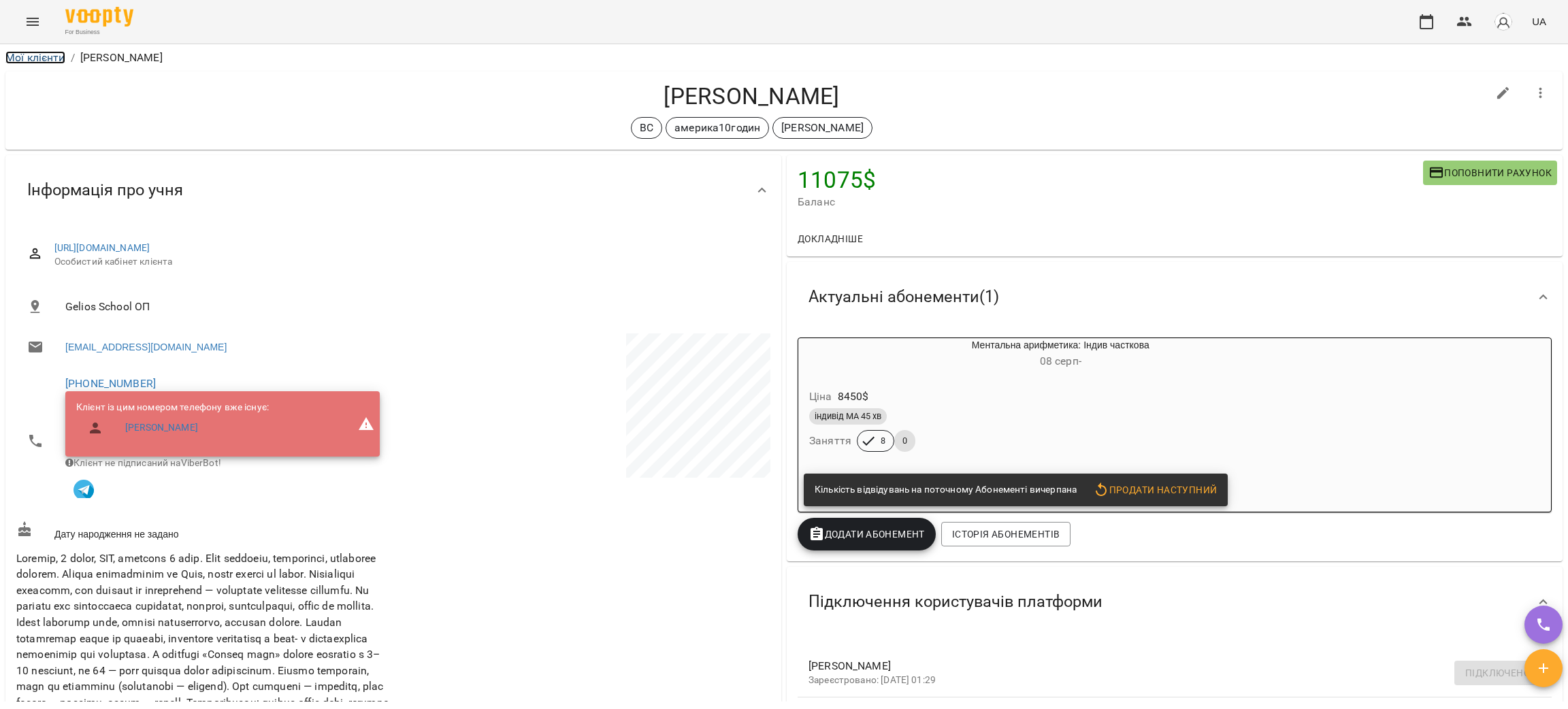
click at [44, 58] on link "Мої клієнти" at bounding box center [35, 57] width 60 height 13
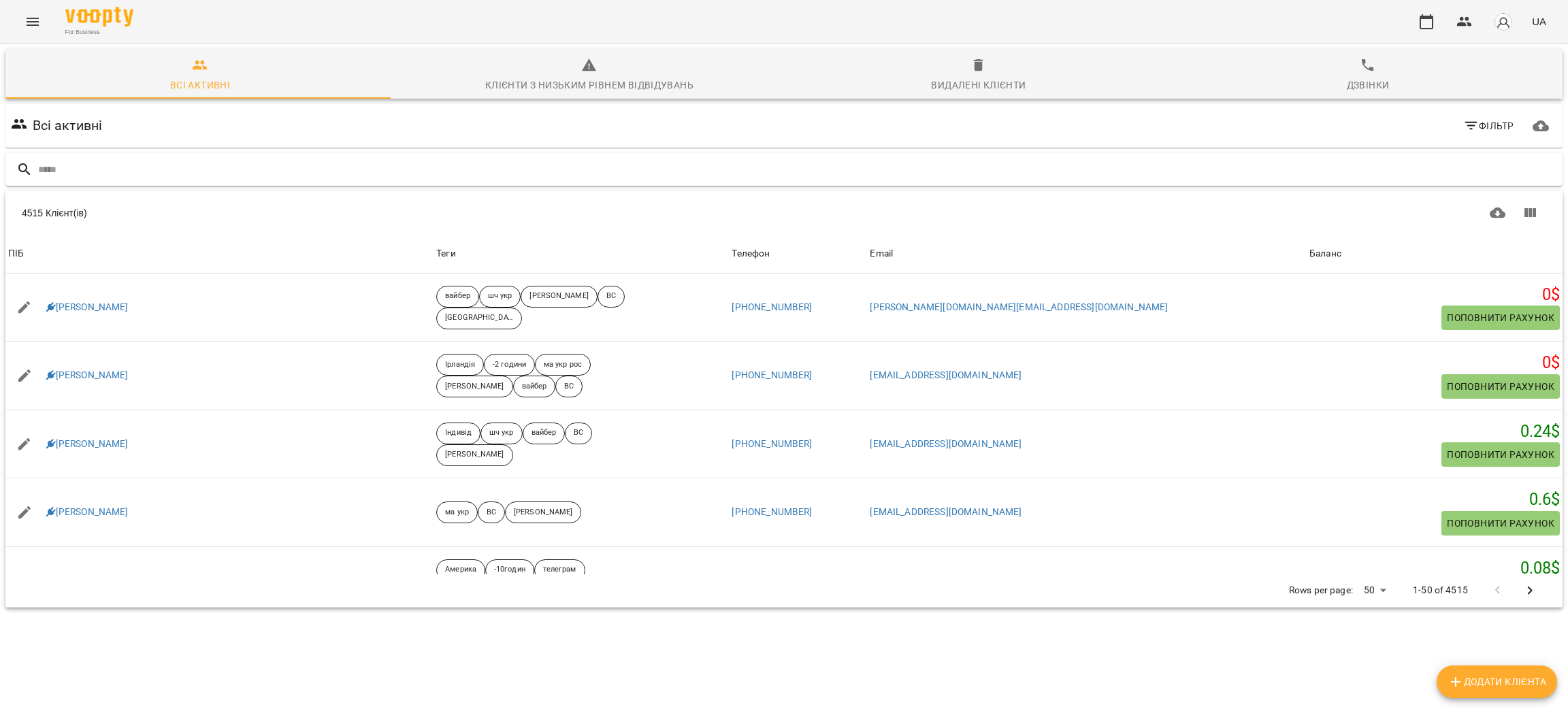
click at [347, 170] on input "text" at bounding box center [797, 169] width 1519 height 22
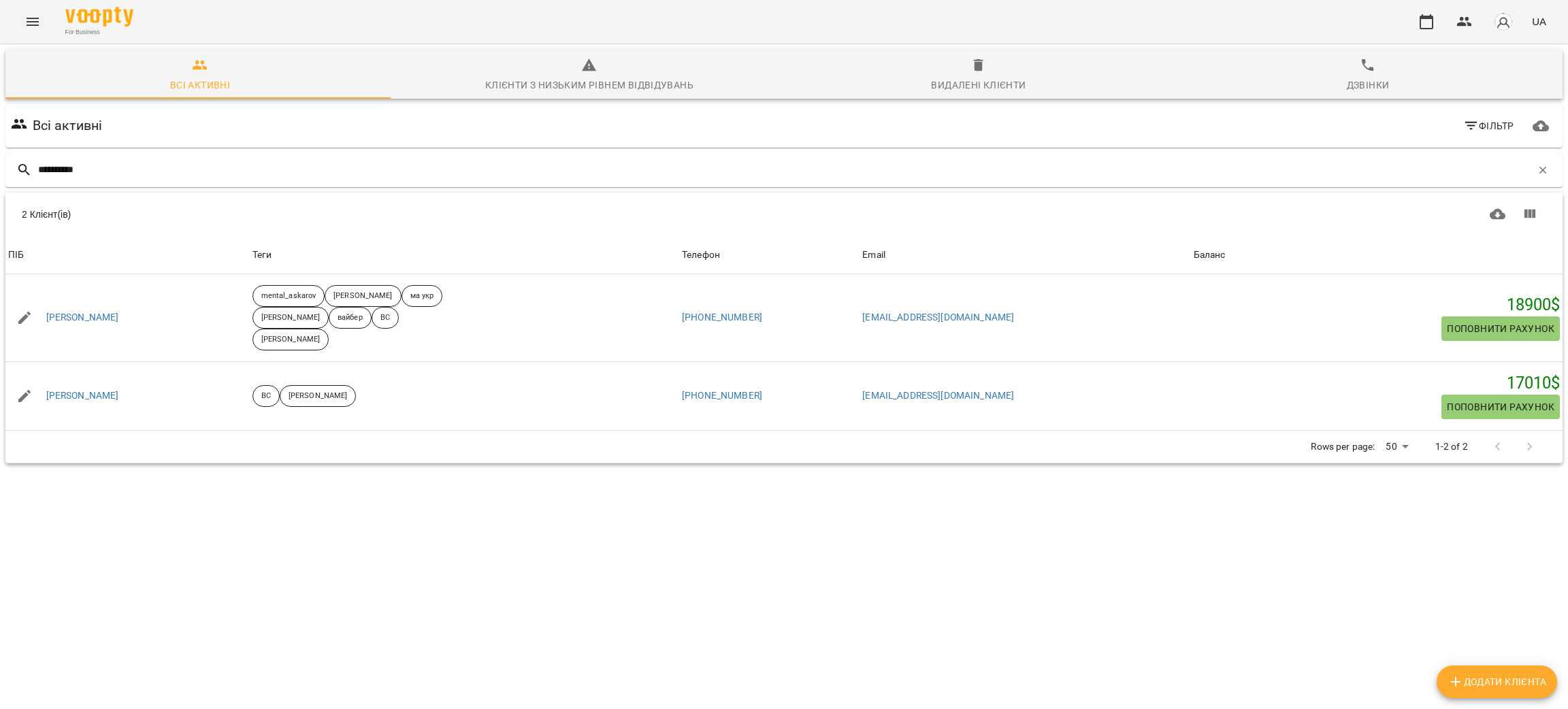
type input "**********"
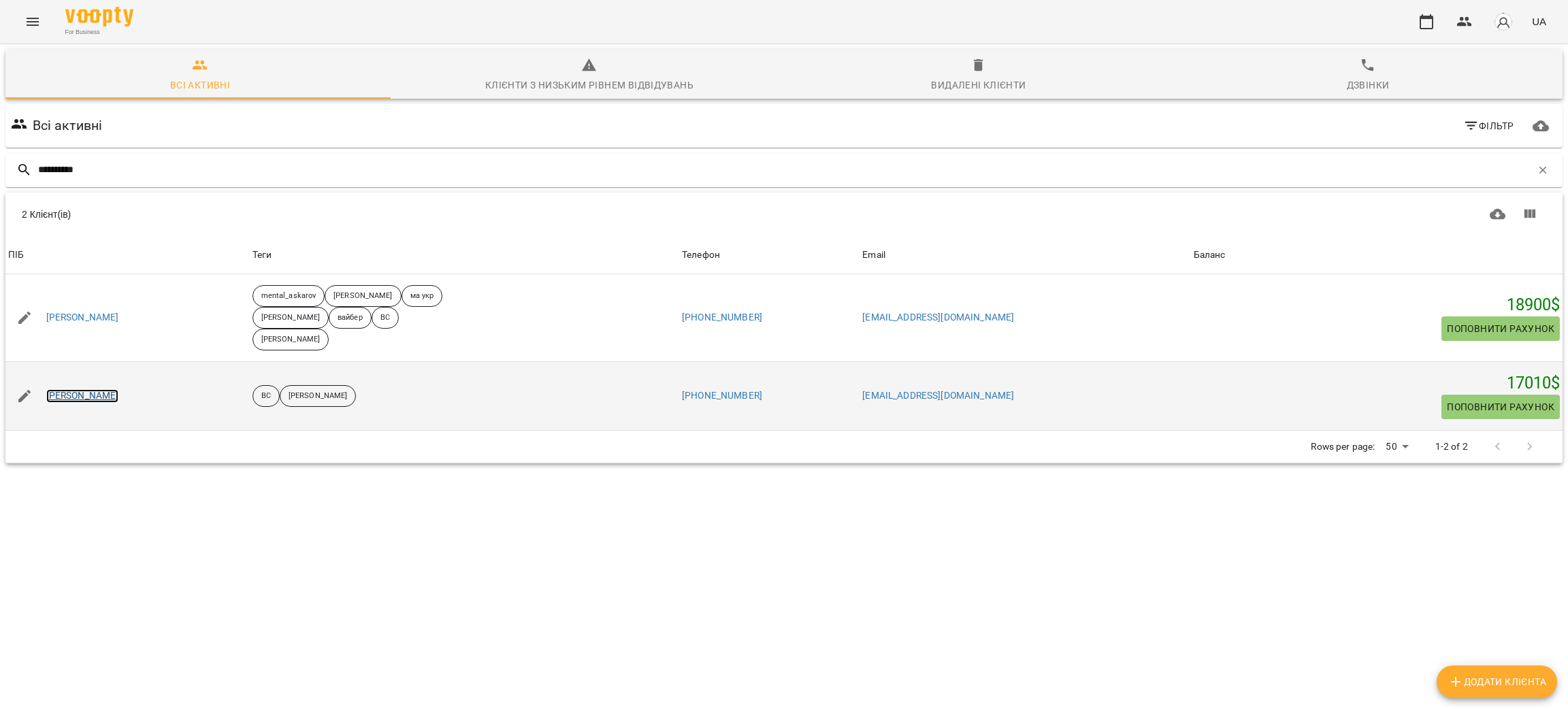
click at [119, 389] on link "Вікторія Альперович" at bounding box center [82, 396] width 73 height 14
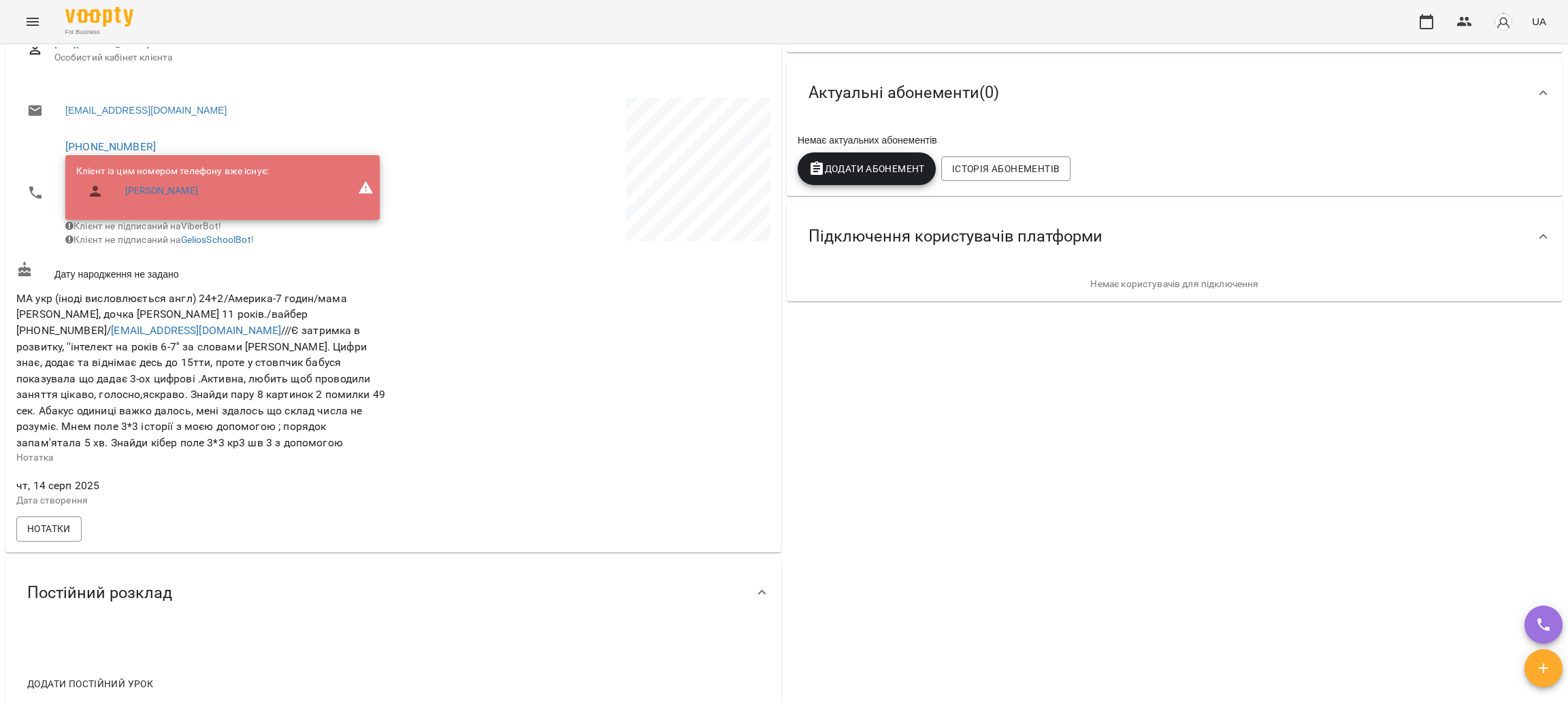
scroll to position [306, 0]
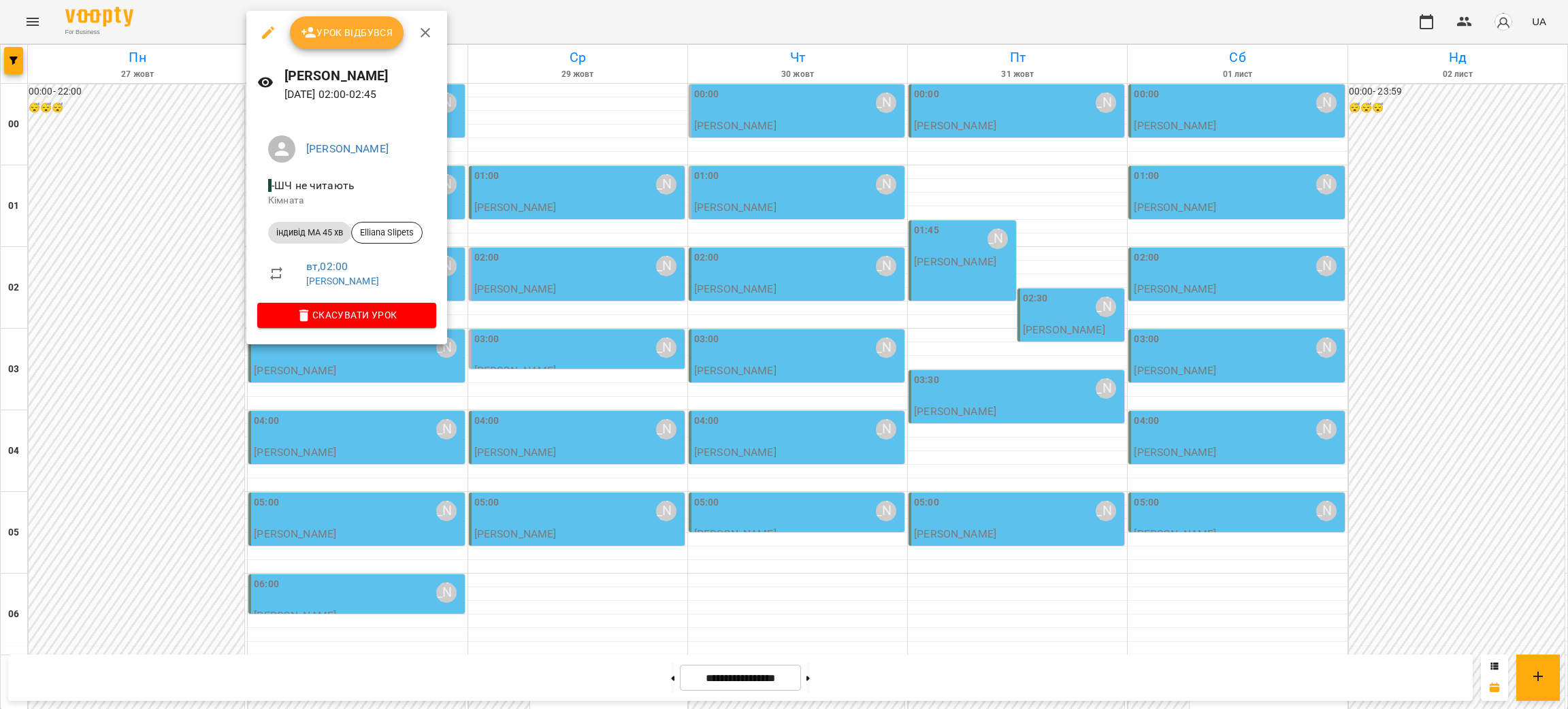
click at [548, 131] on div at bounding box center [784, 354] width 1568 height 709
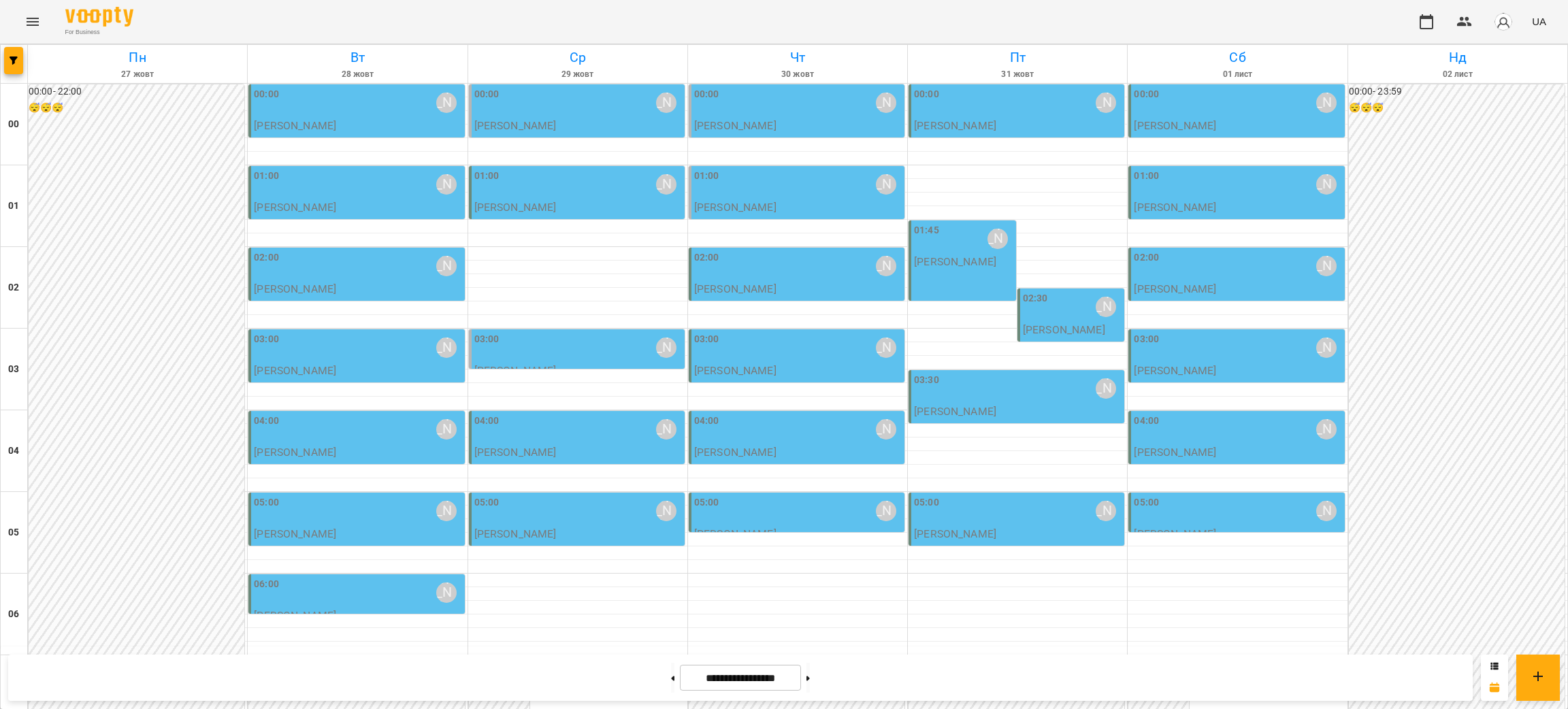
click at [546, 114] on div "00:00 Курбанова Софія" at bounding box center [577, 103] width 207 height 31
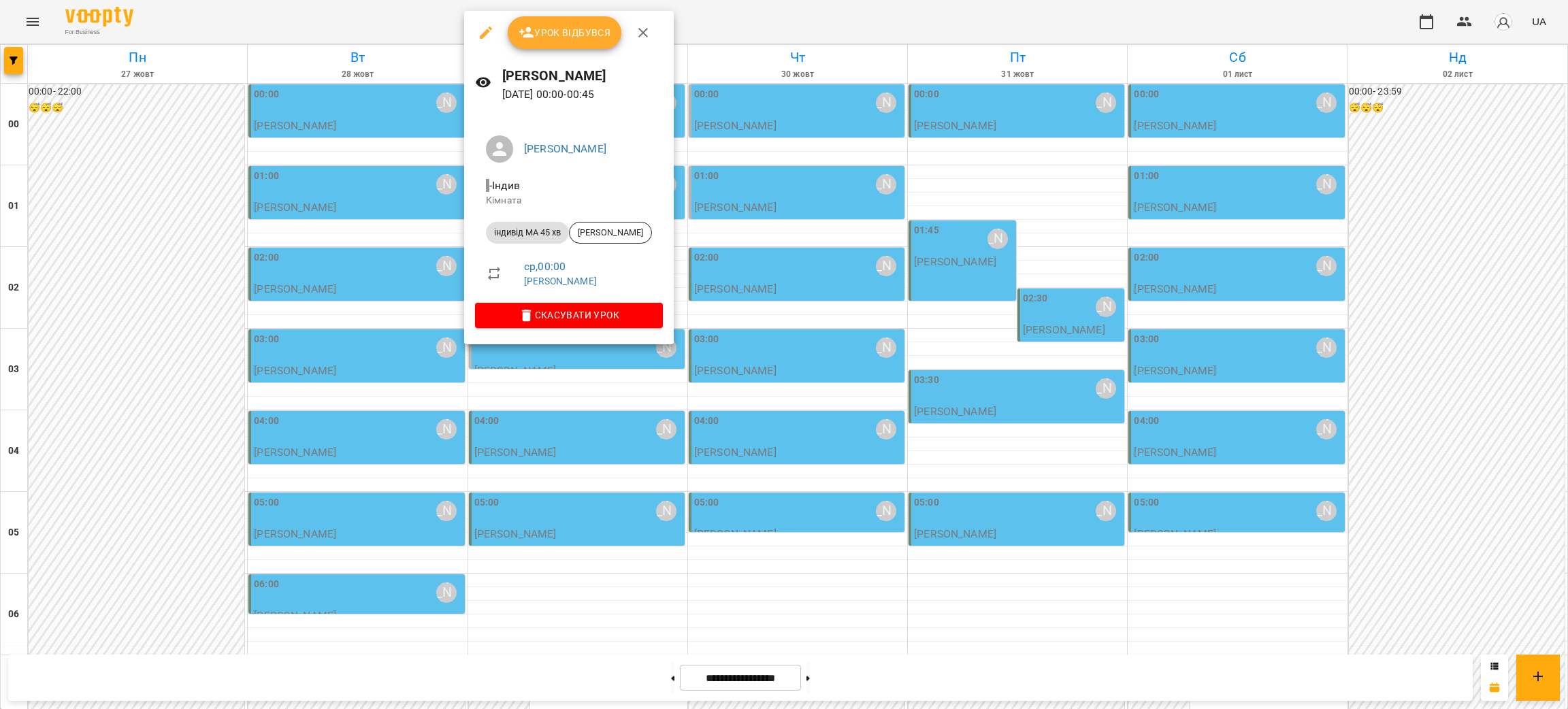
click at [869, 608] on div at bounding box center [784, 354] width 1568 height 709
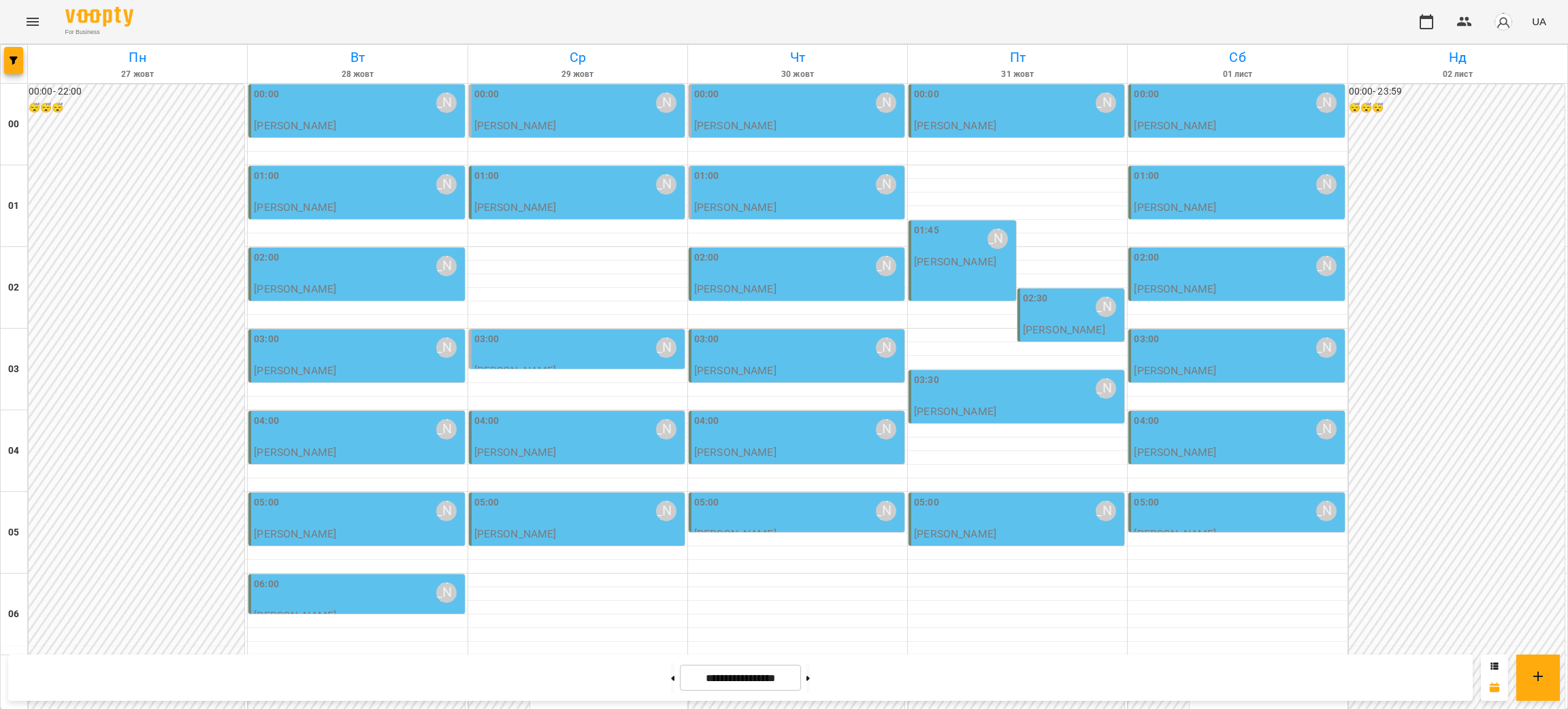
click at [582, 102] on div "00:00 Курбанова Софія" at bounding box center [577, 103] width 207 height 31
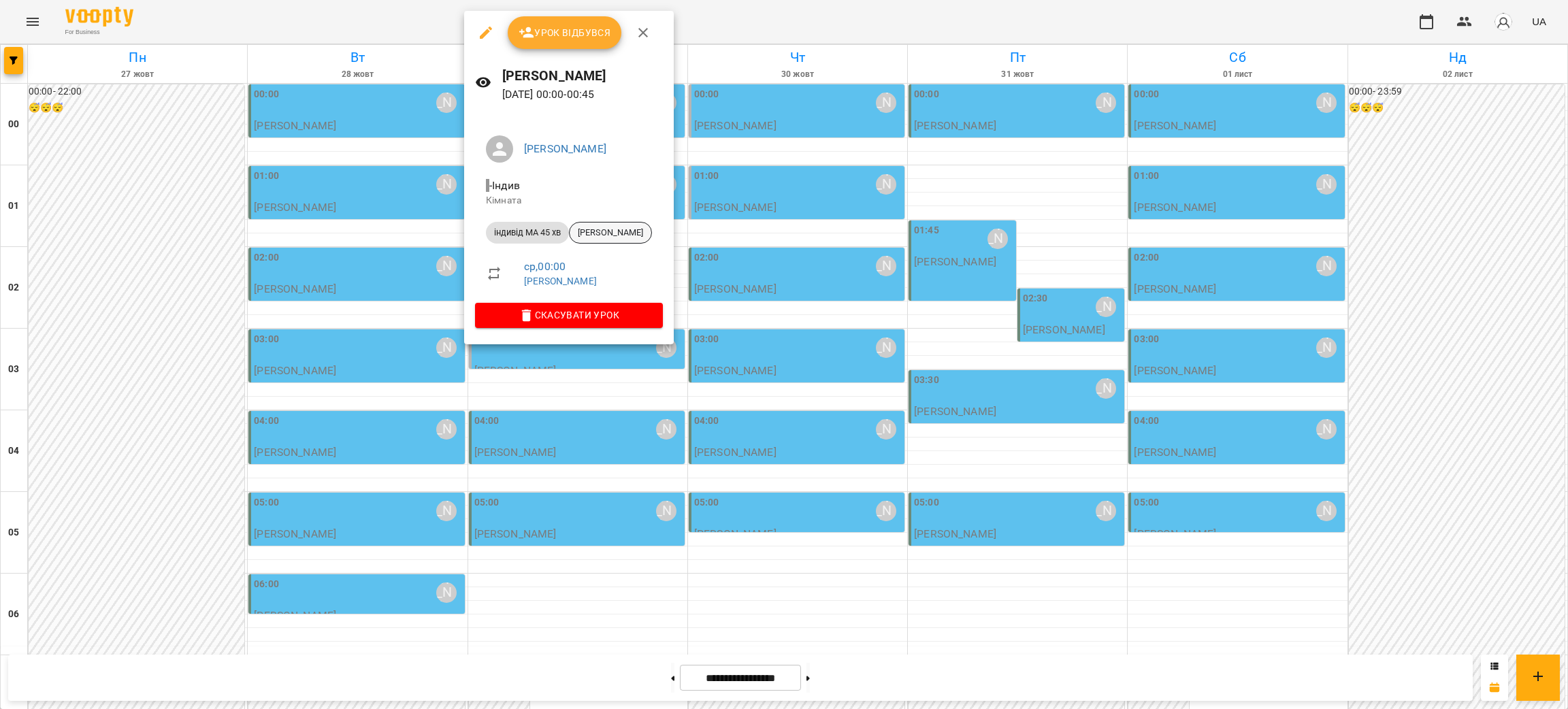
click at [617, 231] on span "Мілана Gelychak" at bounding box center [611, 232] width 82 height 13
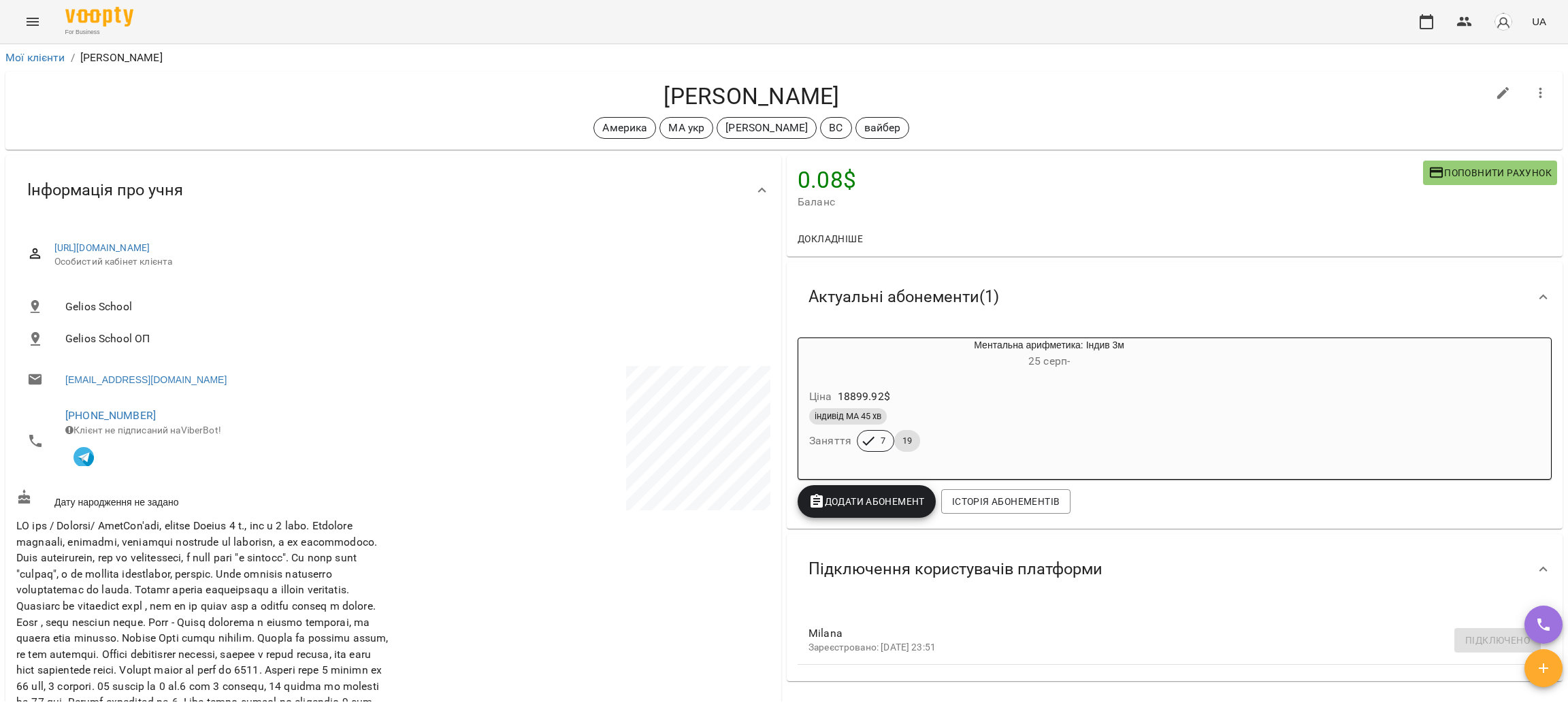
drag, startPoint x: 839, startPoint y: 96, endPoint x: 656, endPoint y: 84, distance: 183.4
click at [656, 84] on h4 "Мілана Gelychak" at bounding box center [751, 96] width 1470 height 28
copy h4 "Мілана Gelychak"
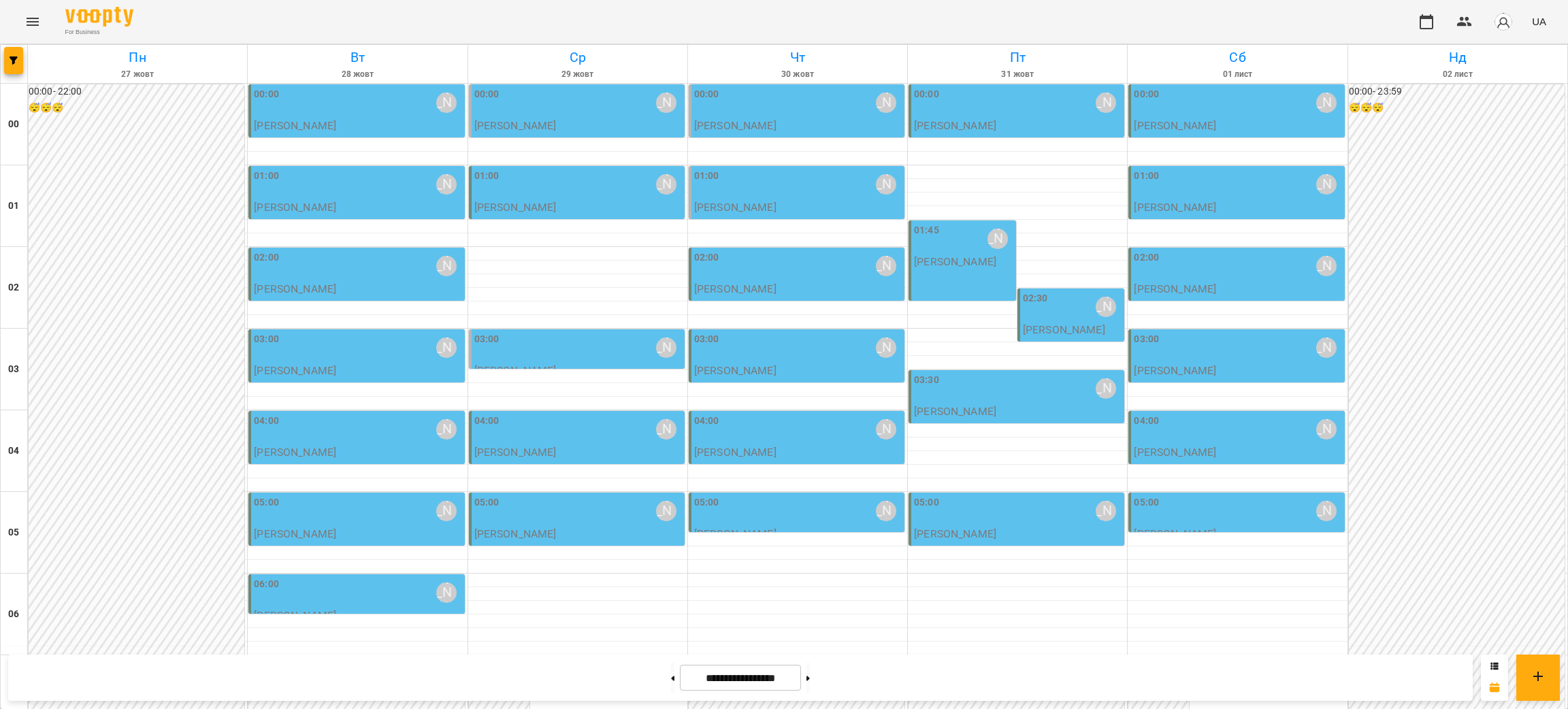
click at [765, 269] on div "02:00 [PERSON_NAME]" at bounding box center [797, 266] width 207 height 31
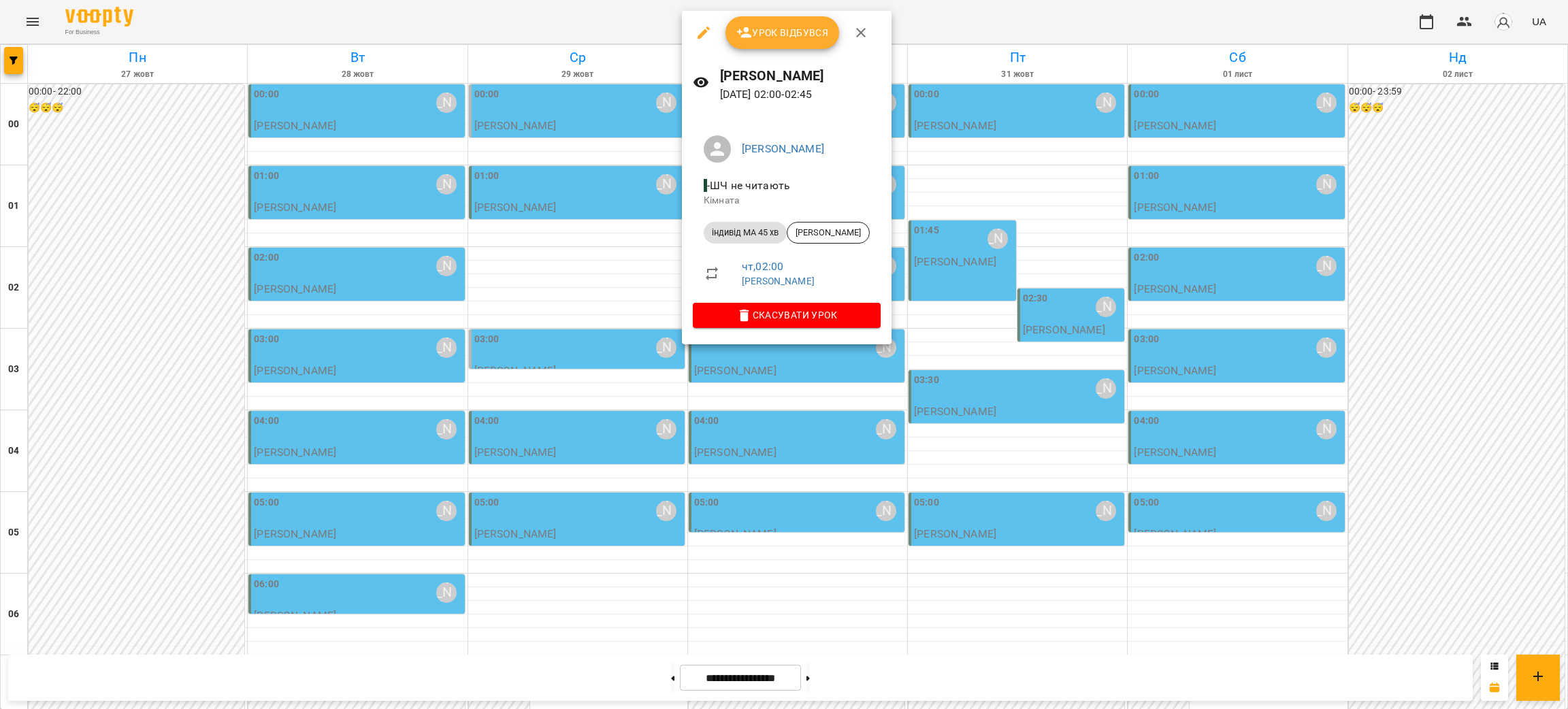
click at [381, 357] on div at bounding box center [784, 354] width 1568 height 709
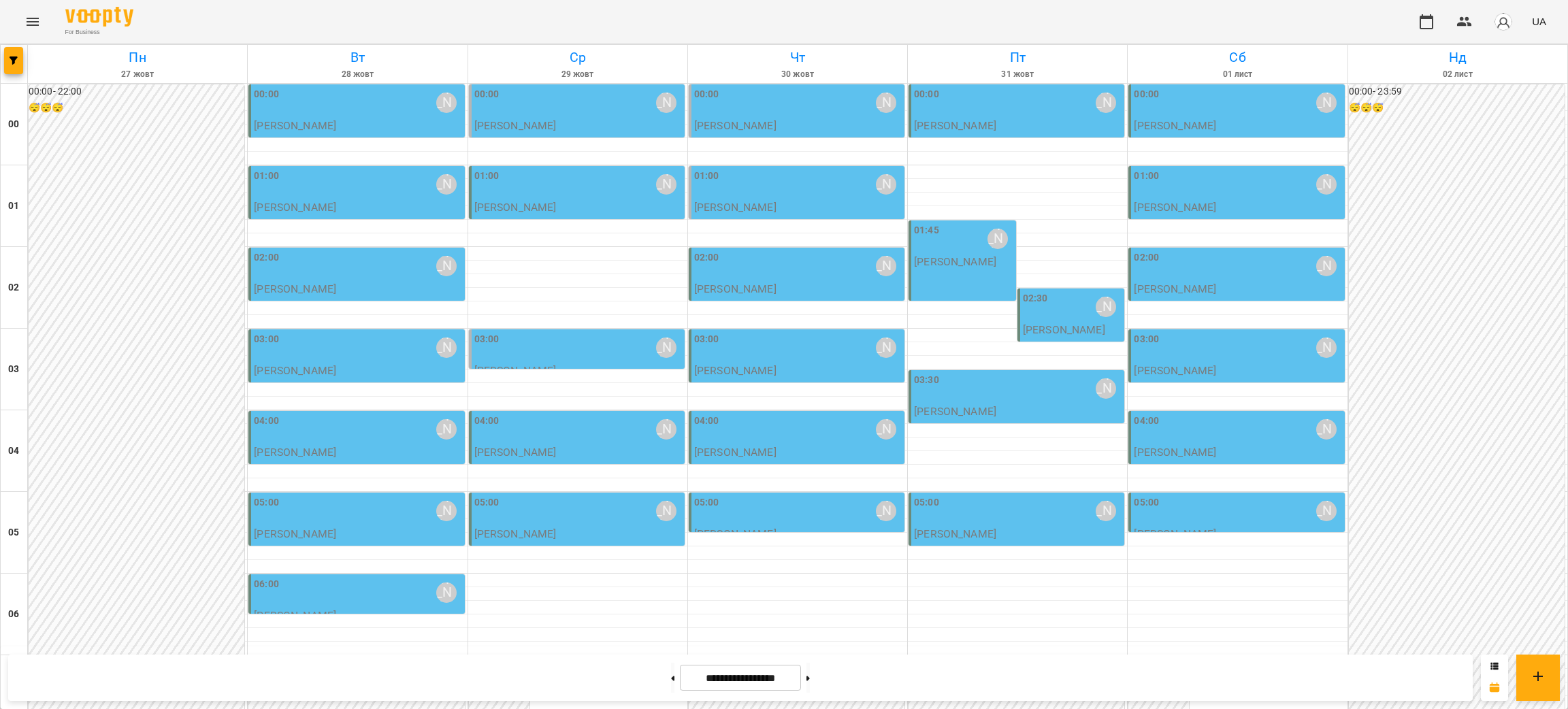
click at [381, 357] on div "03:00 Курбанова Софія" at bounding box center [358, 348] width 207 height 31
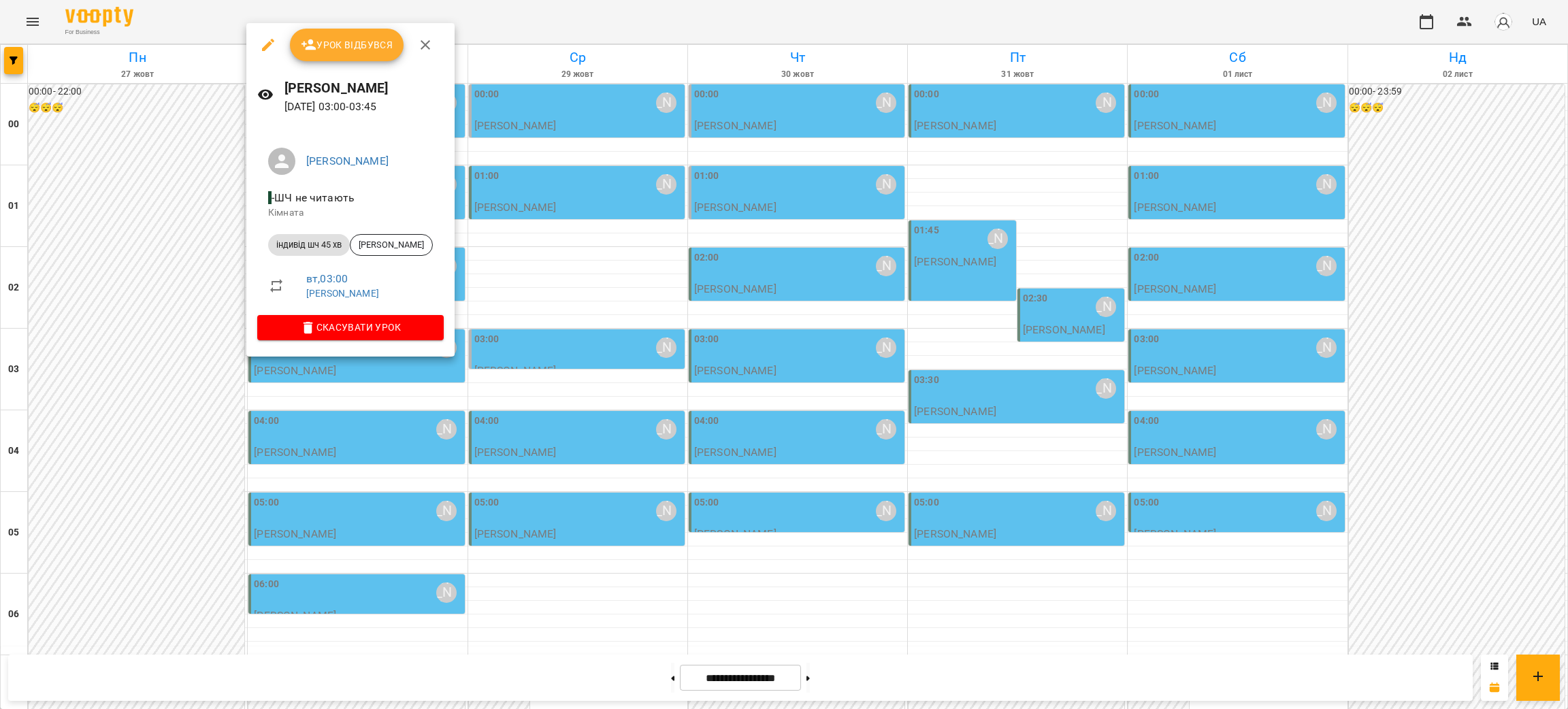
click at [581, 354] on div at bounding box center [784, 354] width 1568 height 709
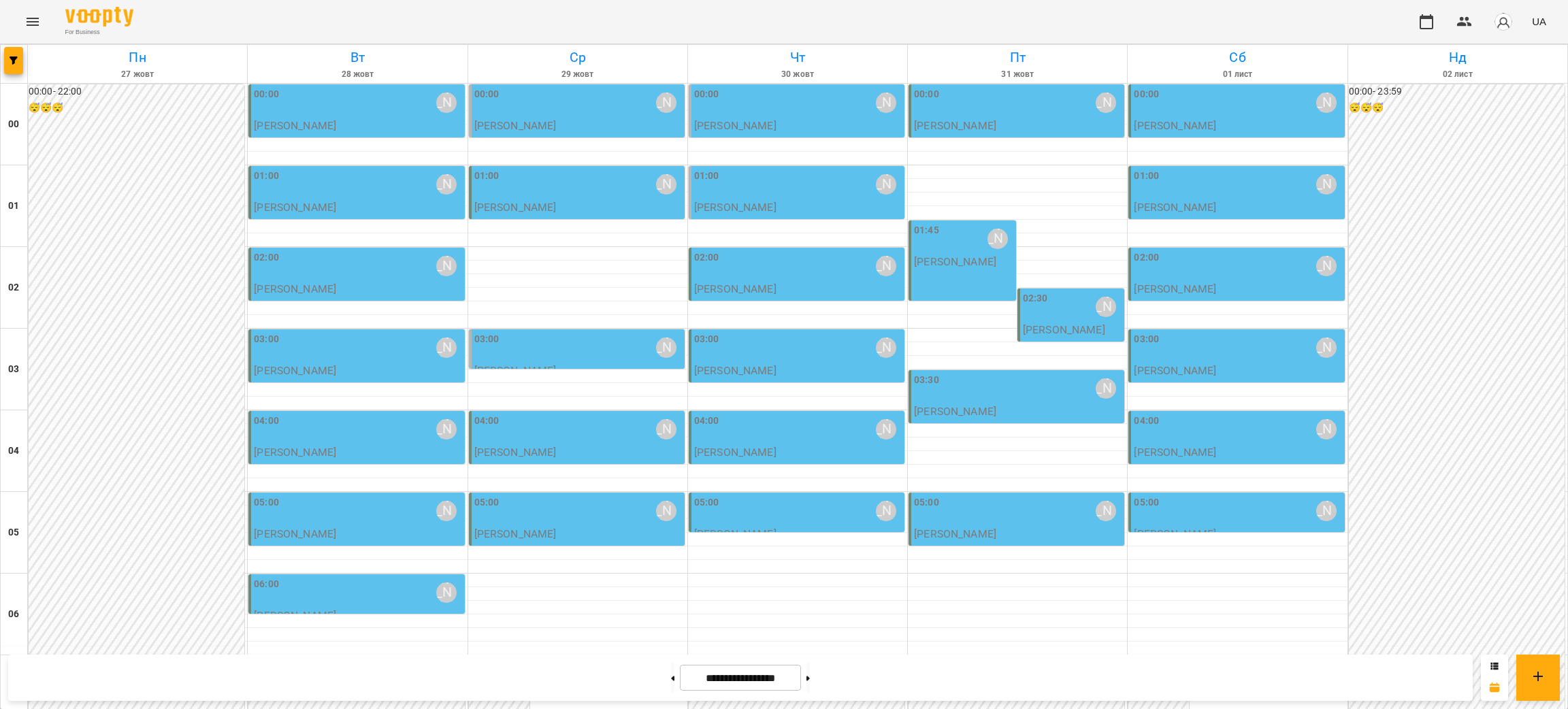
click at [309, 259] on div "02:00 Курбанова Софія" at bounding box center [358, 266] width 207 height 31
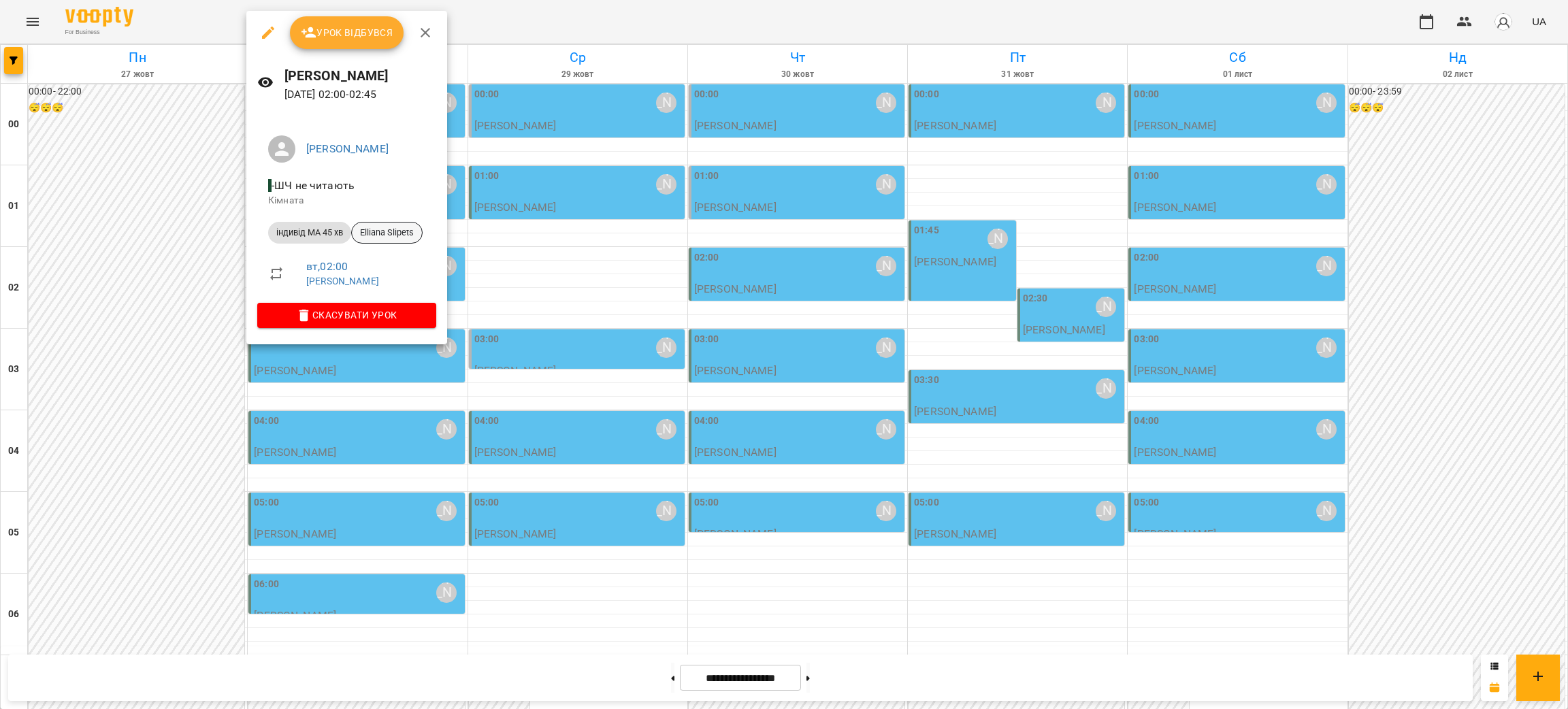
click at [402, 229] on span "Elliana Slipets" at bounding box center [387, 232] width 70 height 13
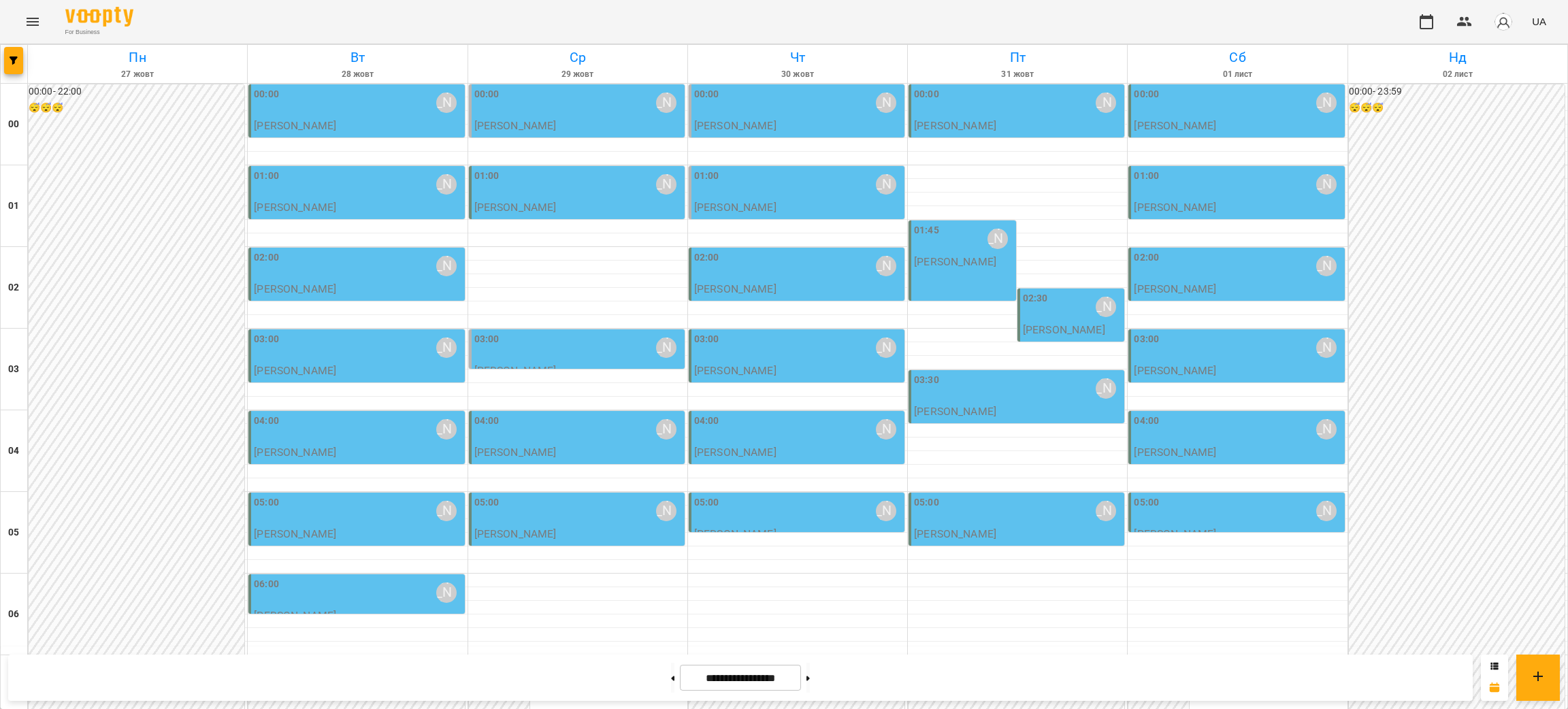
click at [1185, 266] on div "02:00 Курбанова Софія" at bounding box center [1237, 266] width 207 height 31
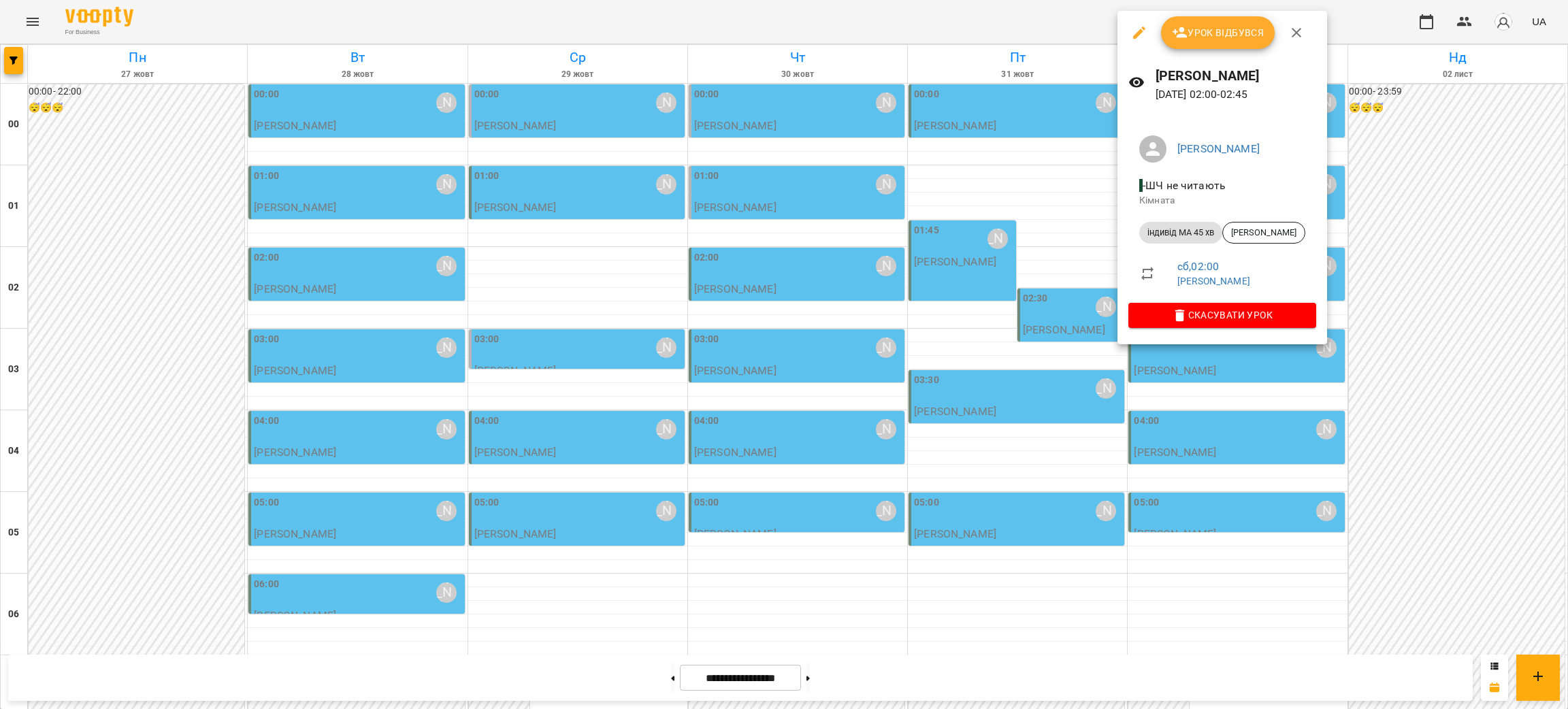
click at [1039, 320] on div at bounding box center [784, 354] width 1568 height 709
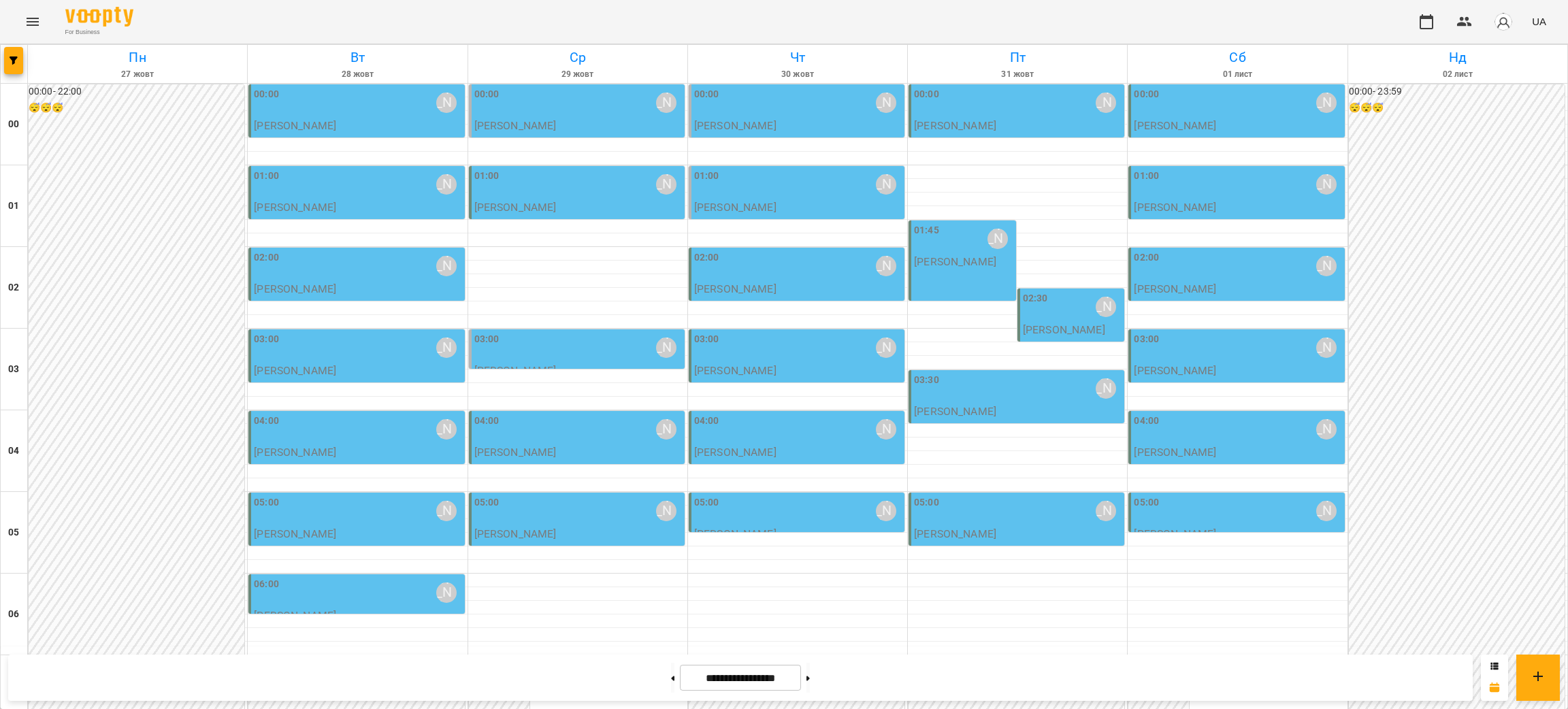
click at [1039, 320] on div "02:30 Курбанова Софія" at bounding box center [1073, 307] width 100 height 31
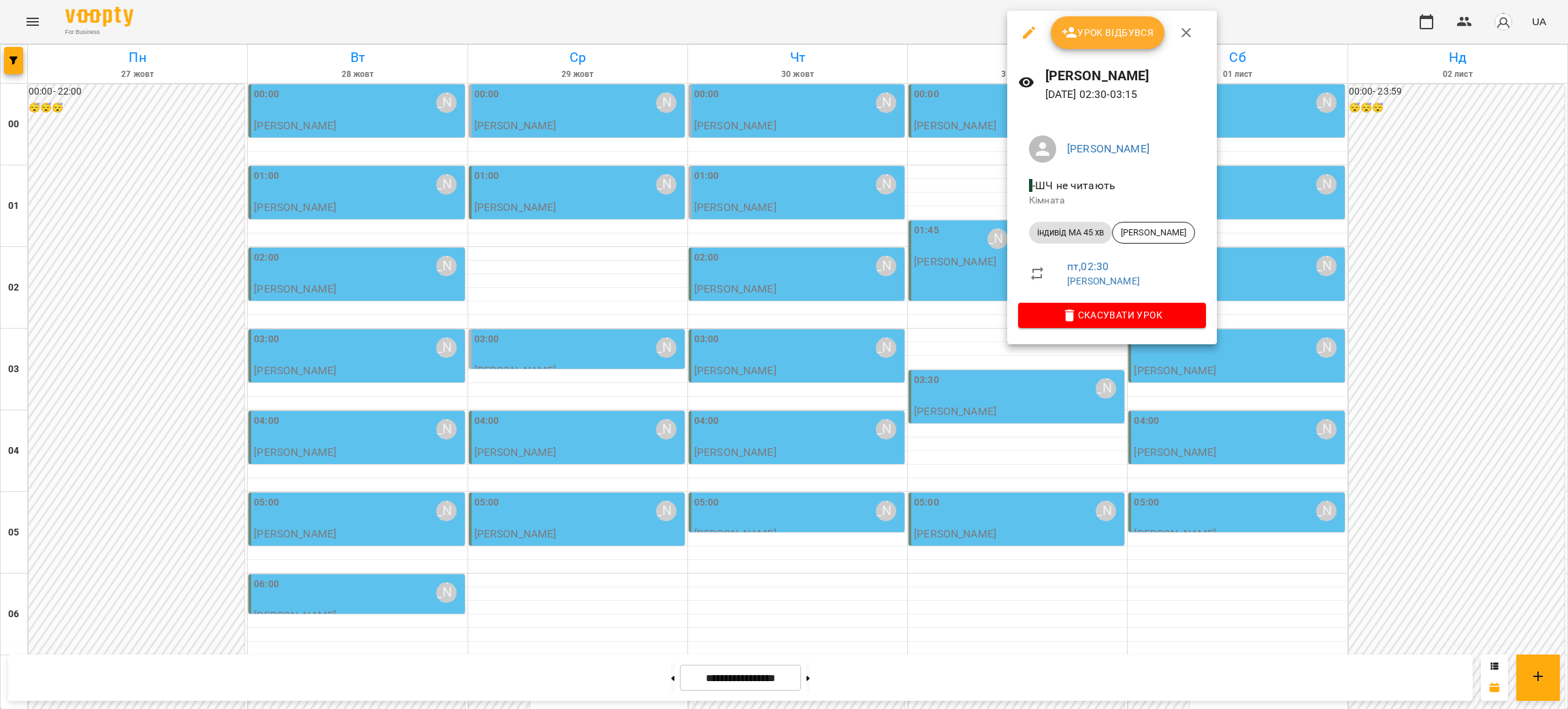
click at [934, 276] on div at bounding box center [784, 354] width 1568 height 709
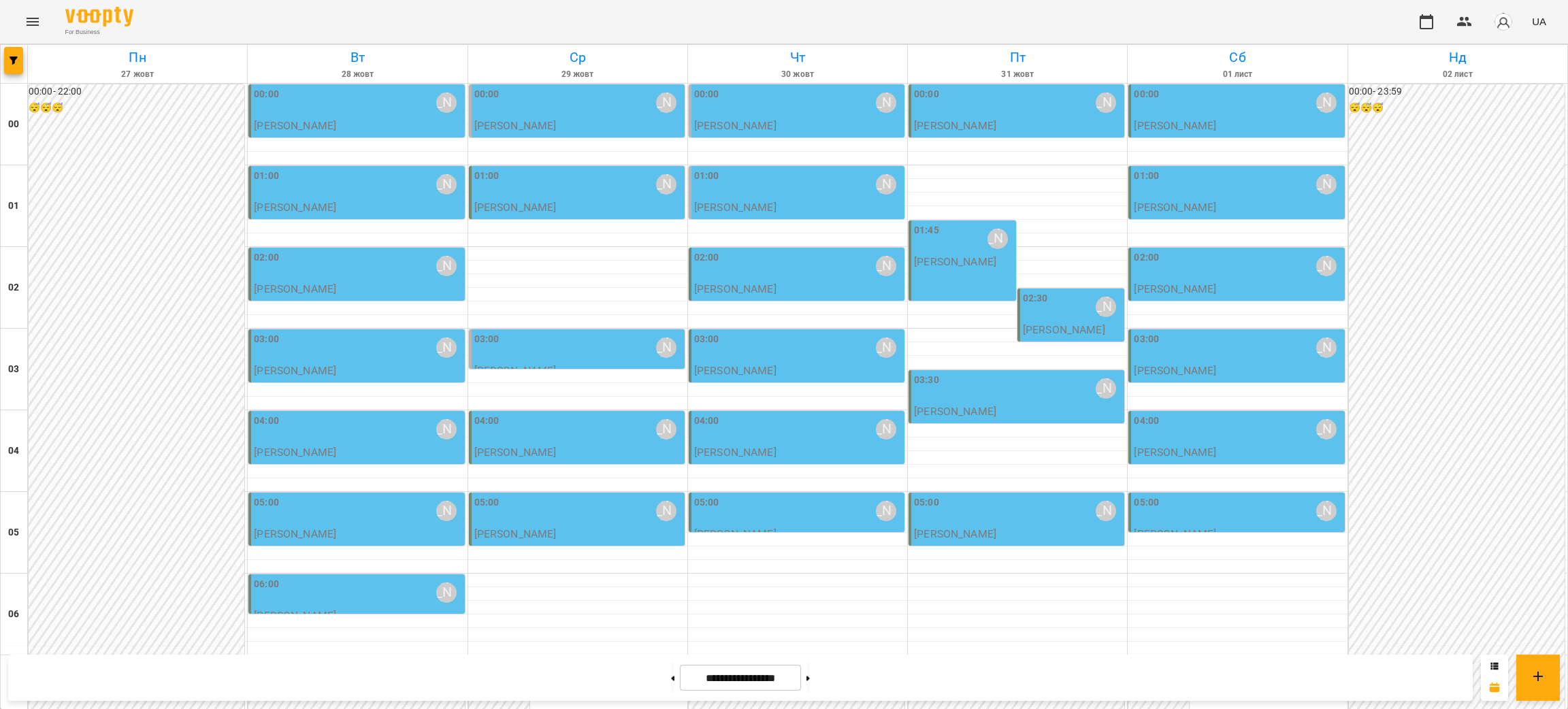
click at [934, 276] on div "01:45 Курбанова Софія Курбанова Софія" at bounding box center [962, 261] width 107 height 80
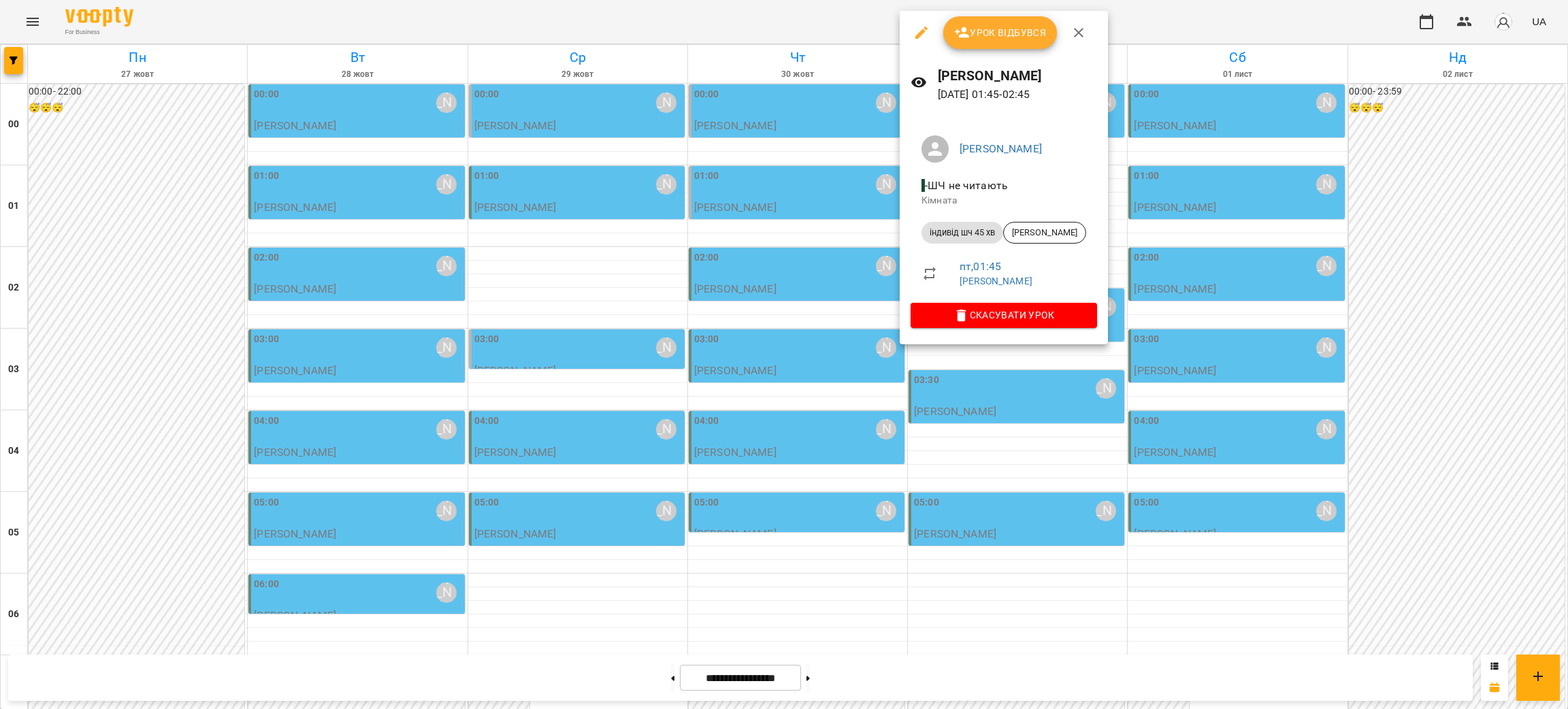
click at [811, 268] on div at bounding box center [784, 354] width 1568 height 709
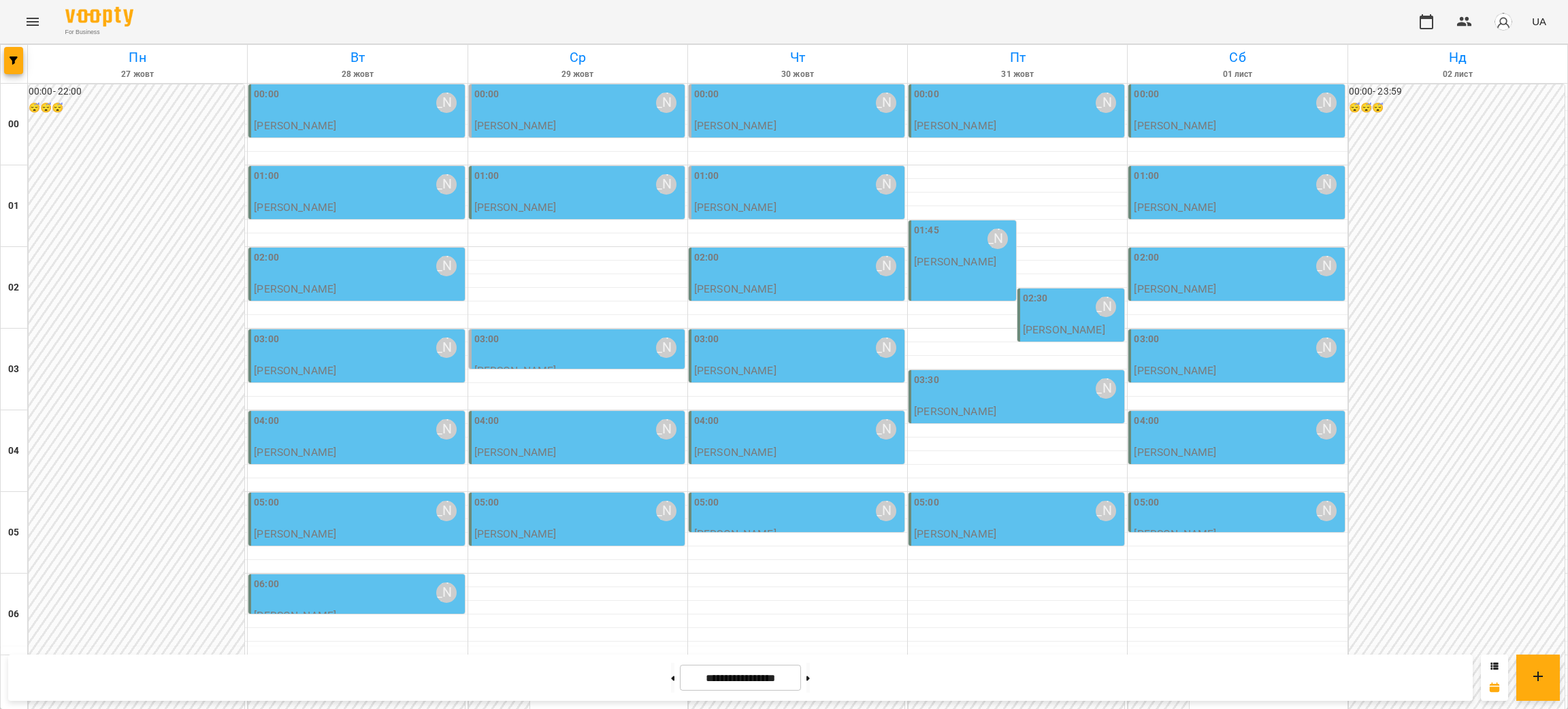
click at [799, 269] on div "02:00 Курбанова Софія" at bounding box center [797, 266] width 207 height 31
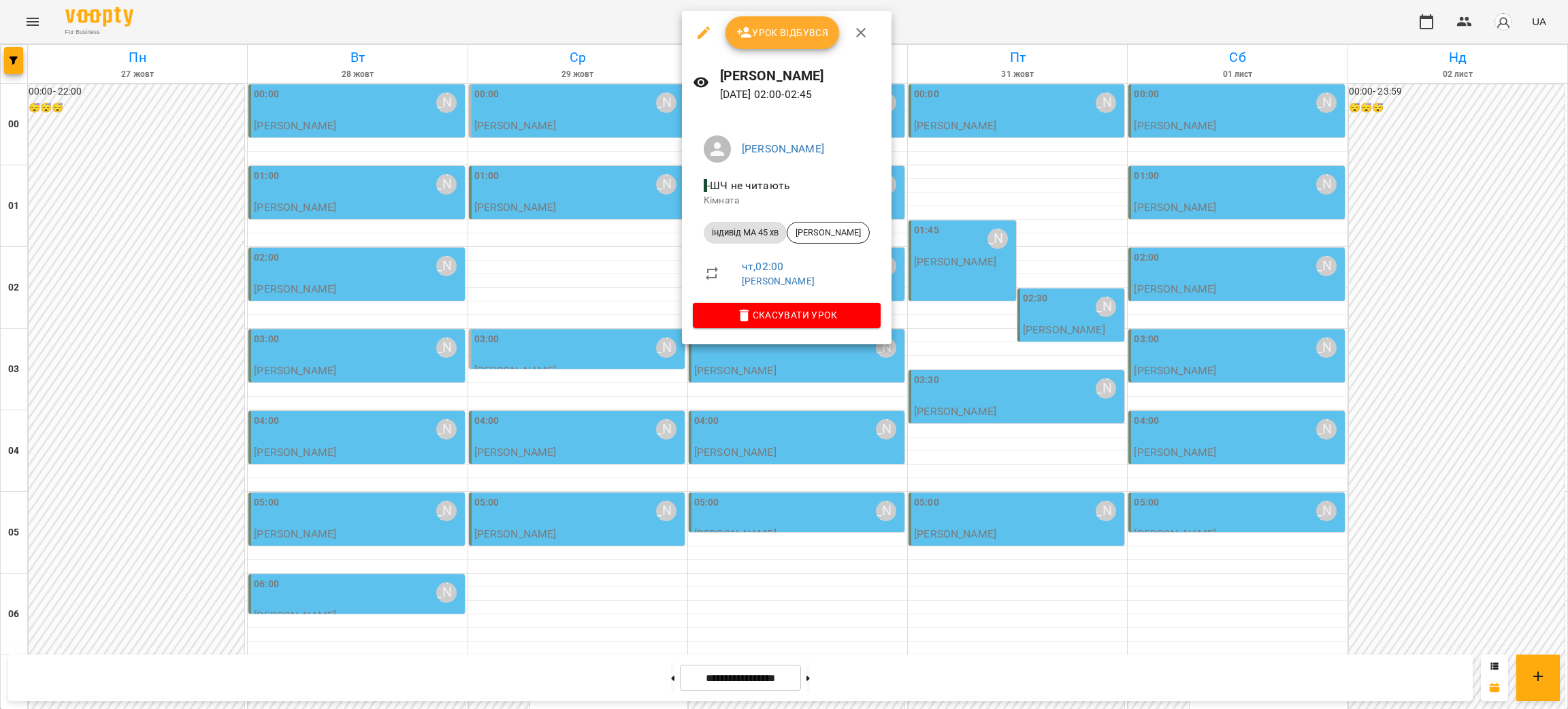
click at [865, 267] on span "чт , 02:00" at bounding box center [805, 267] width 128 height 17
click at [1043, 606] on div at bounding box center [784, 354] width 1568 height 709
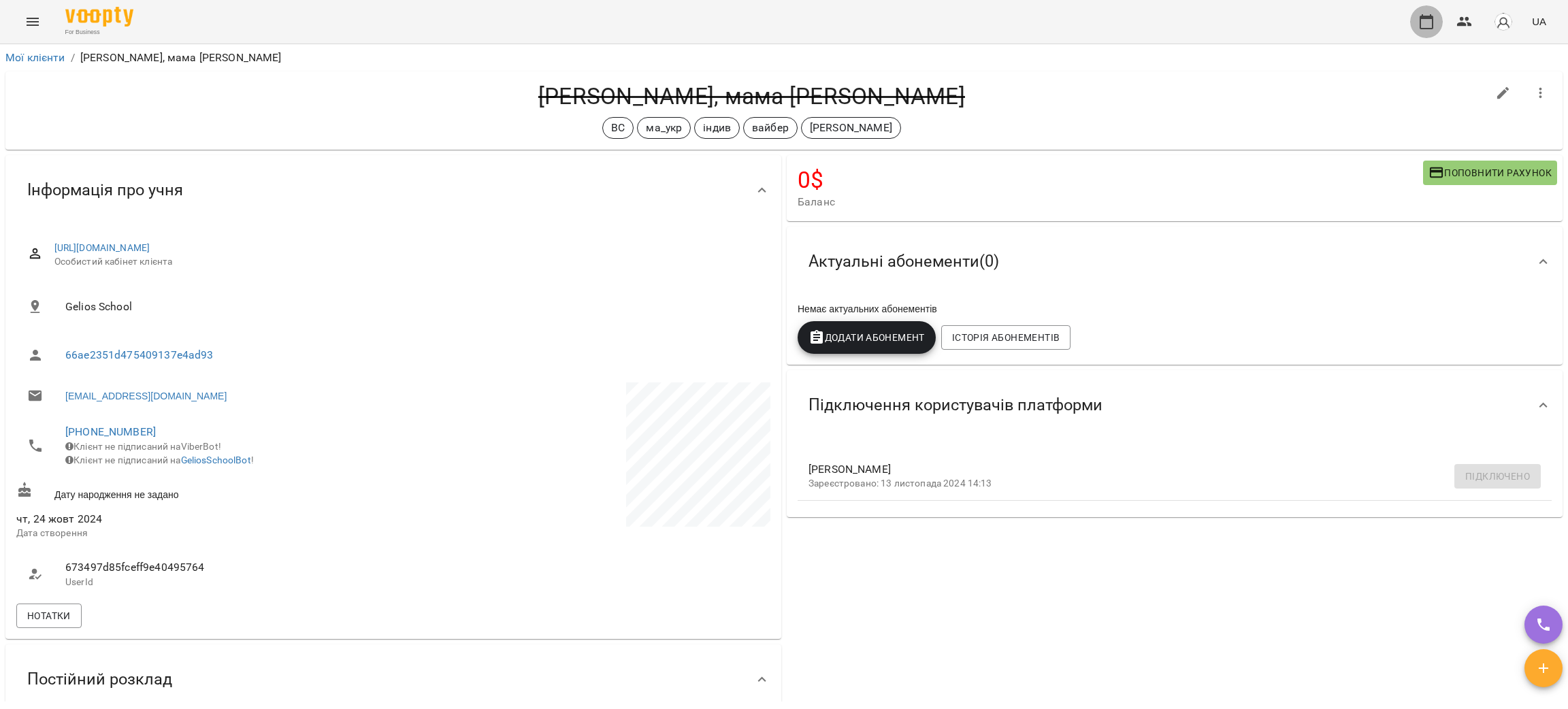
click at [1424, 26] on icon "button" at bounding box center [1425, 21] width 17 height 17
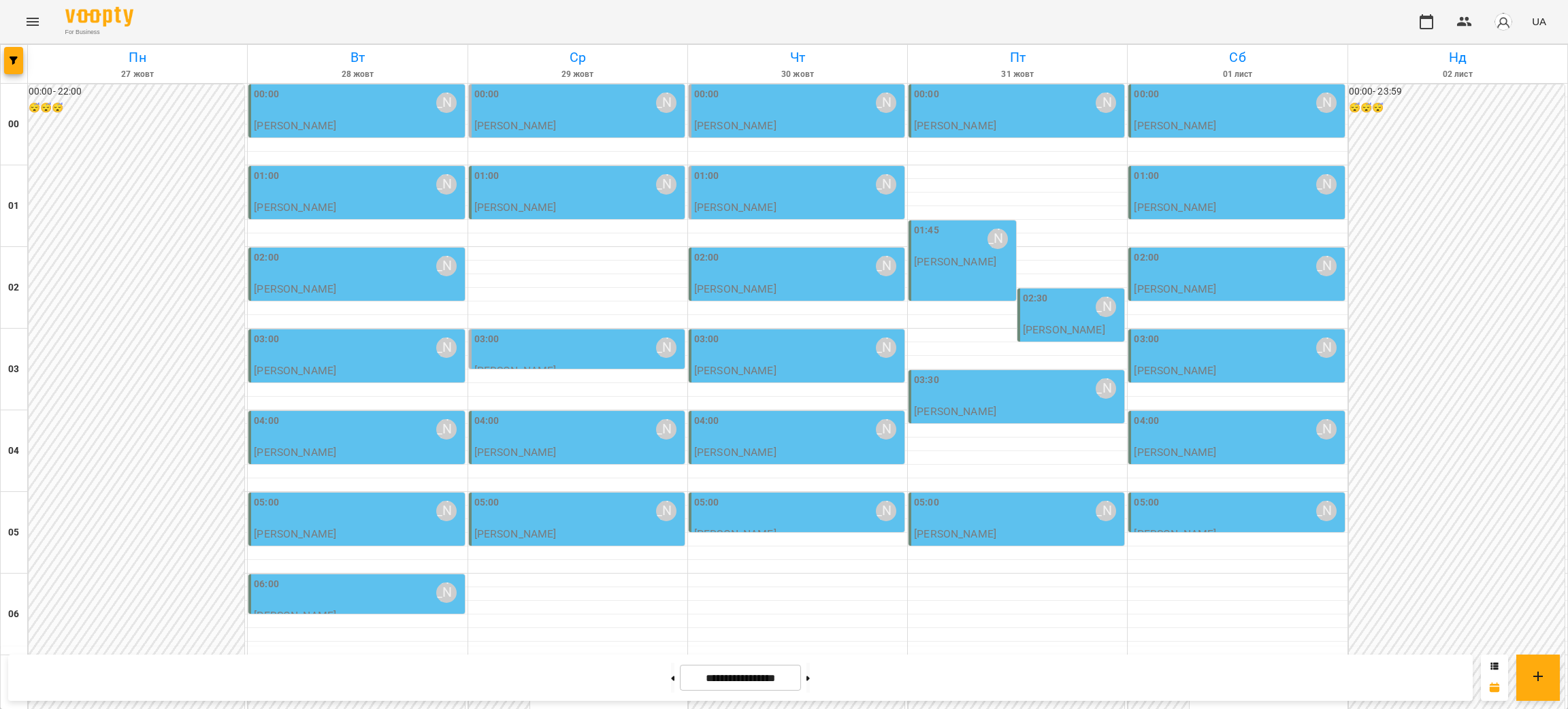
click at [569, 349] on div "03:00 [PERSON_NAME]" at bounding box center [577, 348] width 207 height 31
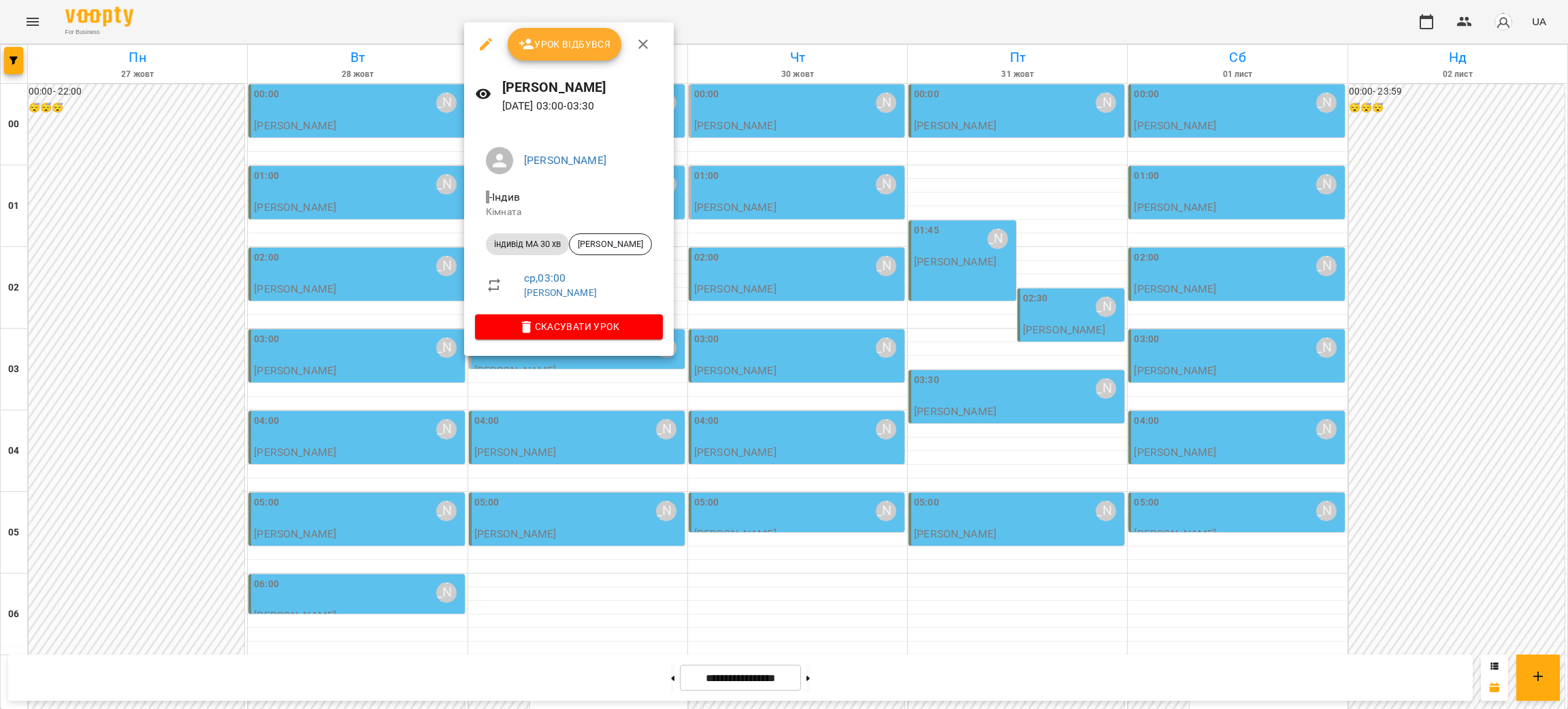
click at [777, 620] on div at bounding box center [784, 354] width 1568 height 709
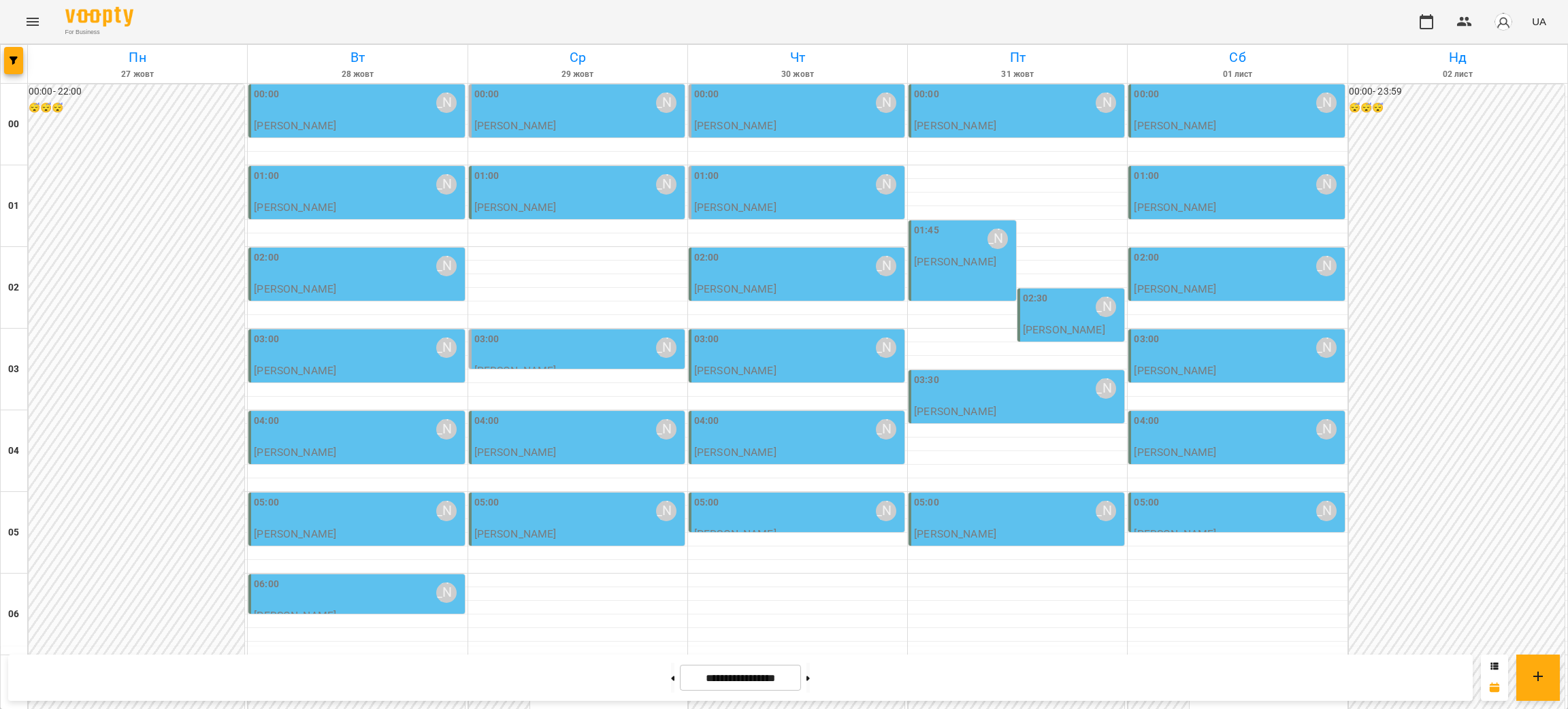
click at [390, 279] on div "02:00 [PERSON_NAME]" at bounding box center [358, 266] width 207 height 31
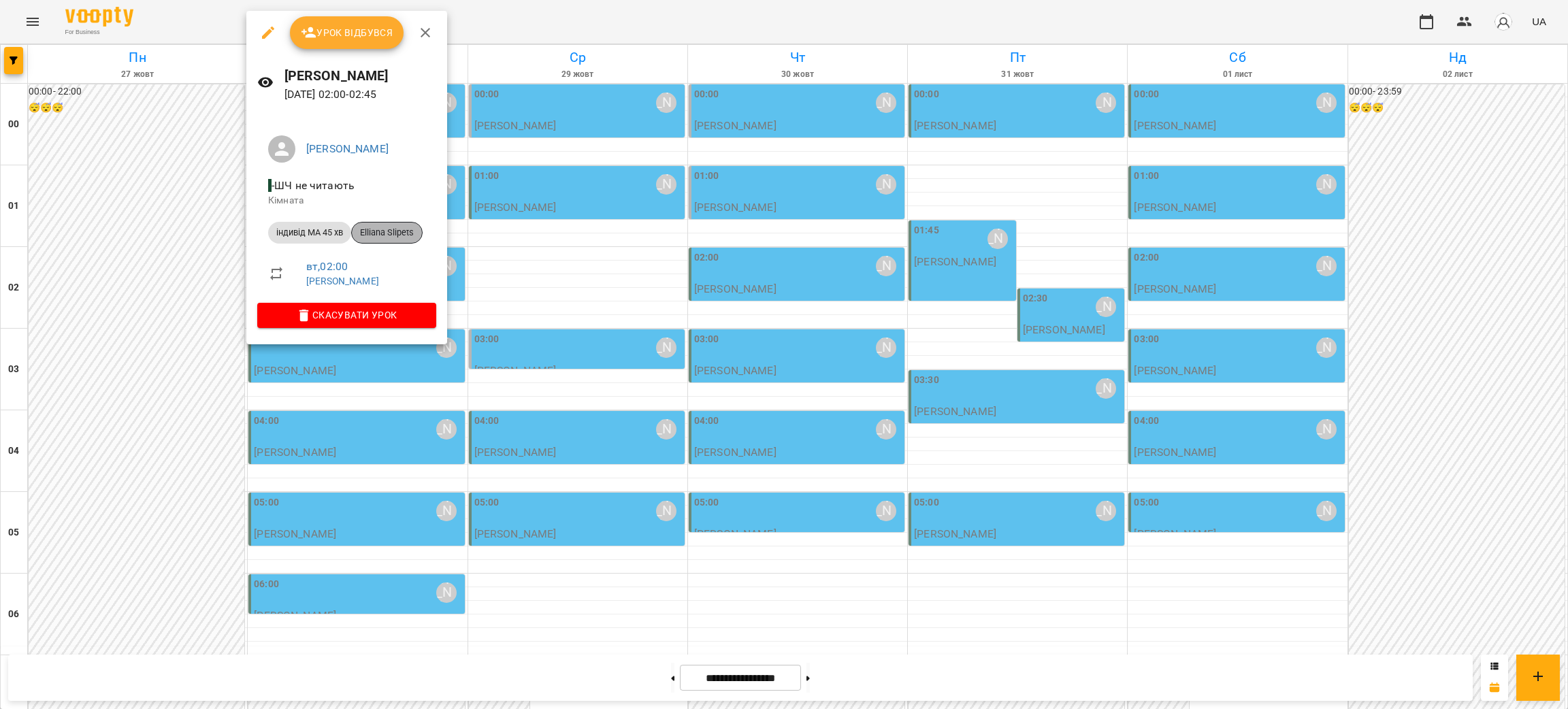
click at [391, 232] on span "Elliana Slipets" at bounding box center [387, 232] width 70 height 13
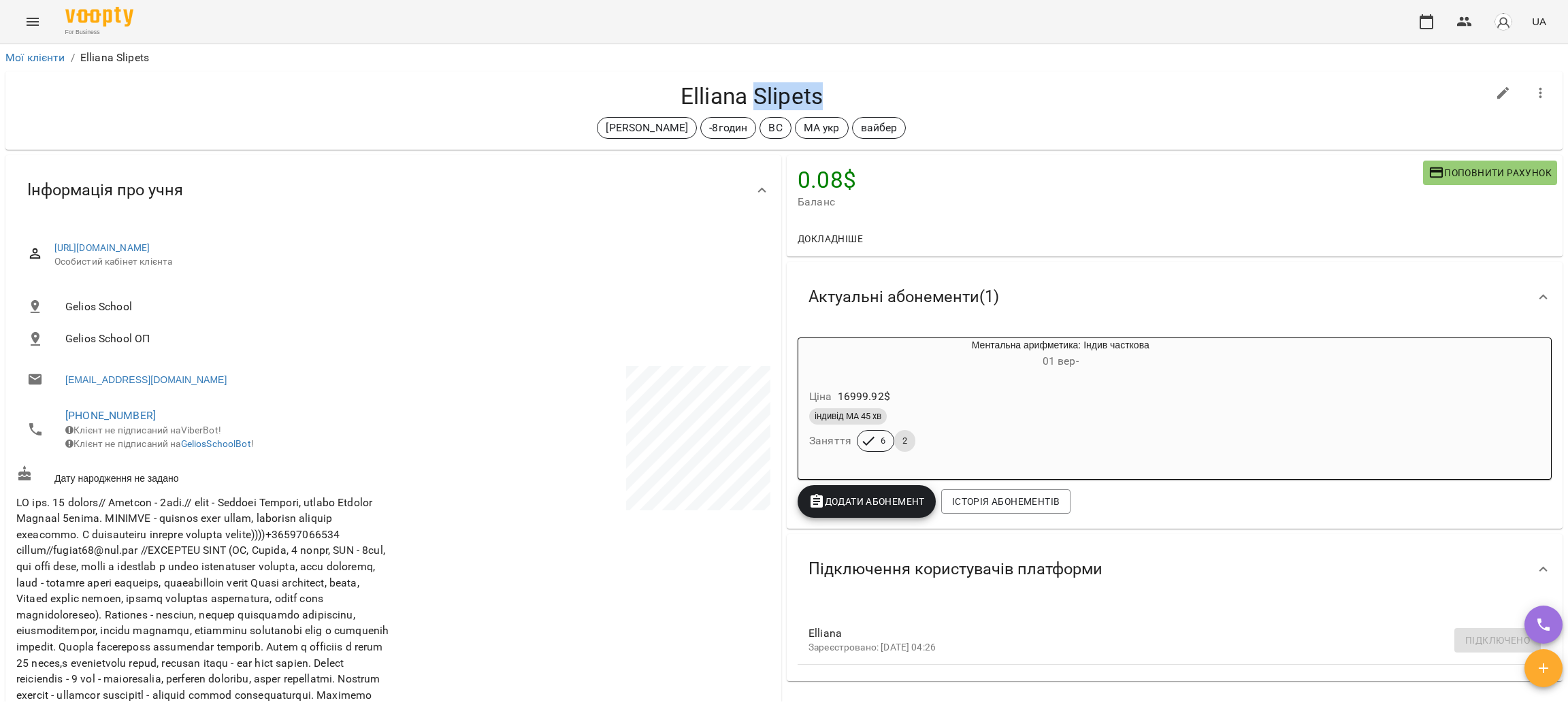
drag, startPoint x: 817, startPoint y: 104, endPoint x: 750, endPoint y: 102, distance: 67.0
click at [750, 102] on h4 "Elliana Slipets" at bounding box center [751, 96] width 1470 height 28
copy h4 "Slipets"
click at [481, 111] on div "[PERSON_NAME] [PERSON_NAME] -8годин ВС МА укр вайбер" at bounding box center [751, 110] width 1470 height 57
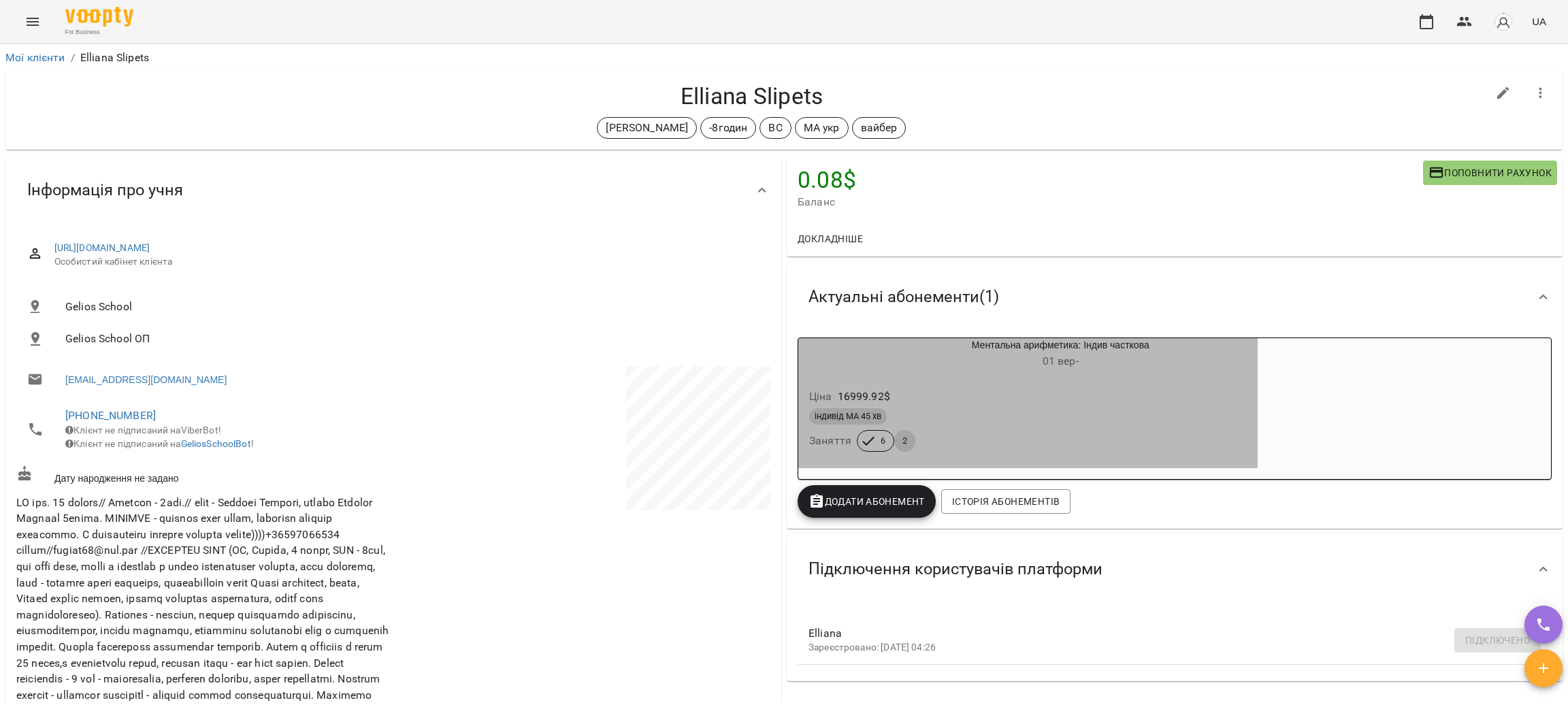
click at [1057, 410] on div "індивід МА 45 хв" at bounding box center [1028, 416] width 438 height 17
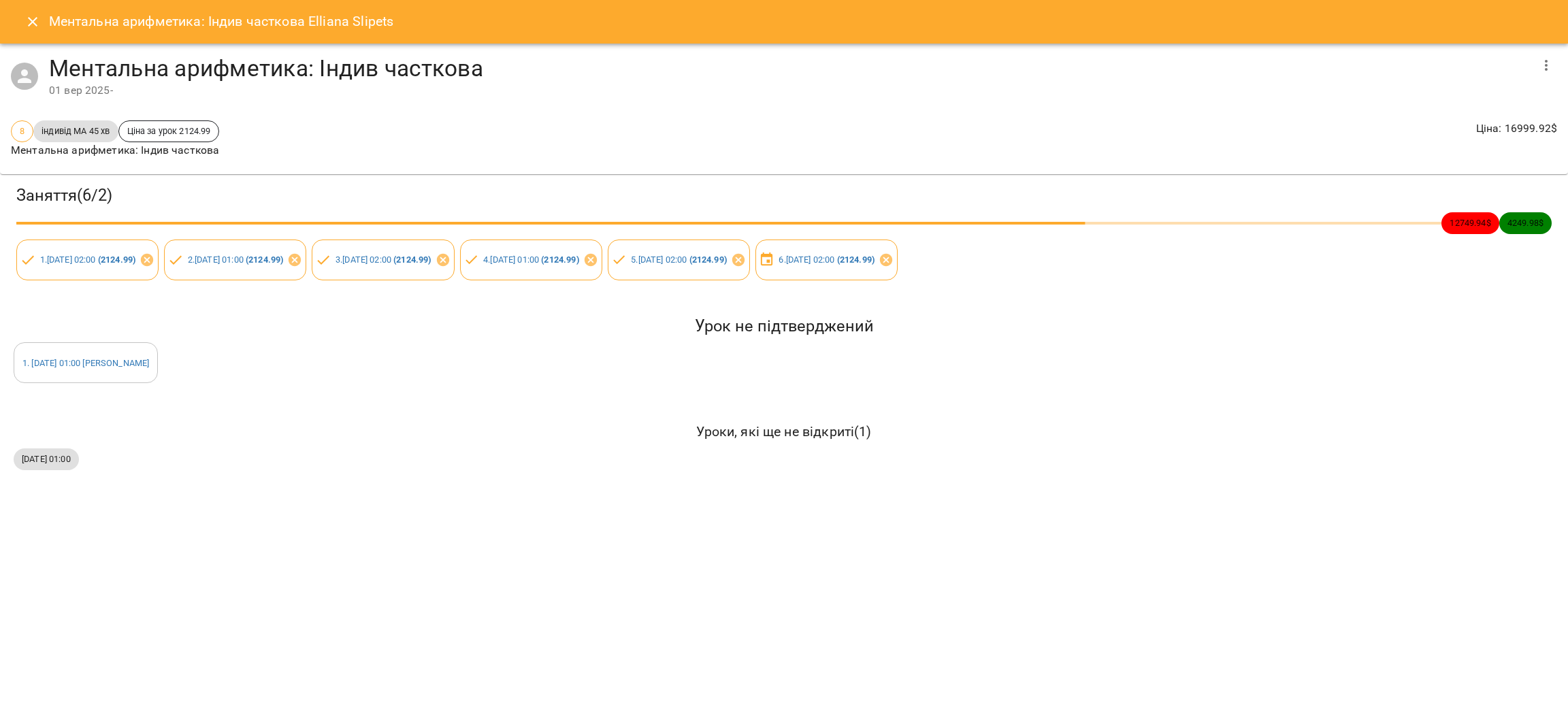
click at [26, 16] on icon "Close" at bounding box center [32, 21] width 17 height 17
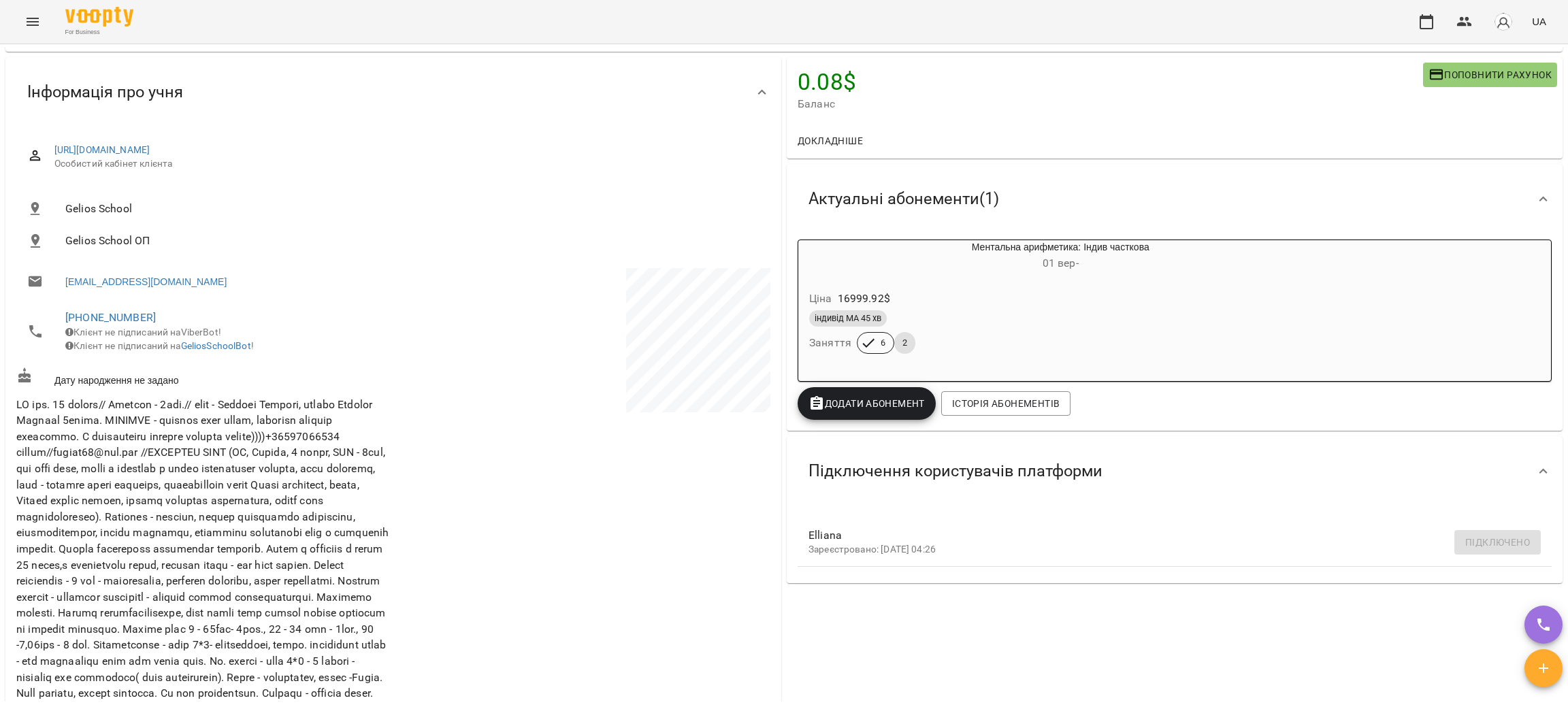
scroll to position [306, 0]
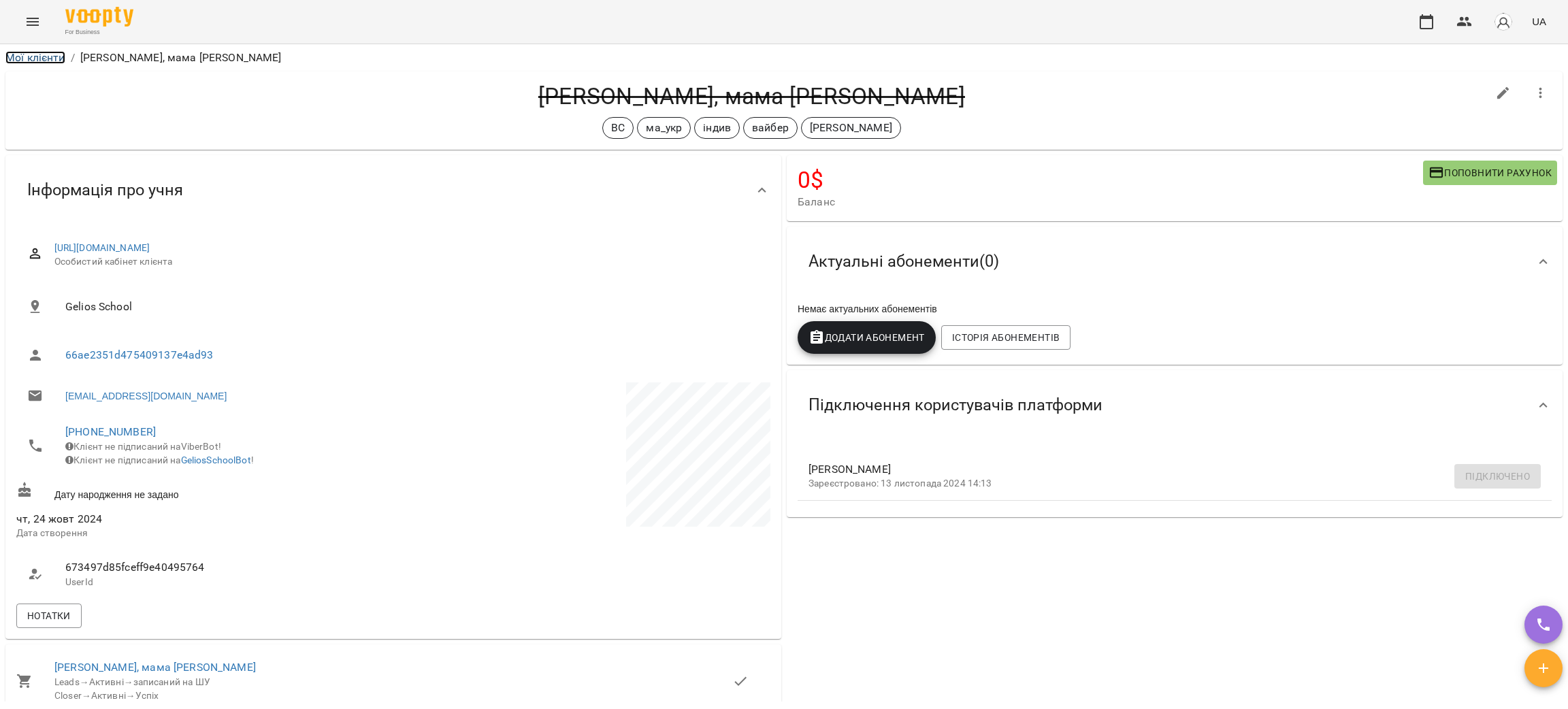
click at [43, 57] on link "Мої клієнти" at bounding box center [35, 57] width 60 height 13
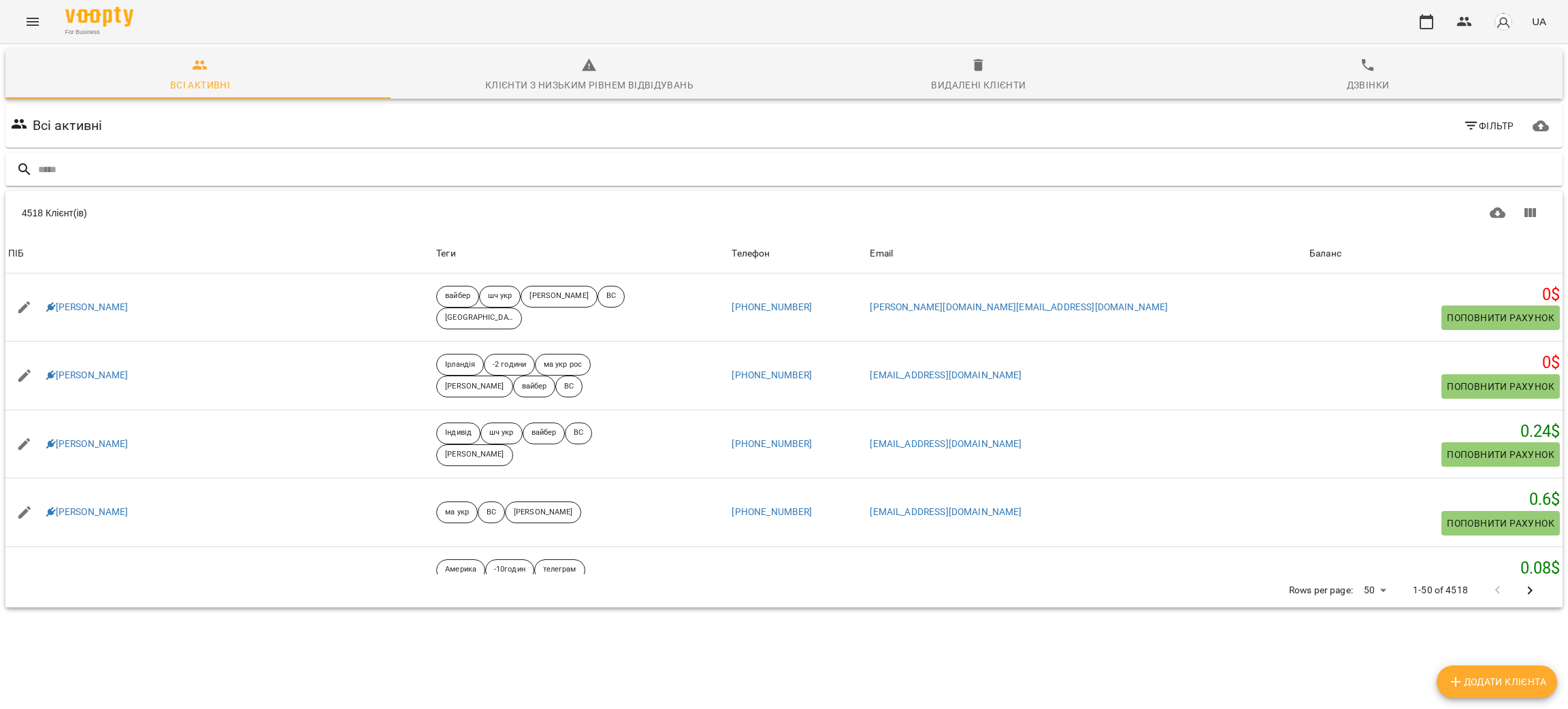
click at [264, 167] on input "text" at bounding box center [797, 169] width 1519 height 22
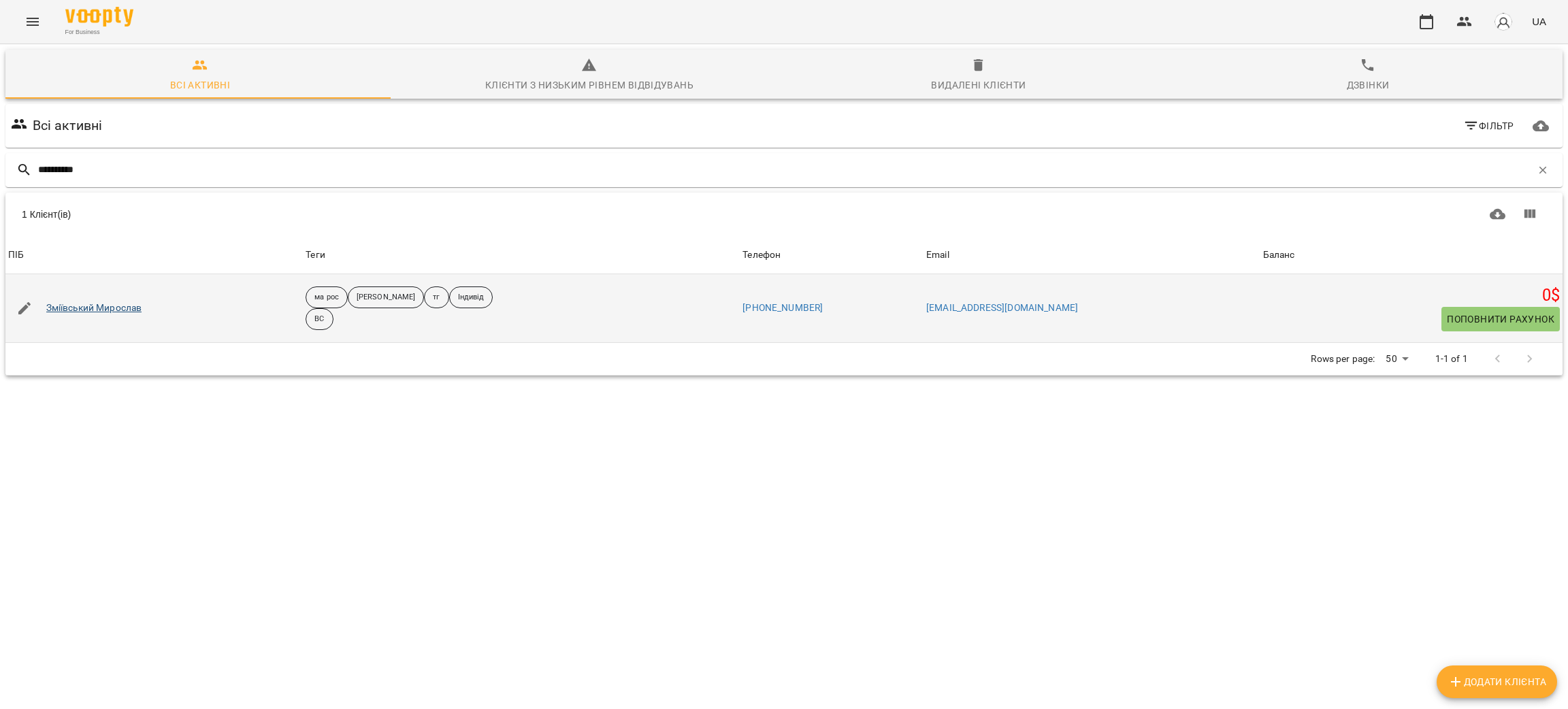
type input "**********"
click at [111, 306] on link "Зміївський Мирослав" at bounding box center [94, 309] width 96 height 14
